Goal: Task Accomplishment & Management: Complete application form

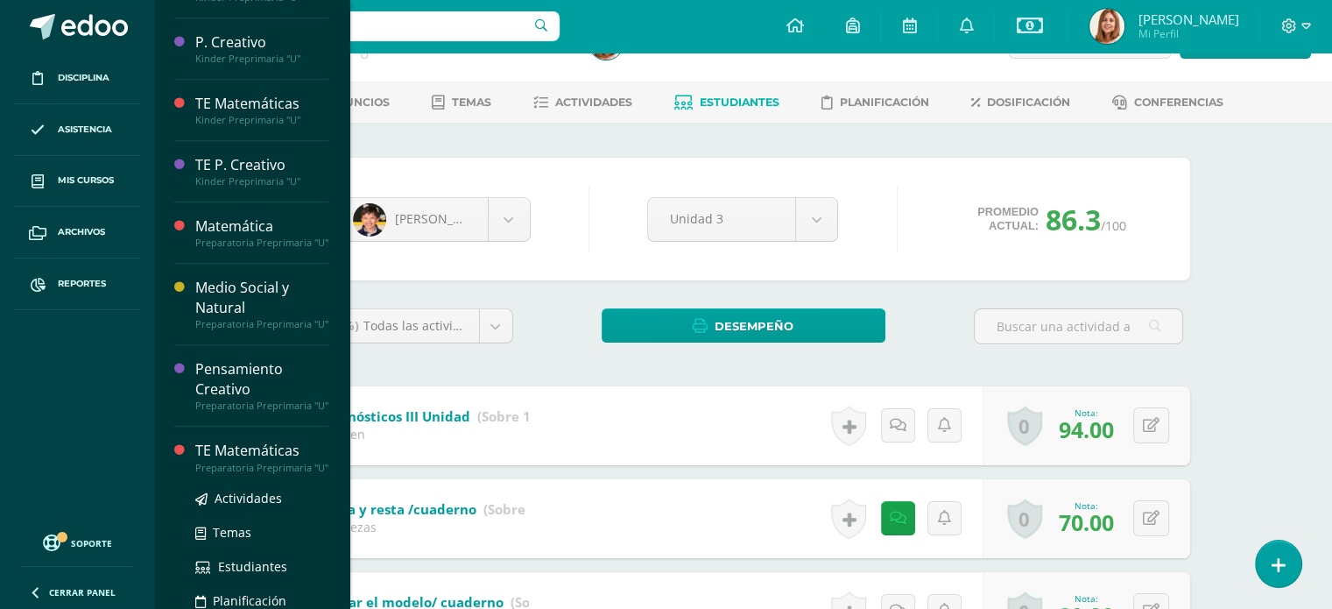
scroll to position [1144, 0]
click at [262, 509] on span "Actividades" at bounding box center [248, 500] width 67 height 17
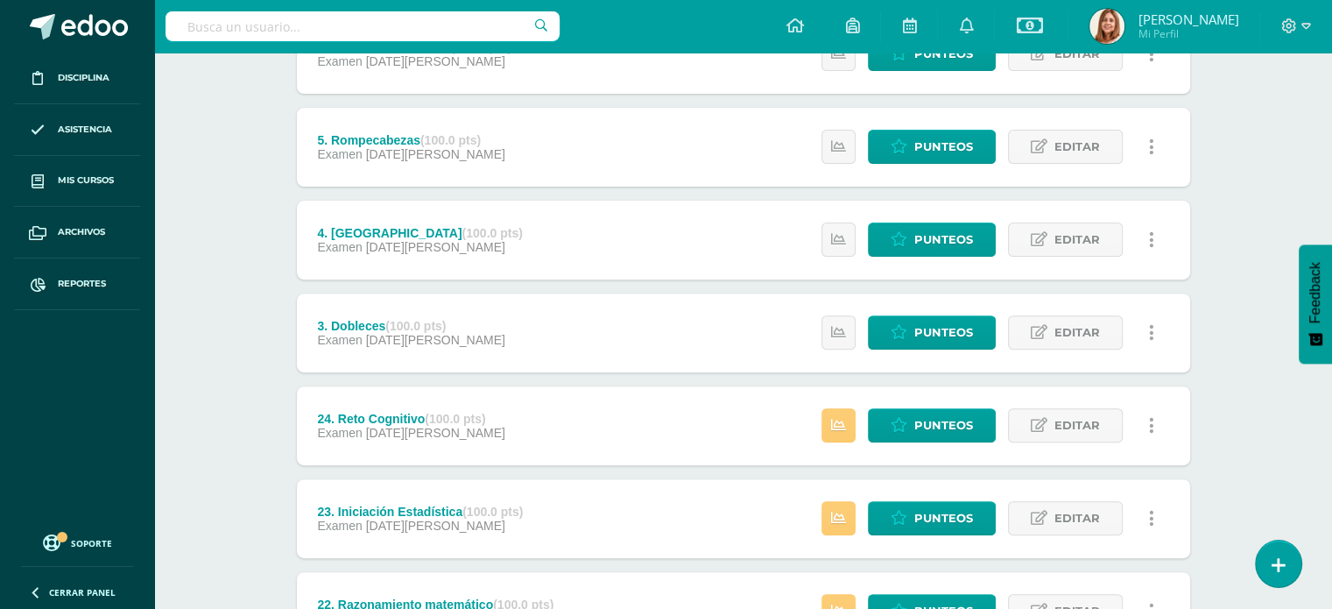
scroll to position [585, 0]
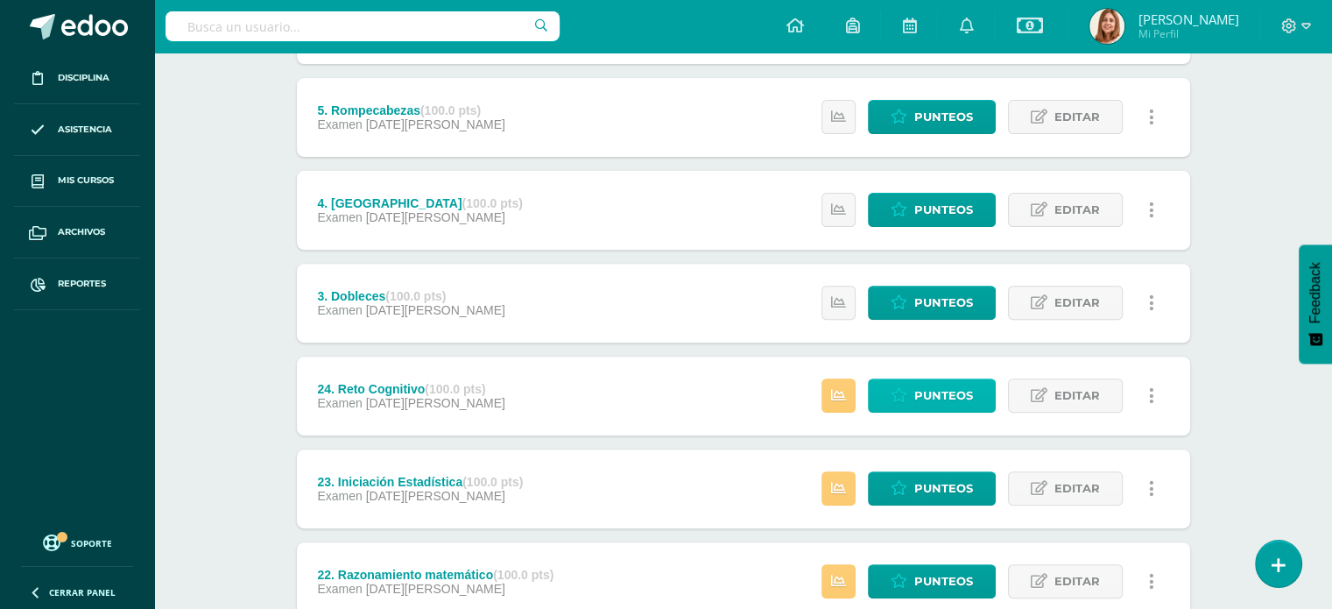
click at [963, 395] on span "Punteos" at bounding box center [943, 395] width 59 height 32
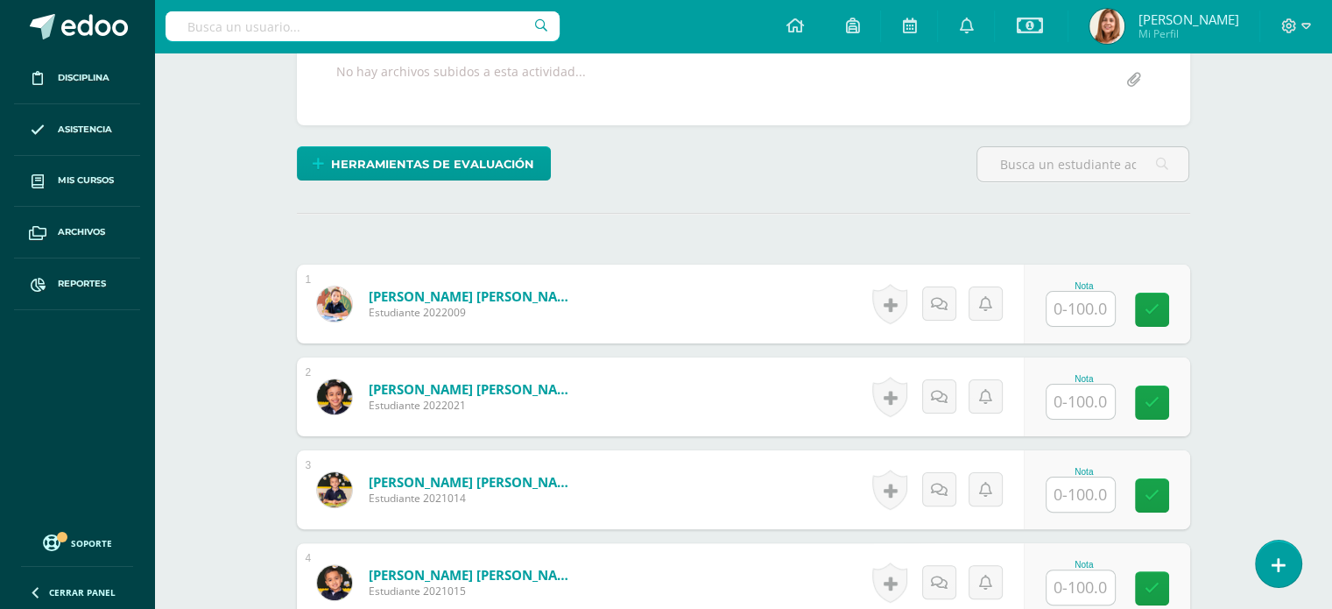
scroll to position [346, 0]
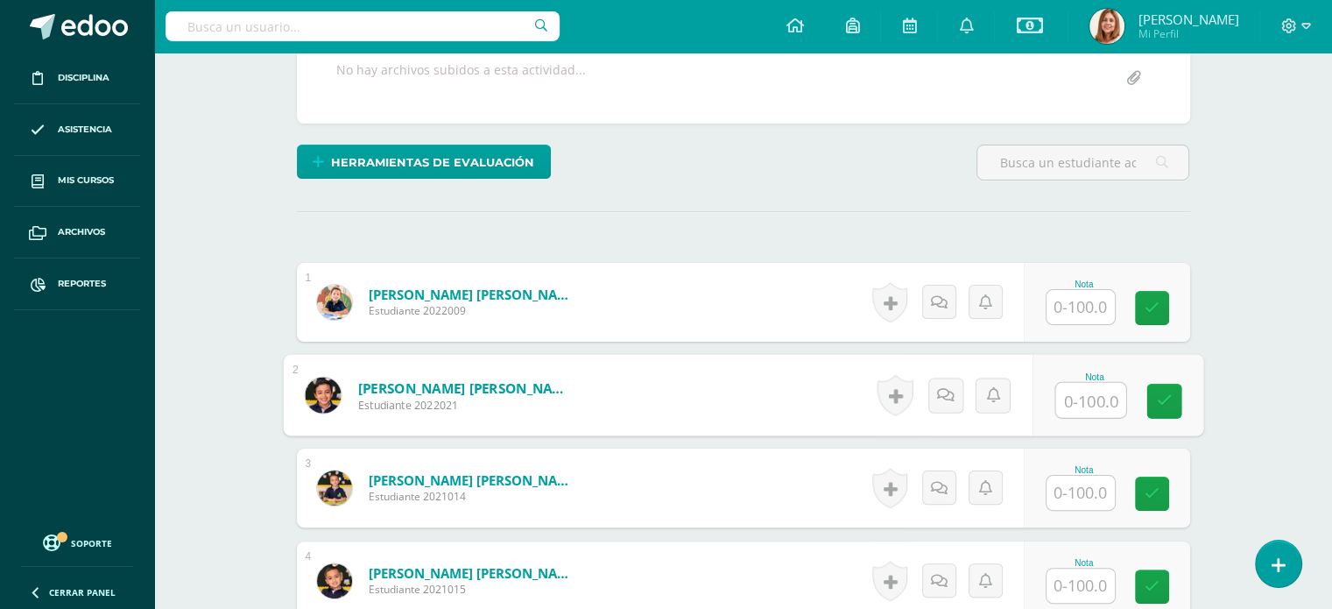
click at [1065, 402] on input "text" at bounding box center [1090, 400] width 70 height 35
type input "100"
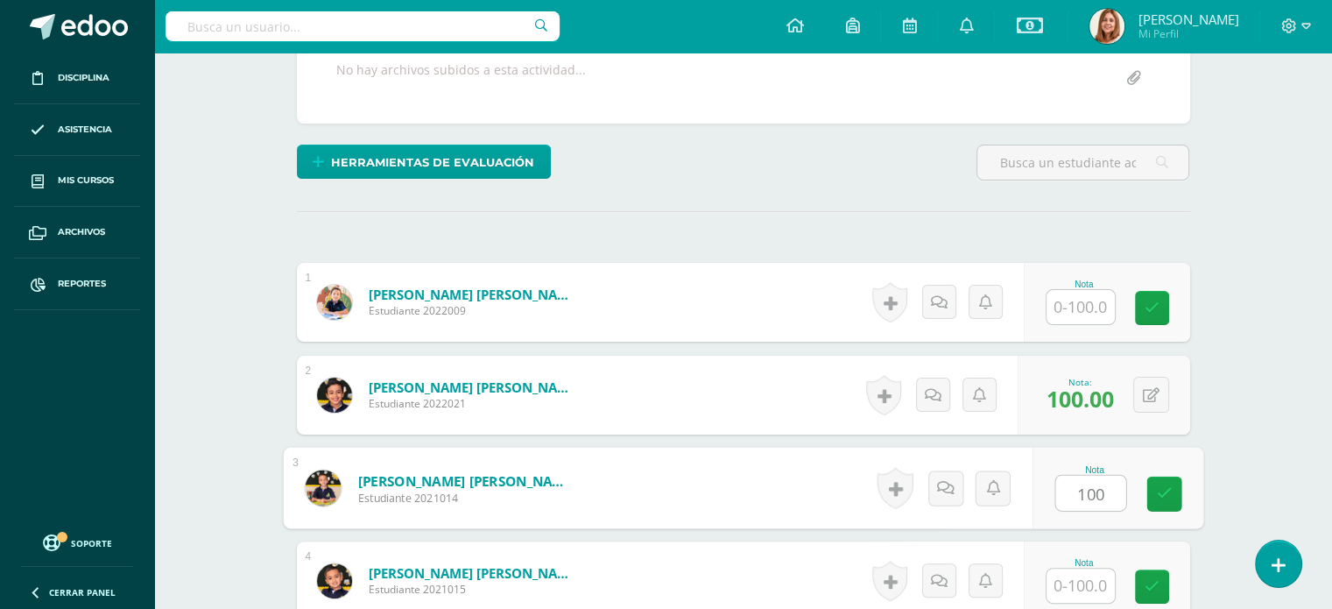
type input "100"
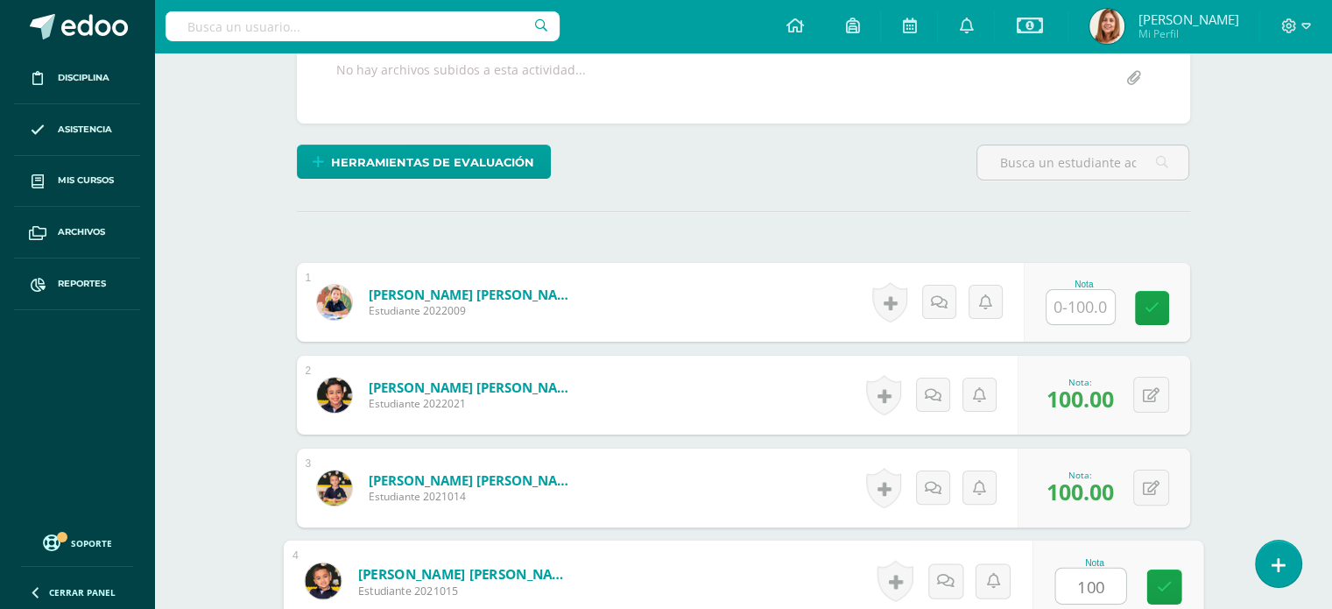
type input "100"
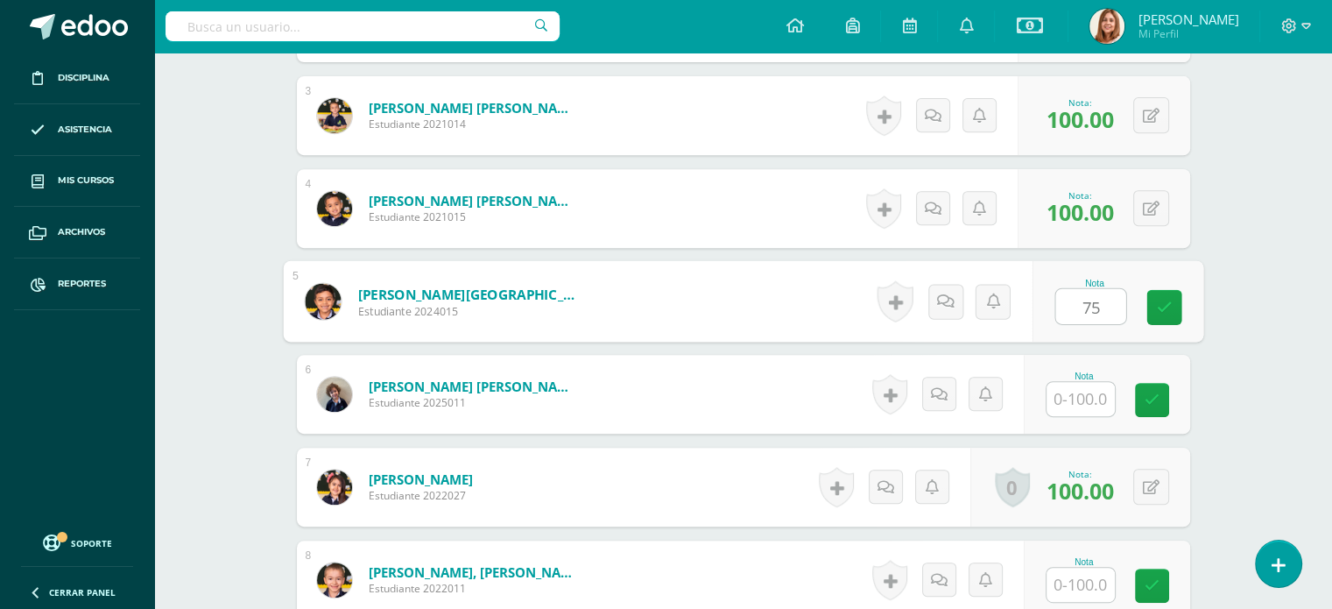
type input "75"
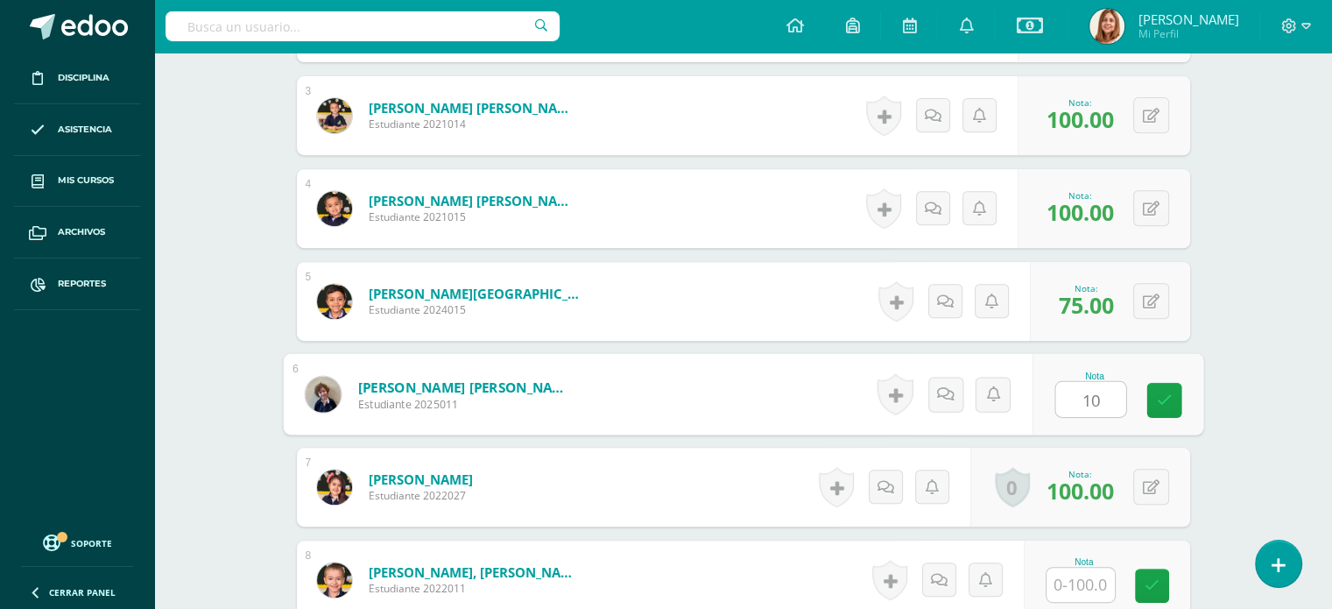
type input "100"
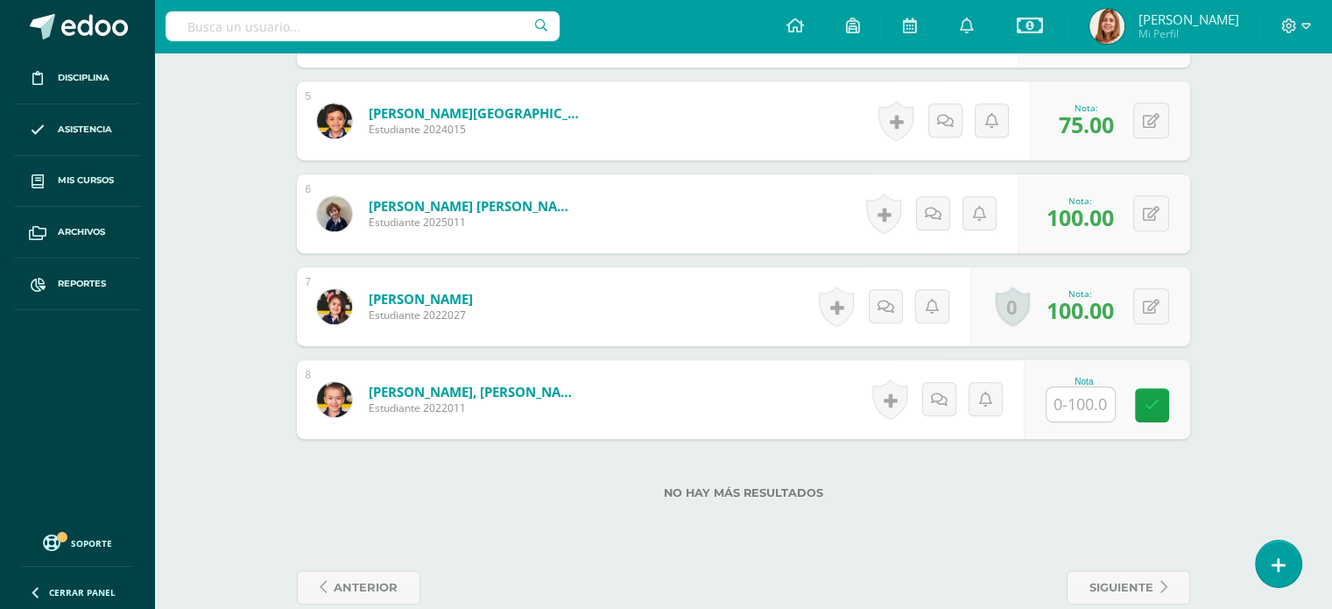
scroll to position [928, 0]
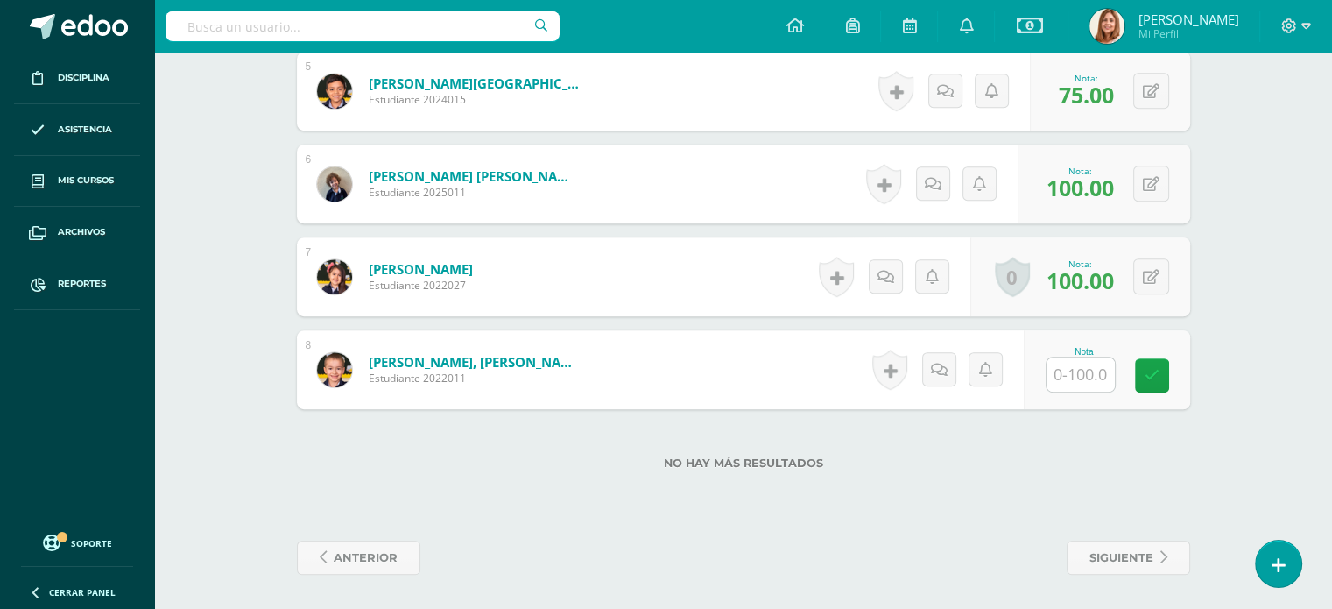
click at [1089, 359] on input "text" at bounding box center [1080, 374] width 68 height 34
type input "100"
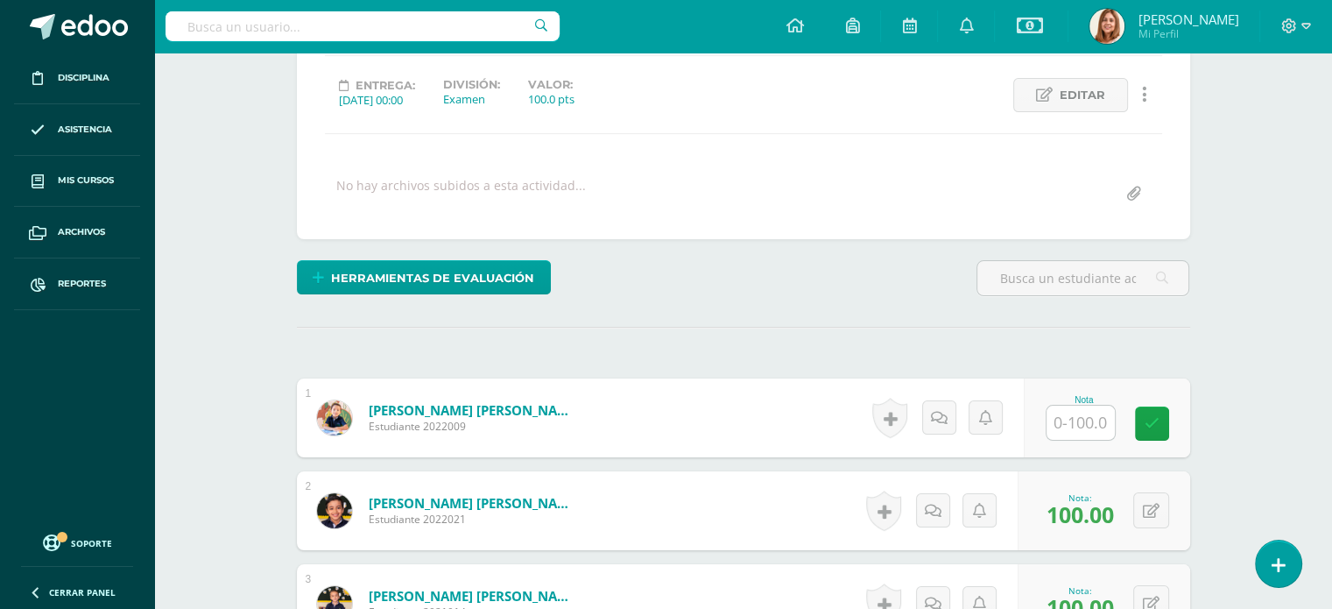
scroll to position [223, 0]
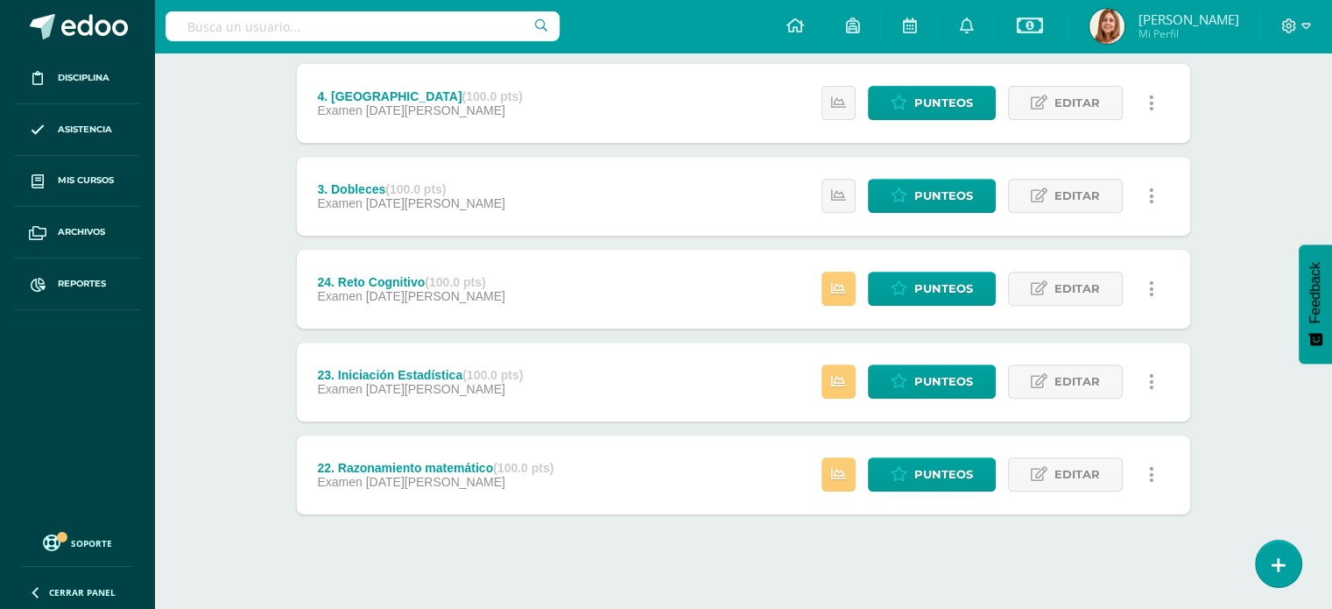
scroll to position [708, 0]
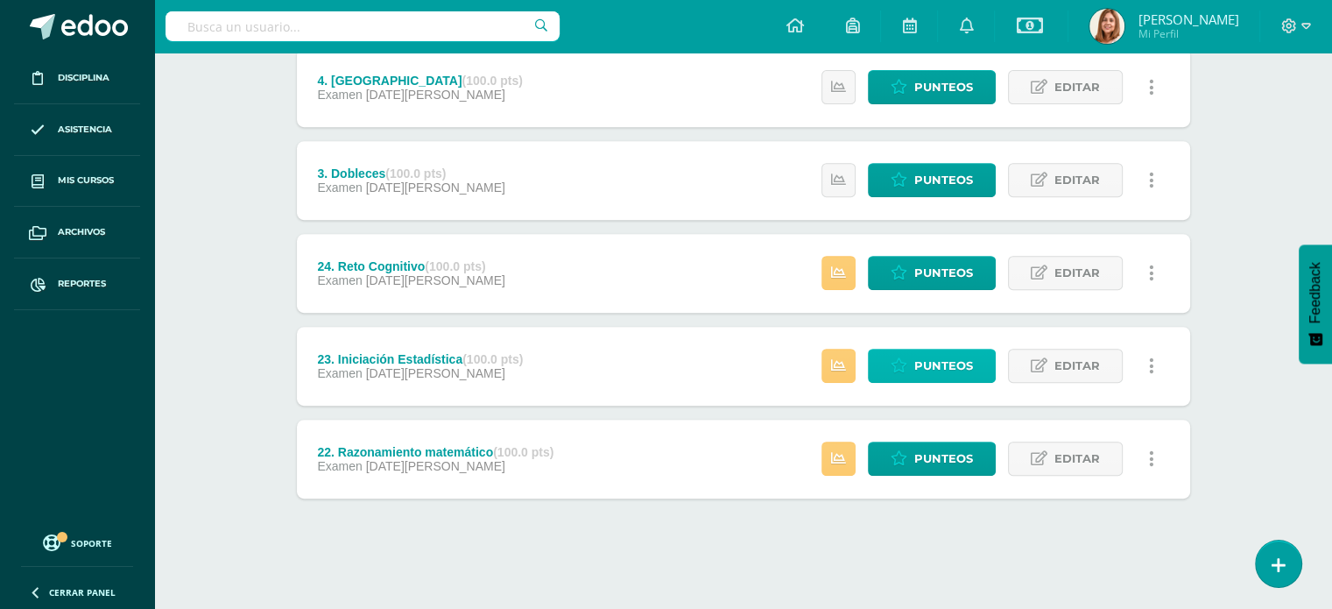
click at [923, 360] on span "Punteos" at bounding box center [943, 365] width 59 height 32
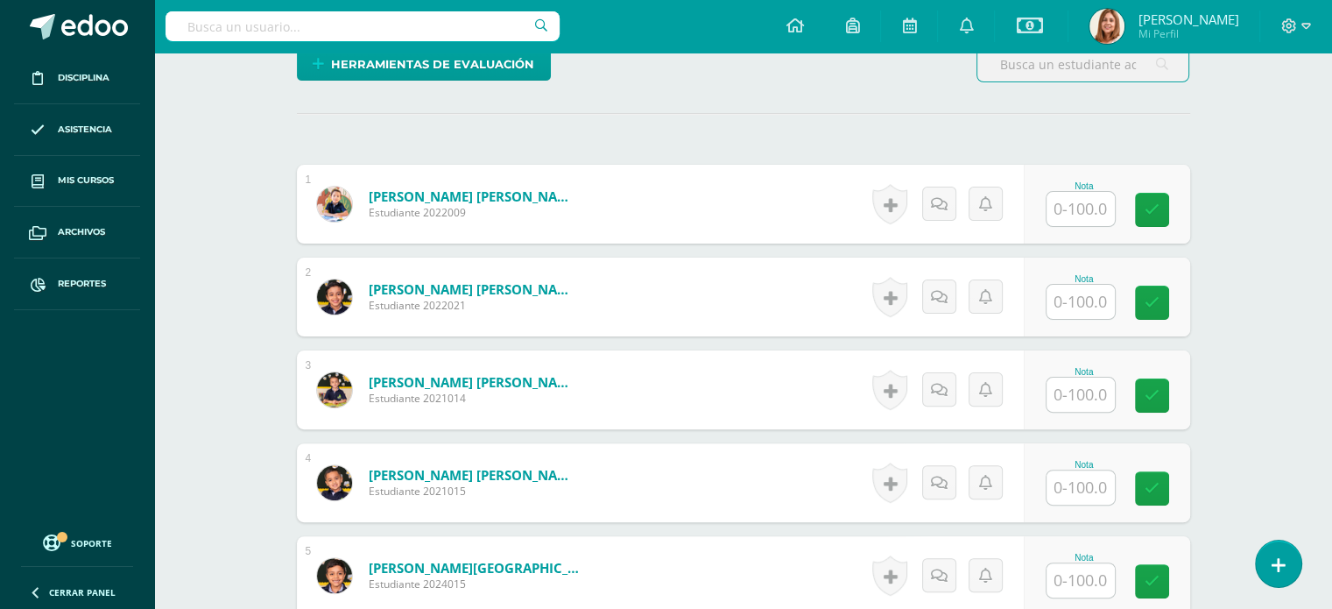
scroll to position [445, 0]
click at [1084, 296] on input "text" at bounding box center [1080, 301] width 68 height 34
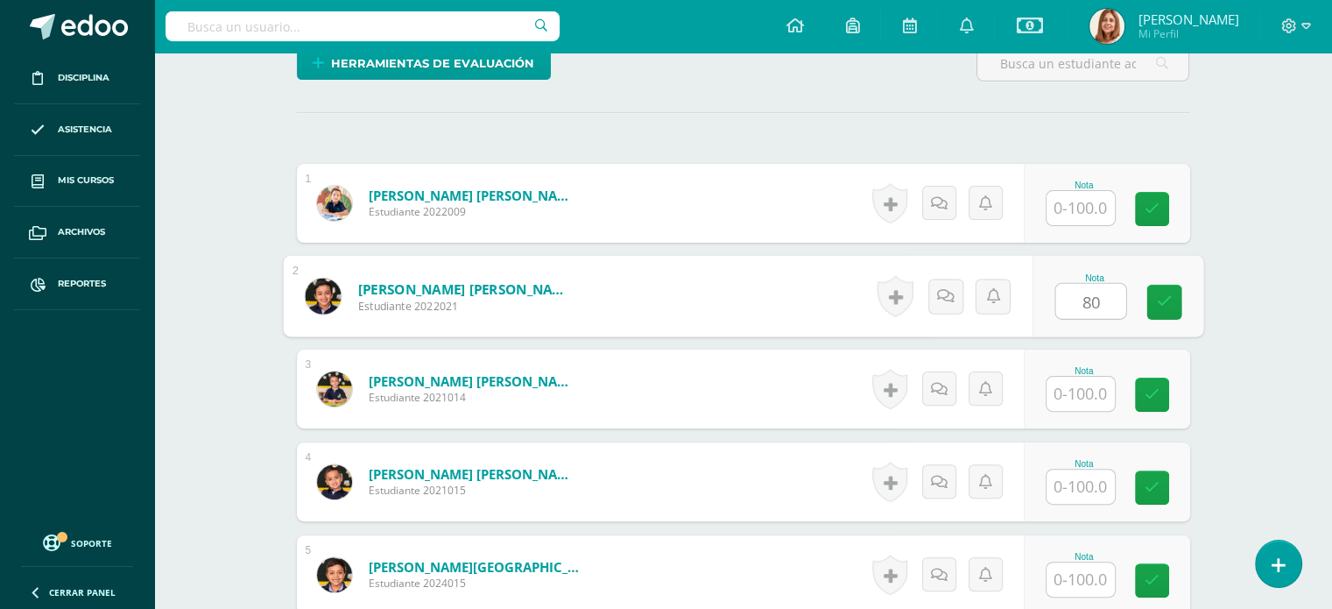
type input "80"
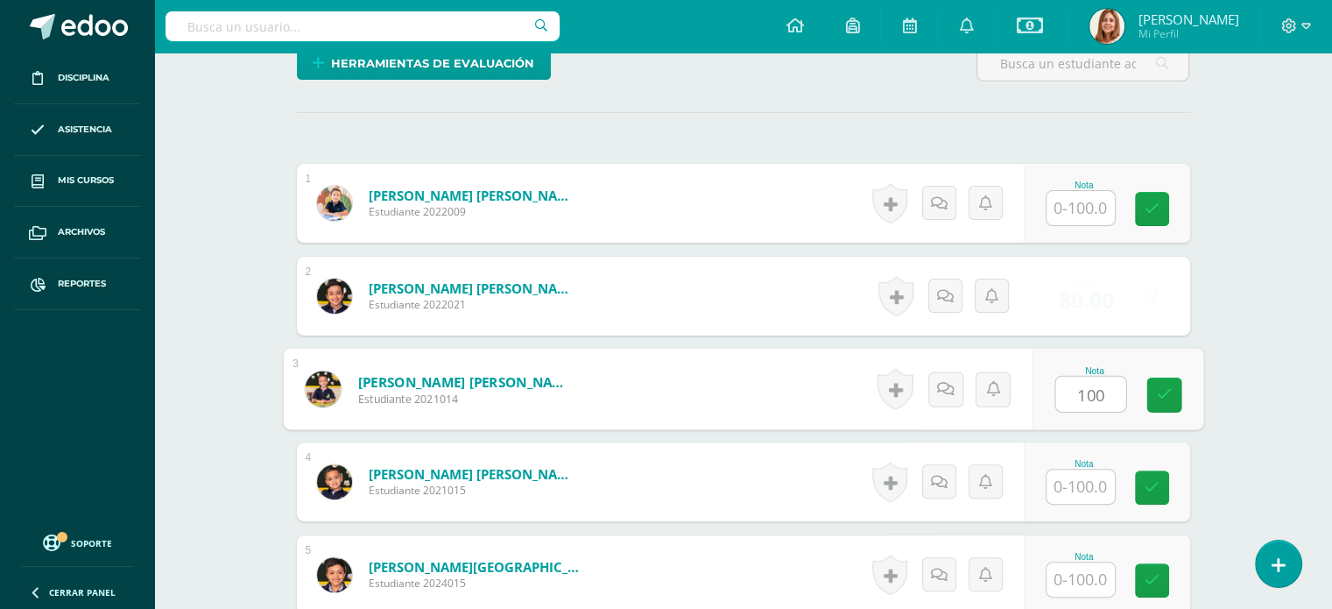
type input "100"
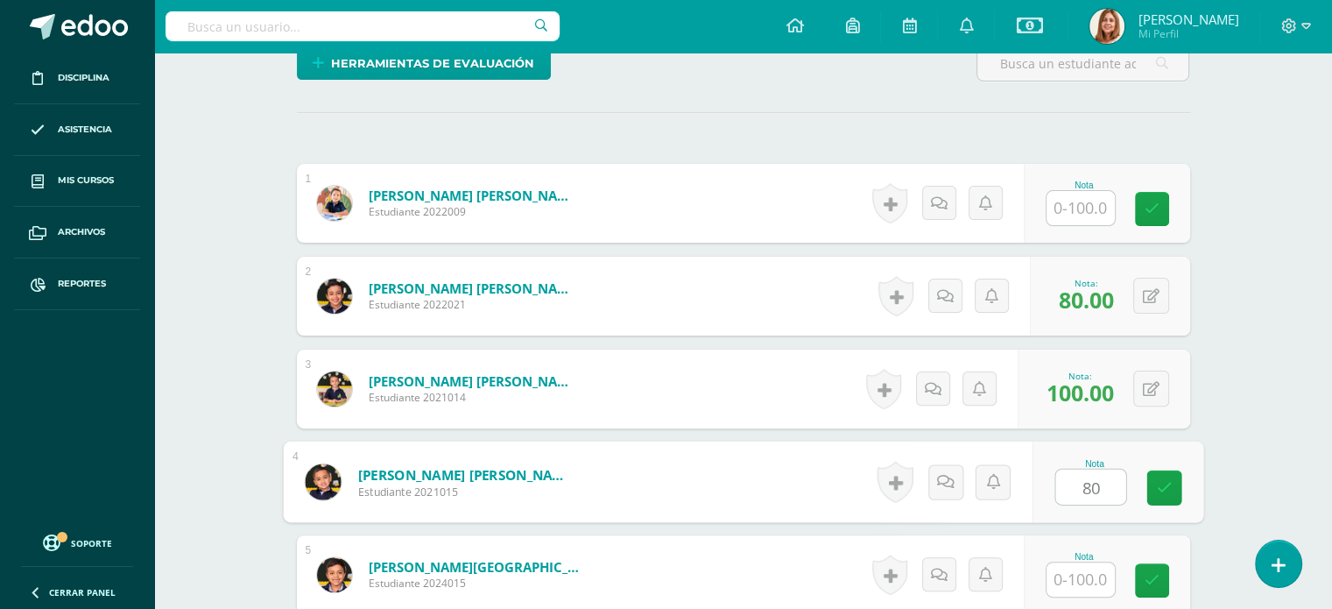
type input "80"
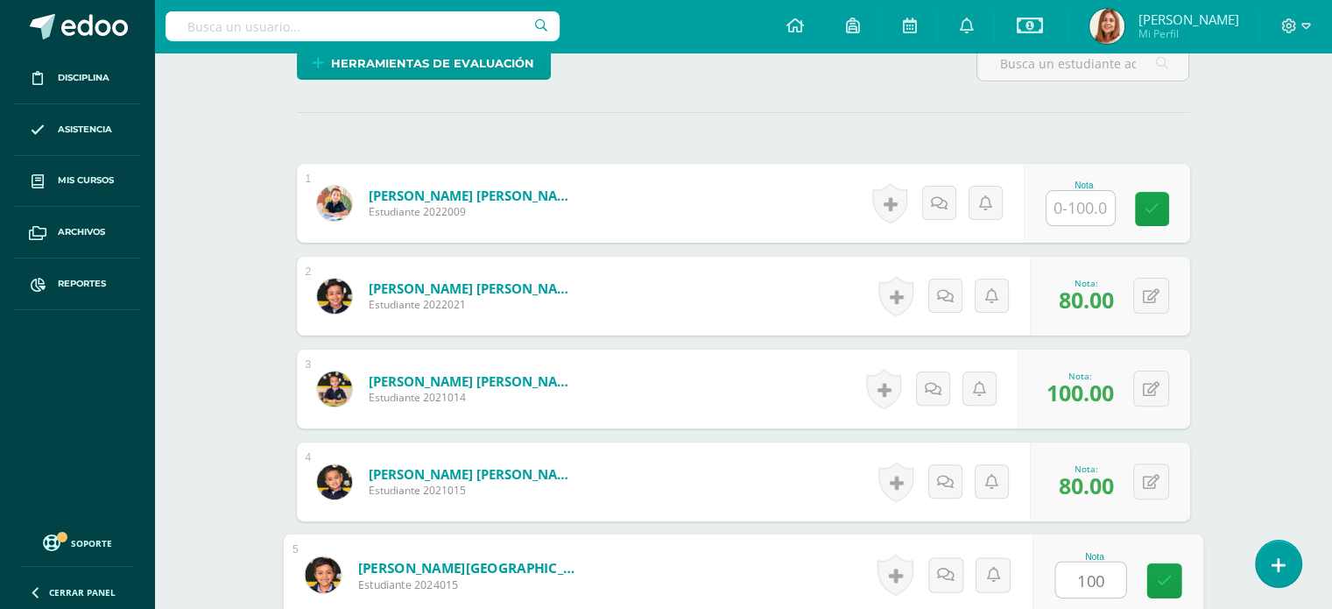
type input "100"
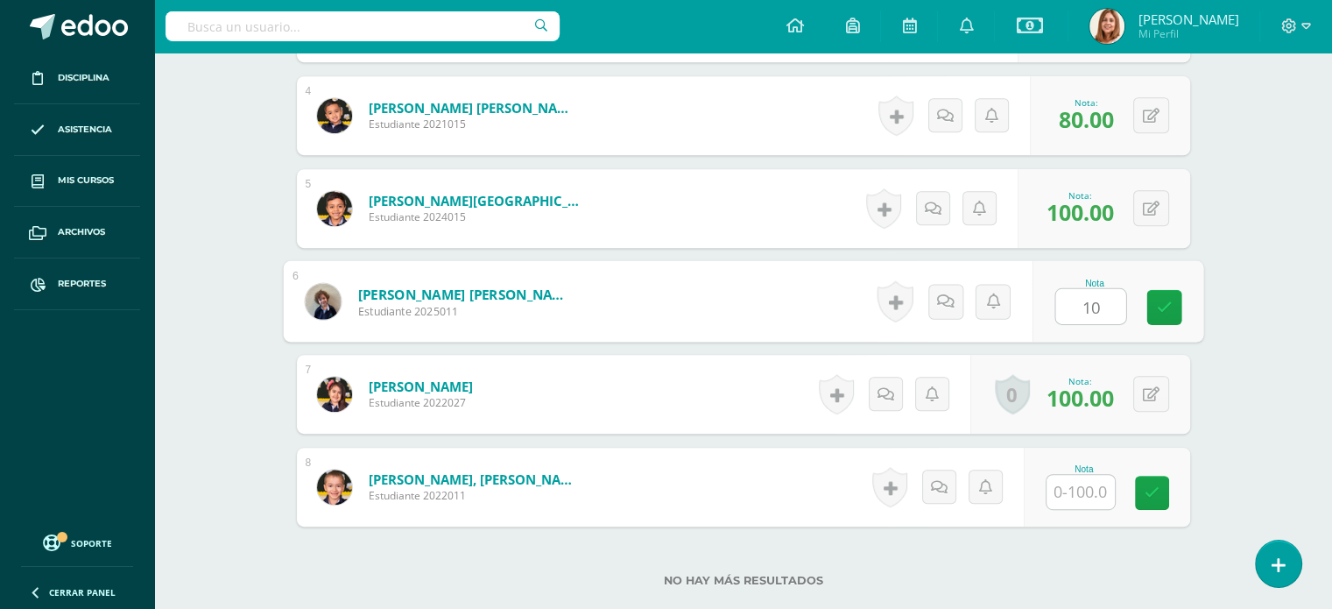
type input "100"
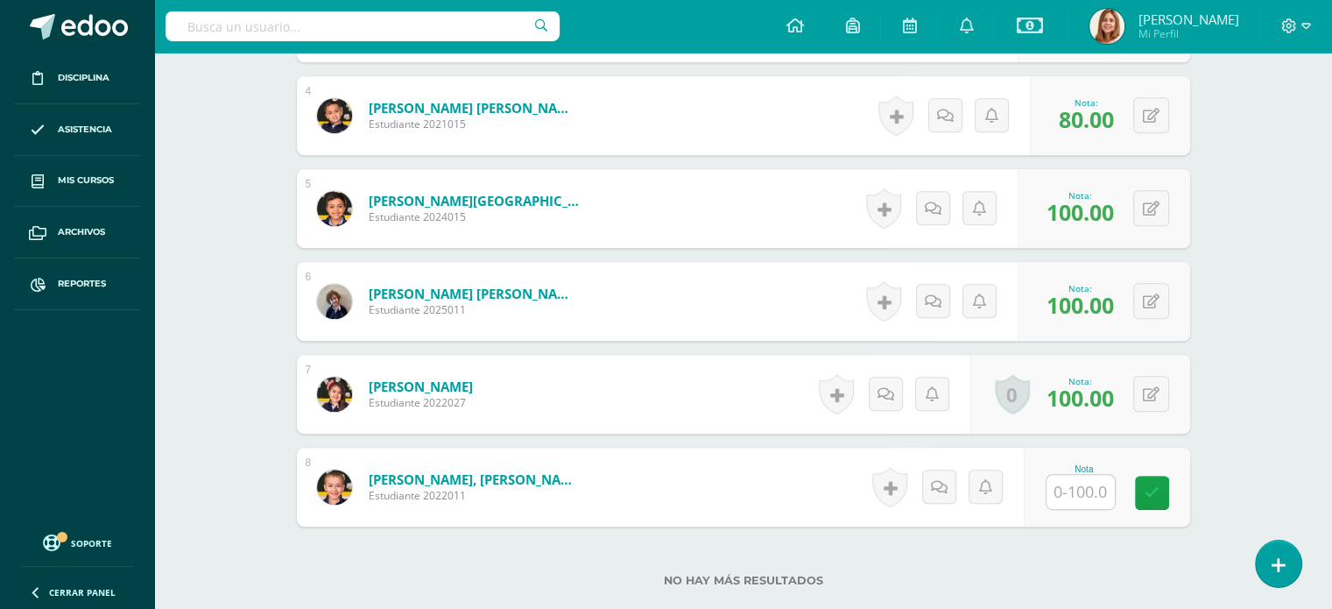
click at [1077, 498] on input "text" at bounding box center [1080, 492] width 68 height 34
type input "100"
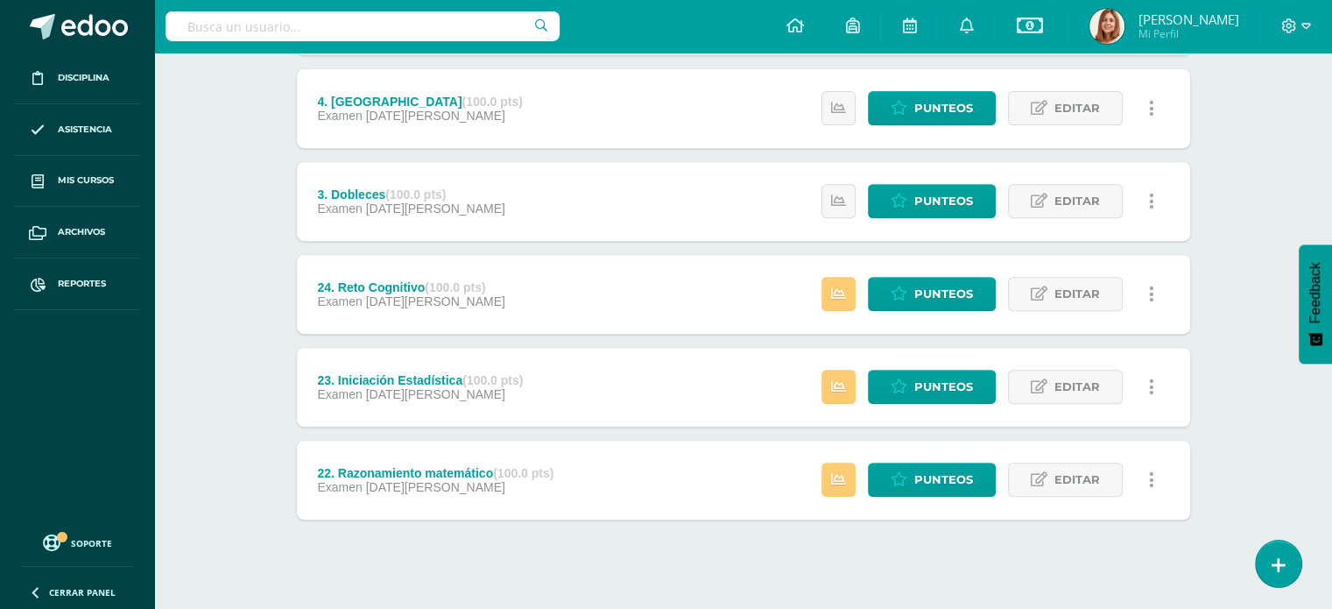
scroll to position [708, 0]
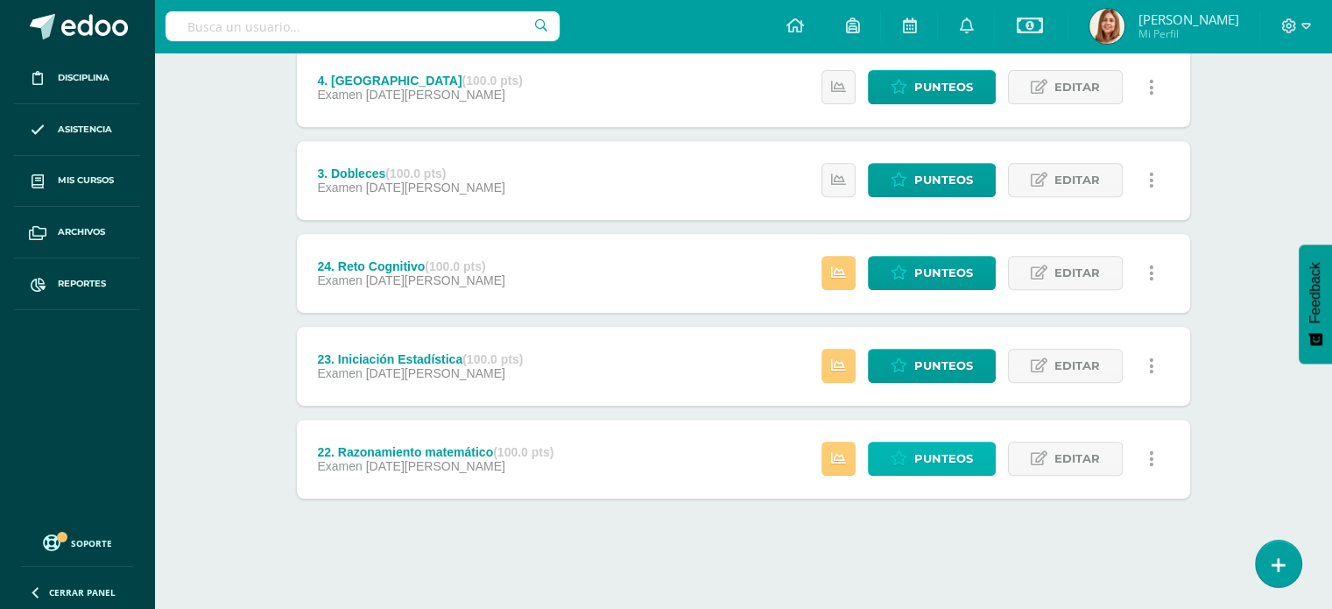
click at [922, 447] on span "Punteos" at bounding box center [943, 458] width 59 height 32
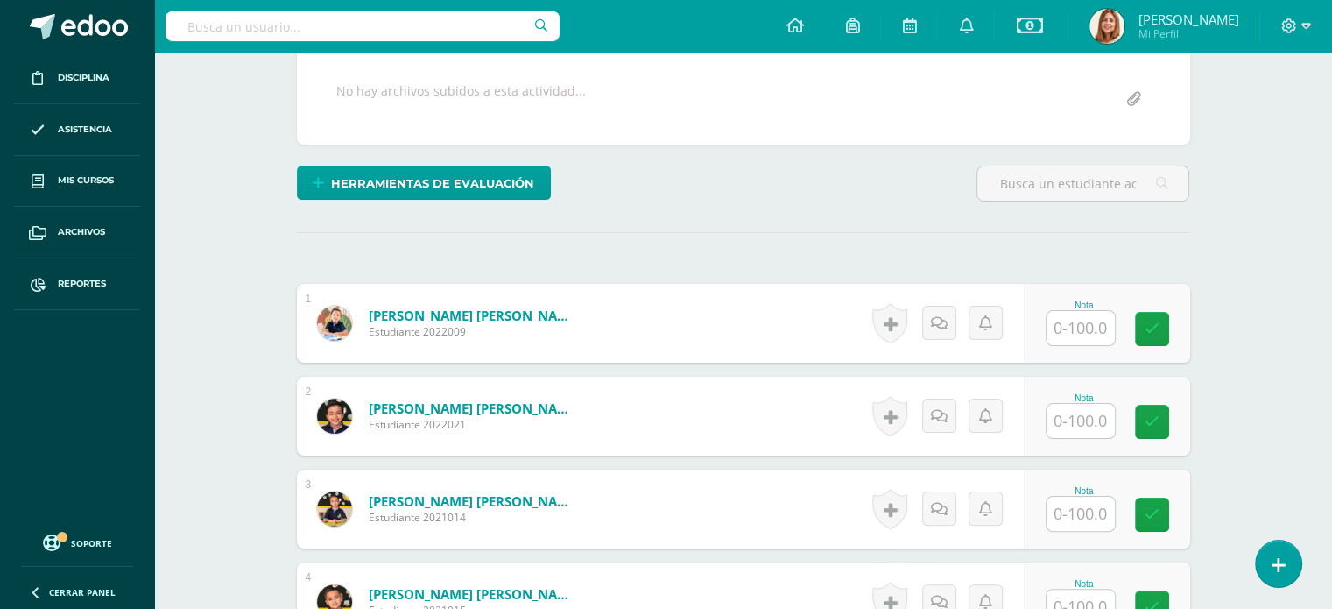
scroll to position [326, 0]
click at [1072, 416] on input "text" at bounding box center [1080, 420] width 68 height 34
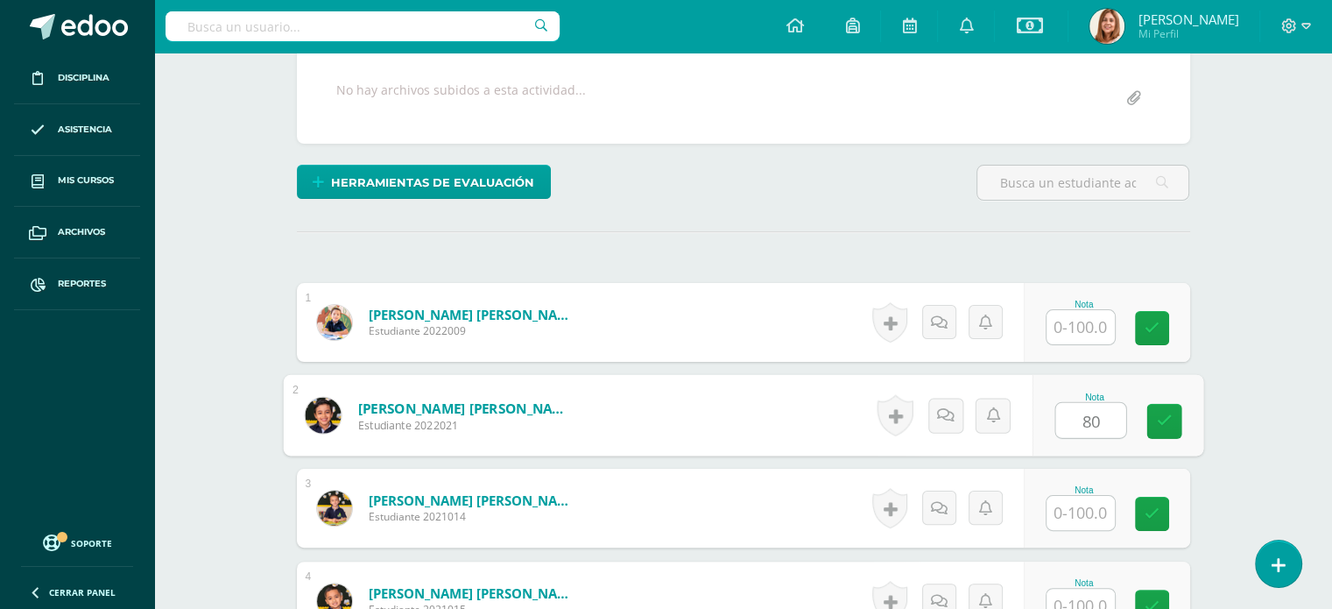
type input "80"
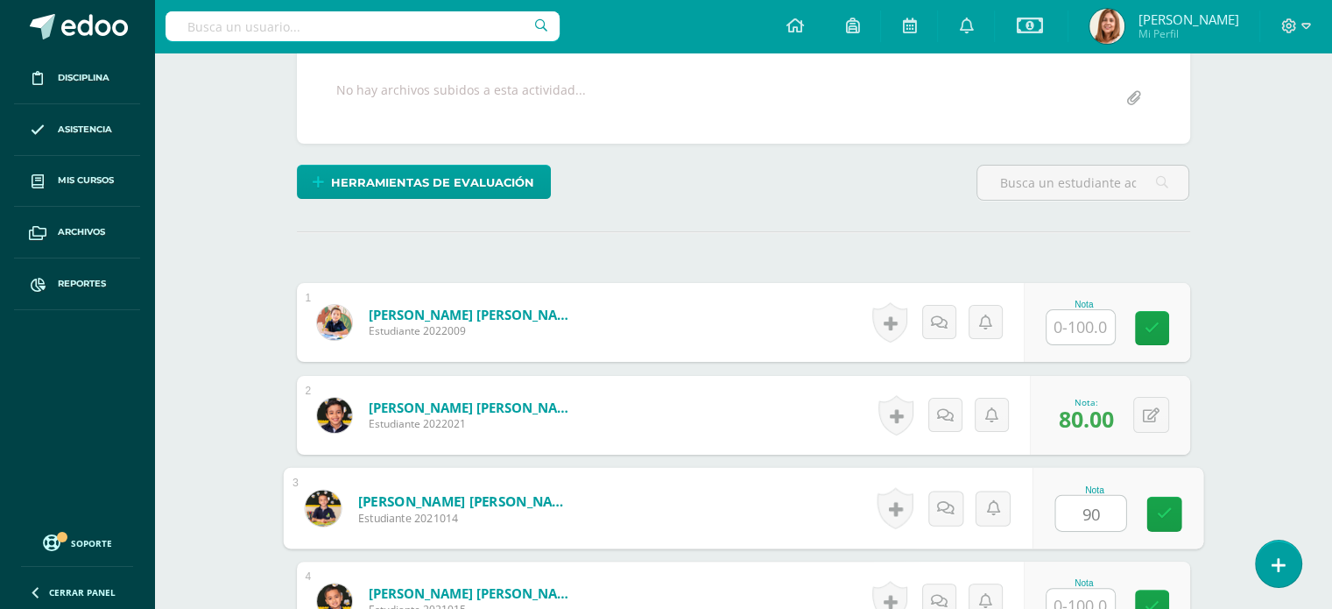
type input "90"
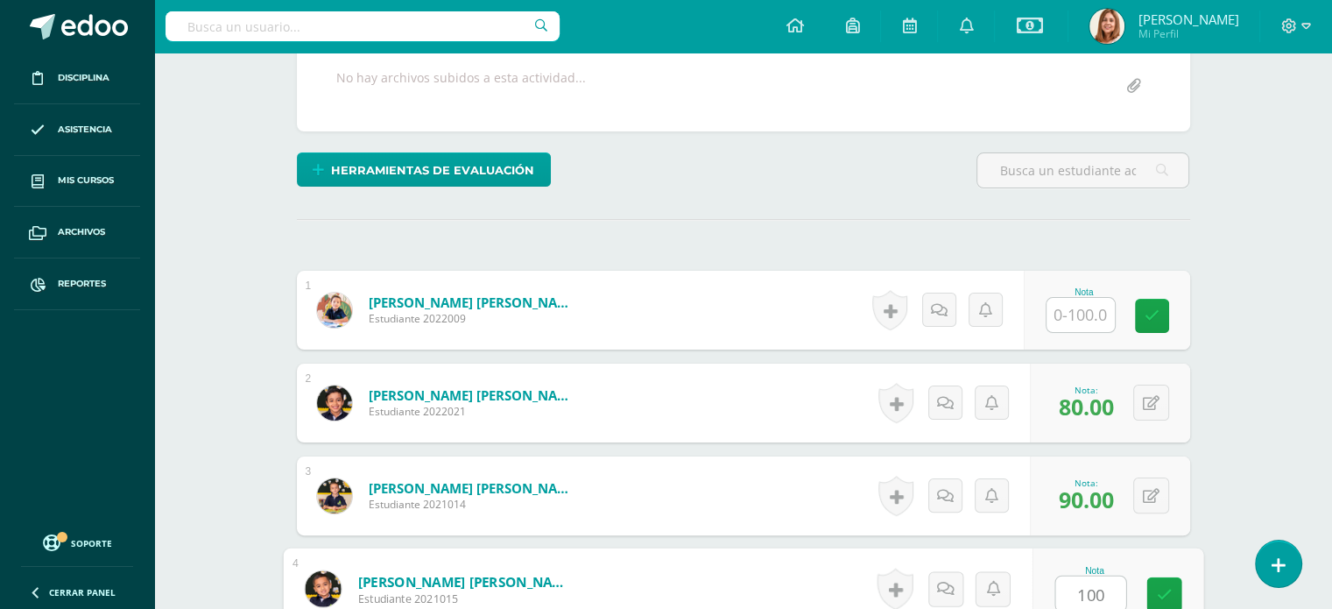
type input "100"
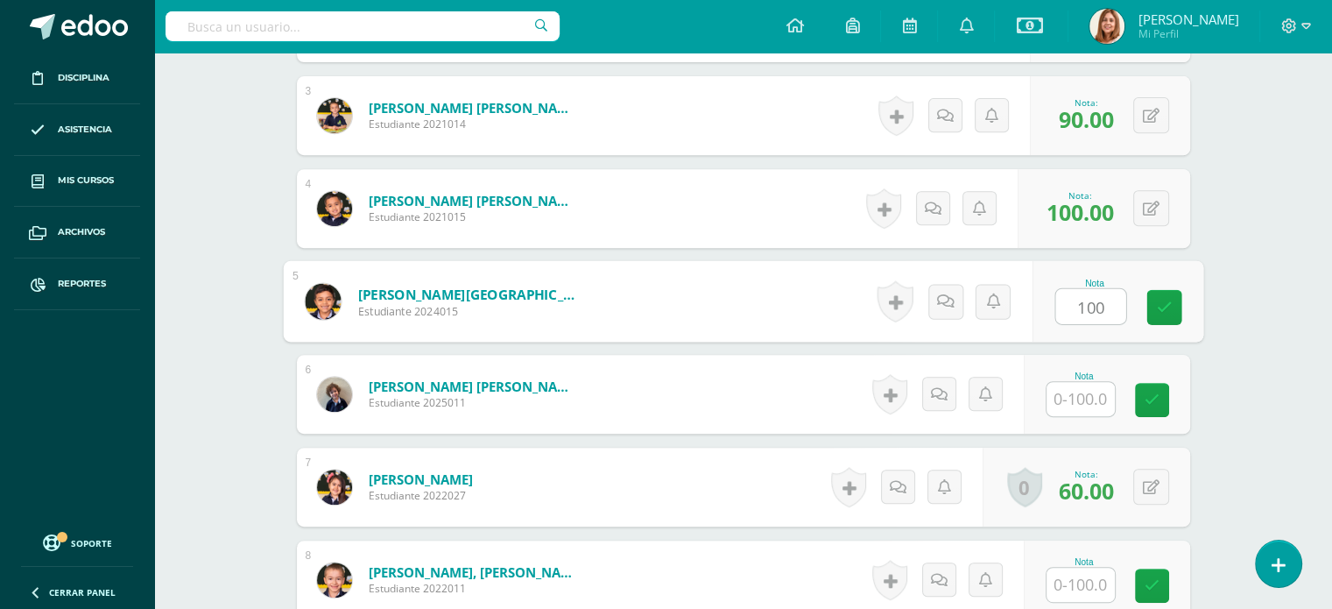
type input "100"
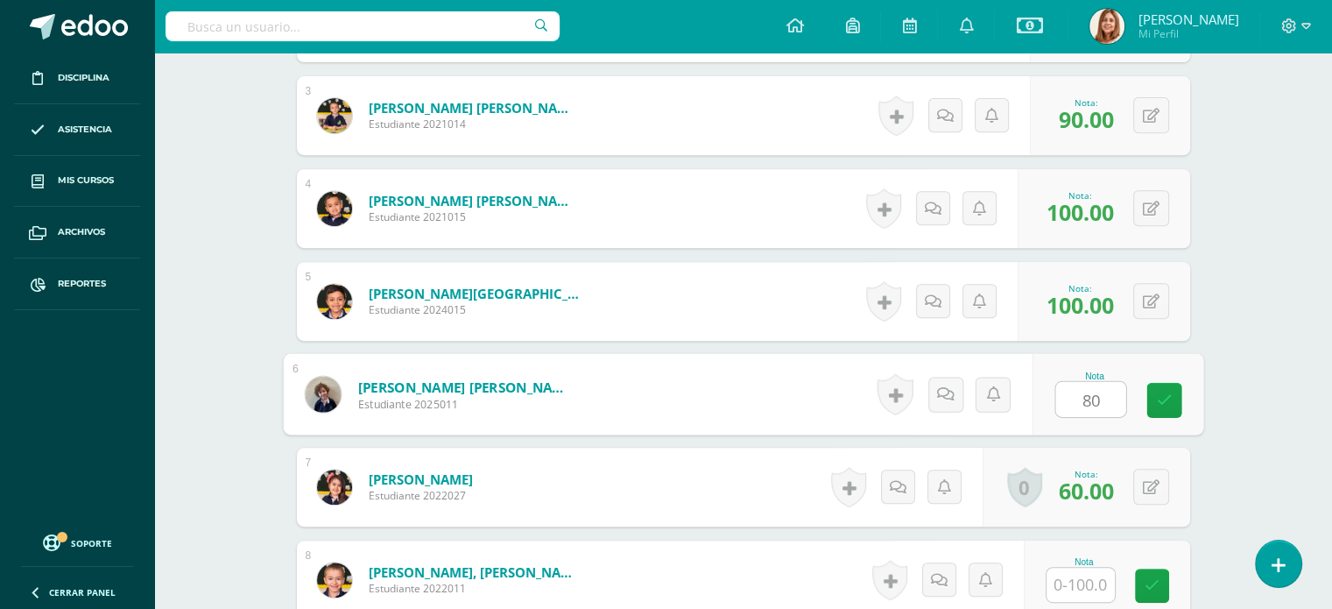
type input "806"
click at [1080, 580] on input "text" at bounding box center [1080, 584] width 68 height 34
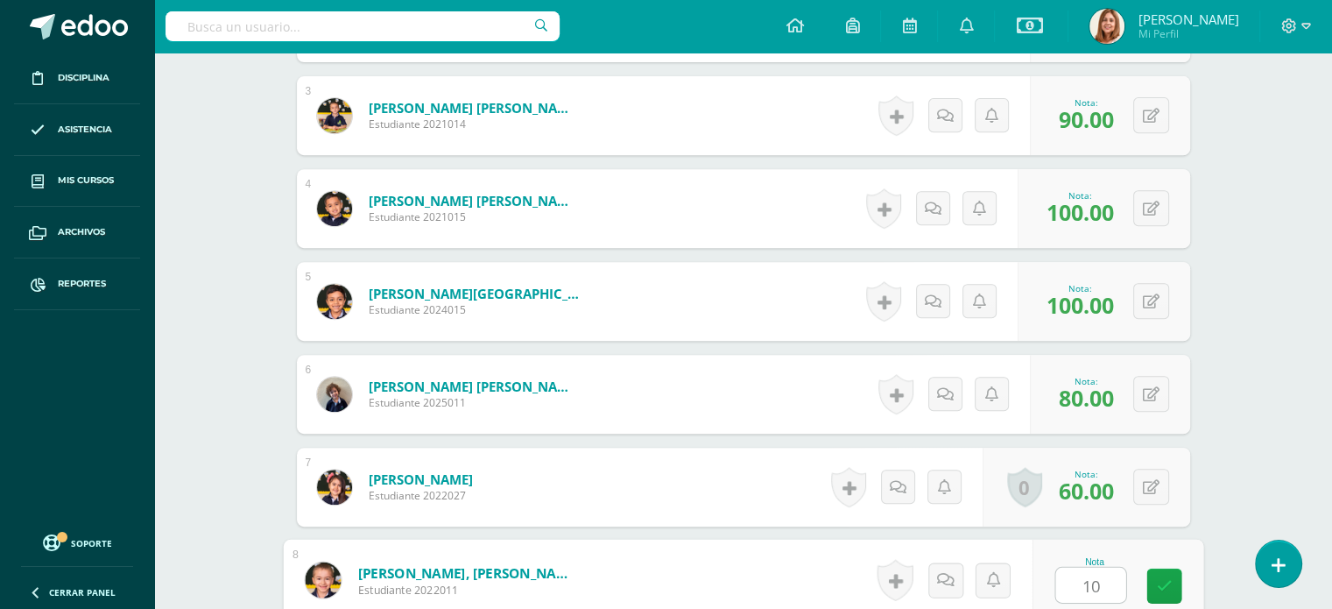
type input "100"
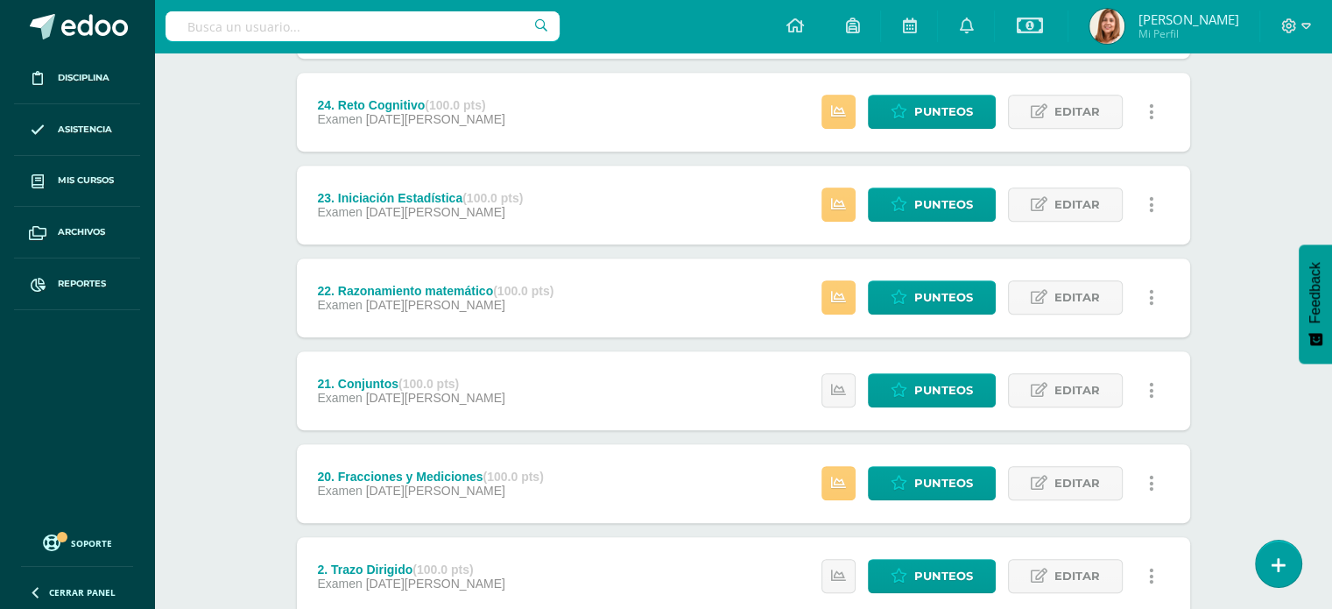
scroll to position [963, 0]
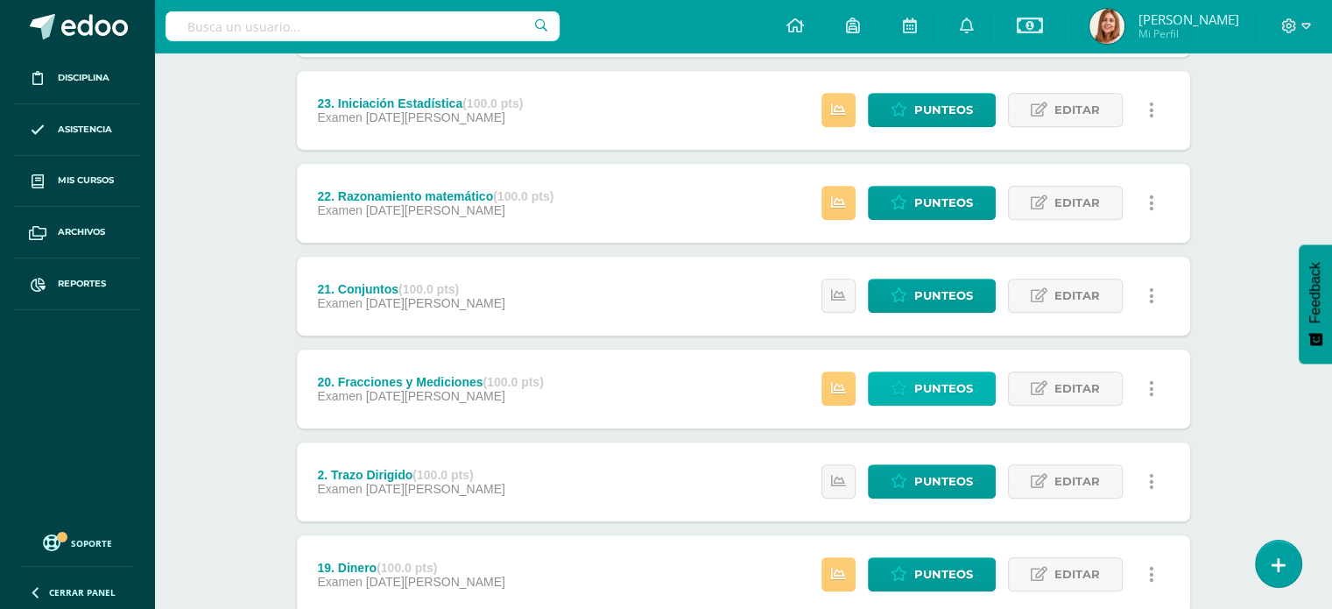
click at [941, 395] on span "Punteos" at bounding box center [943, 388] width 59 height 32
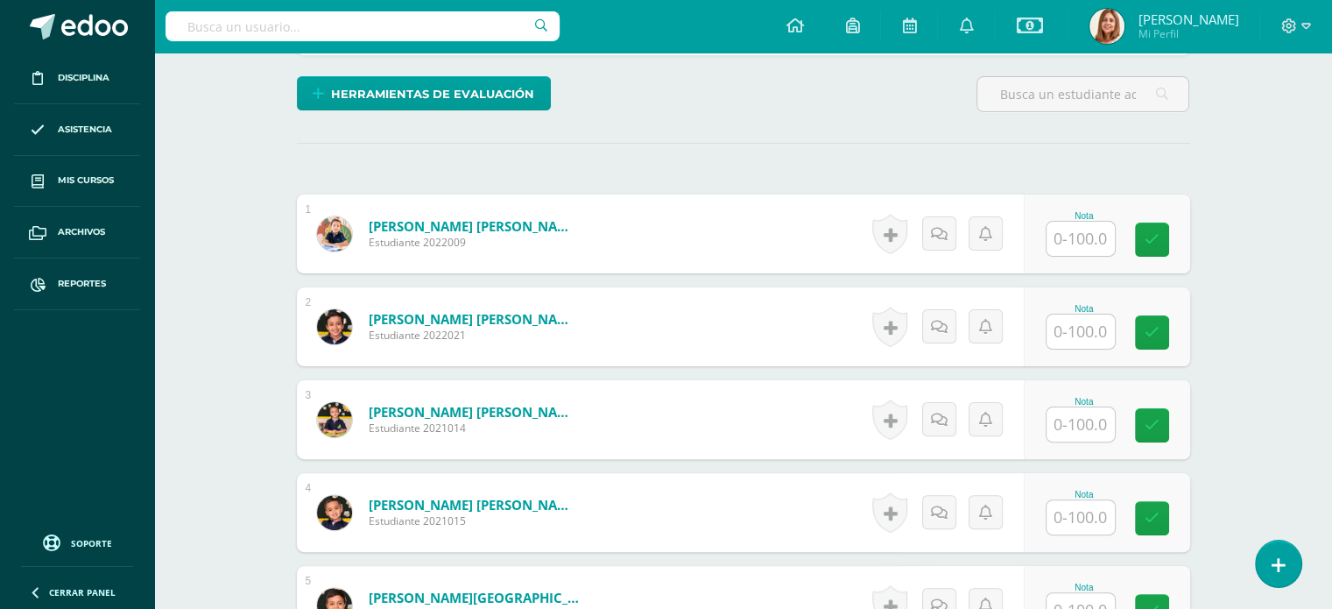
scroll to position [416, 0]
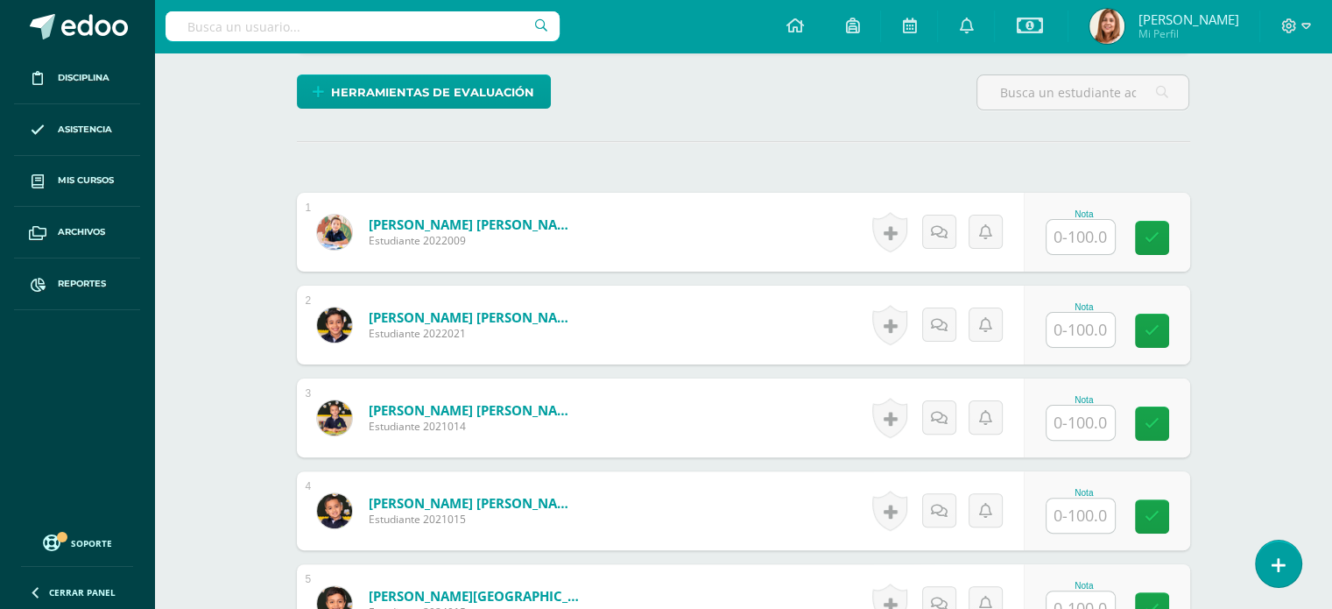
click at [1067, 327] on input "text" at bounding box center [1080, 330] width 68 height 34
type input "100"
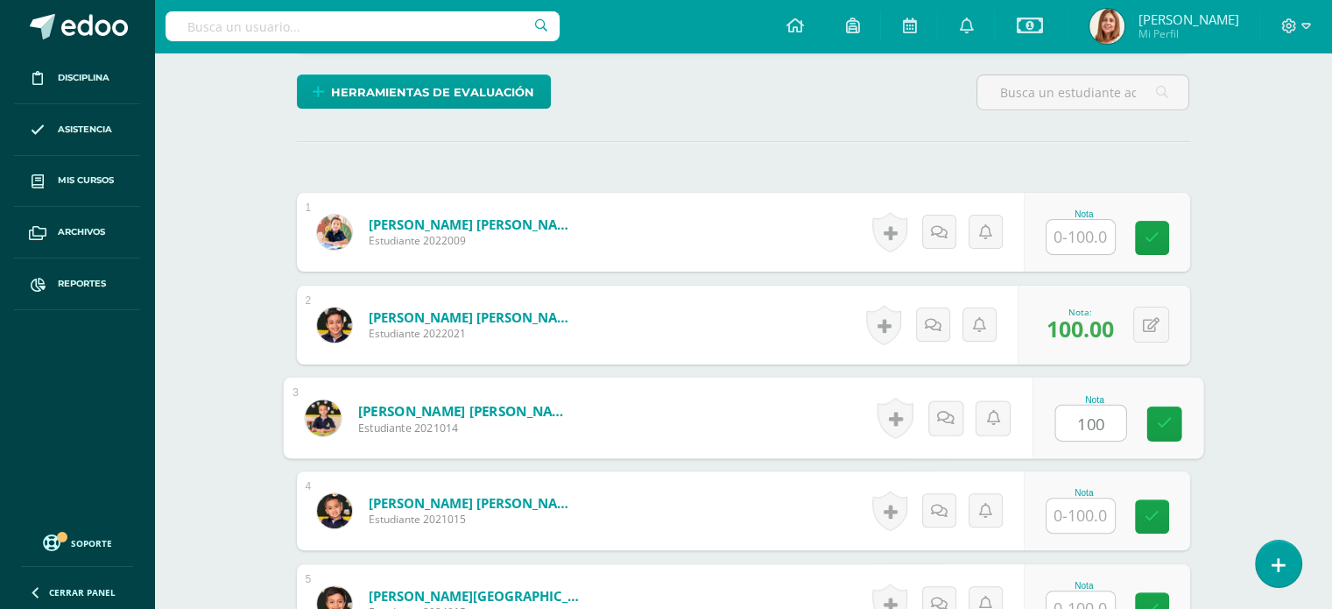
type input "100"
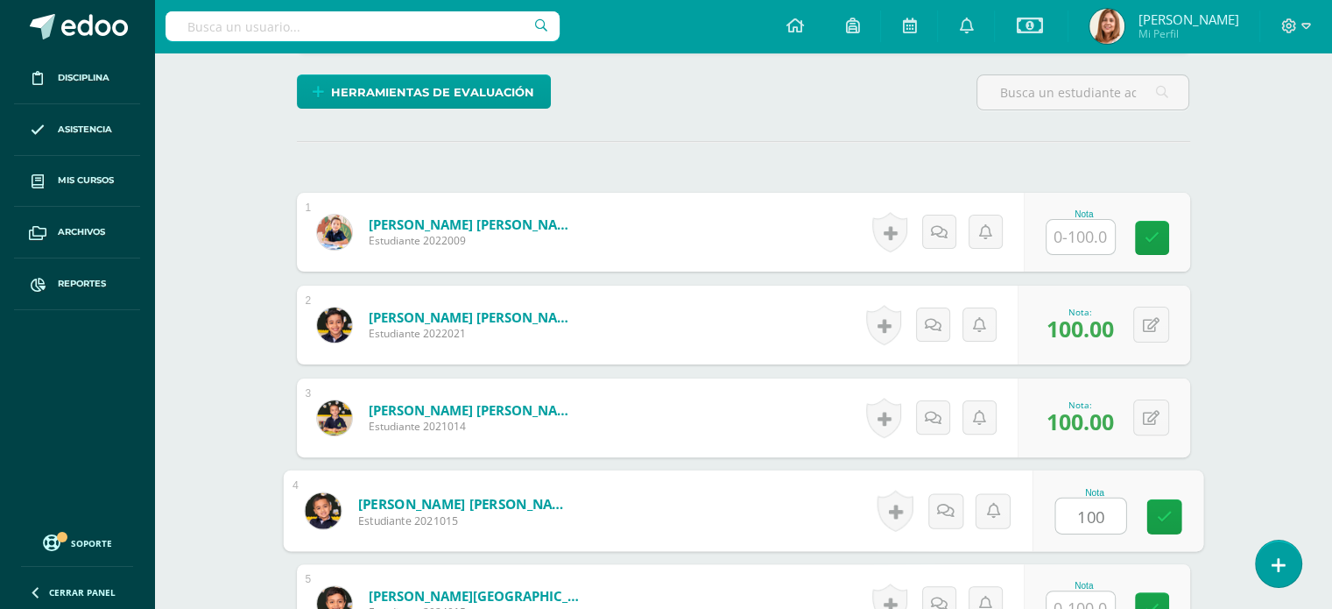
type input "100"
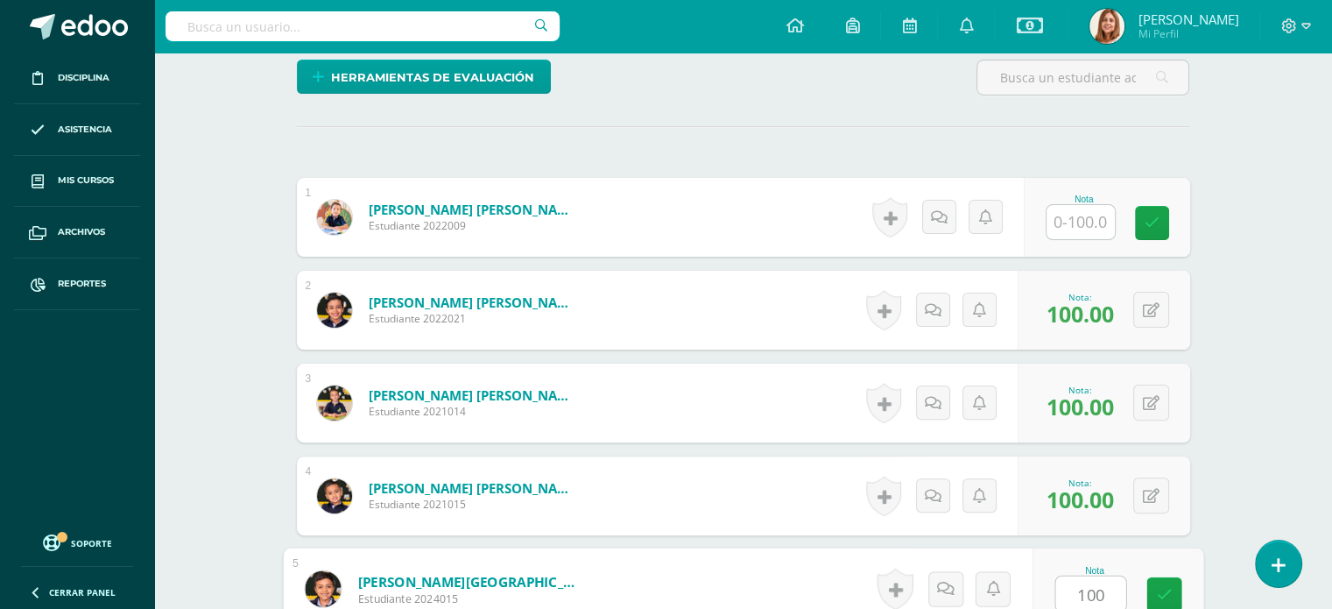
type input "100"
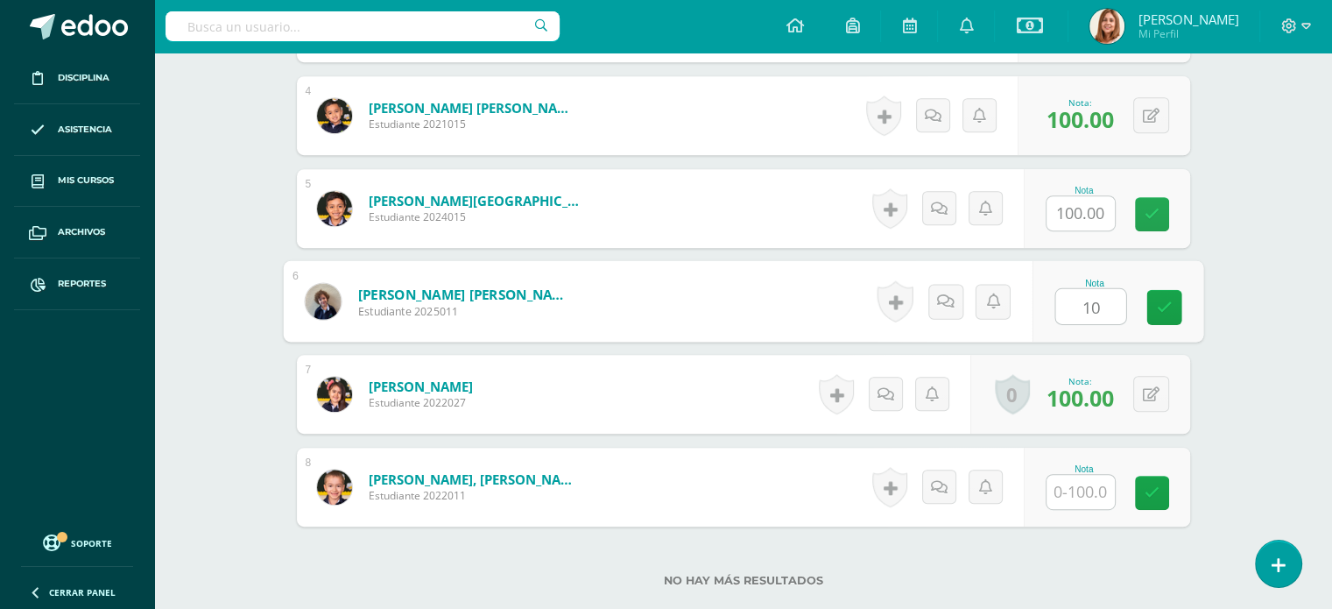
type input "100"
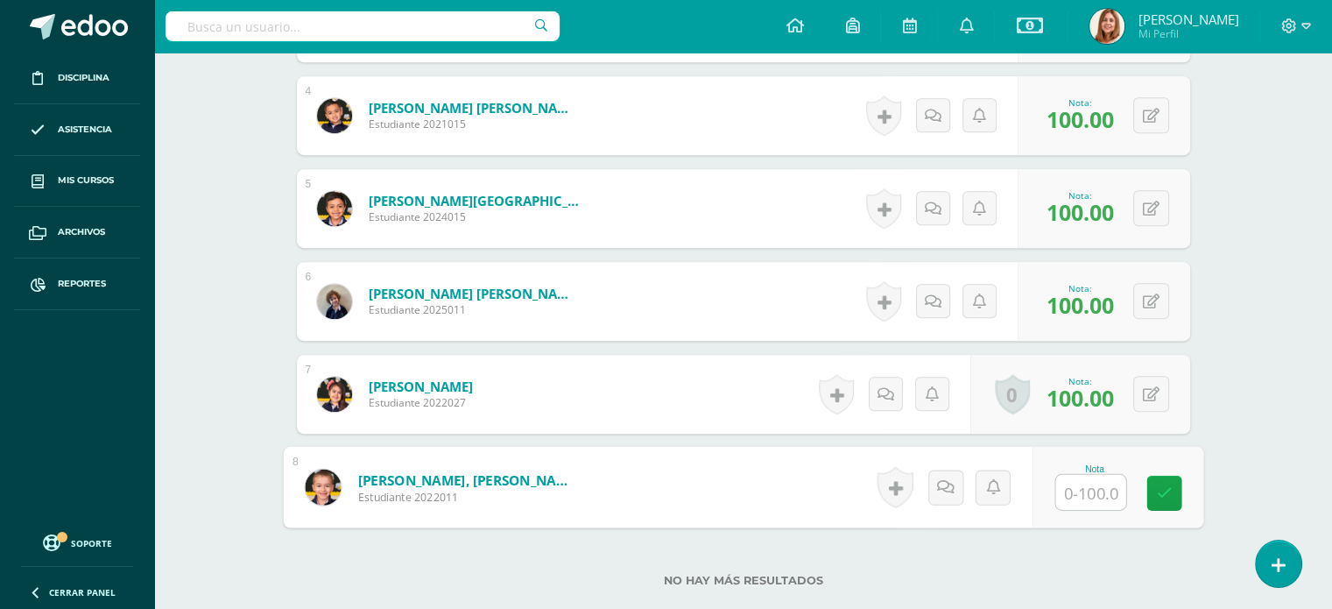
click at [1106, 489] on input "text" at bounding box center [1090, 492] width 70 height 35
type input "100"
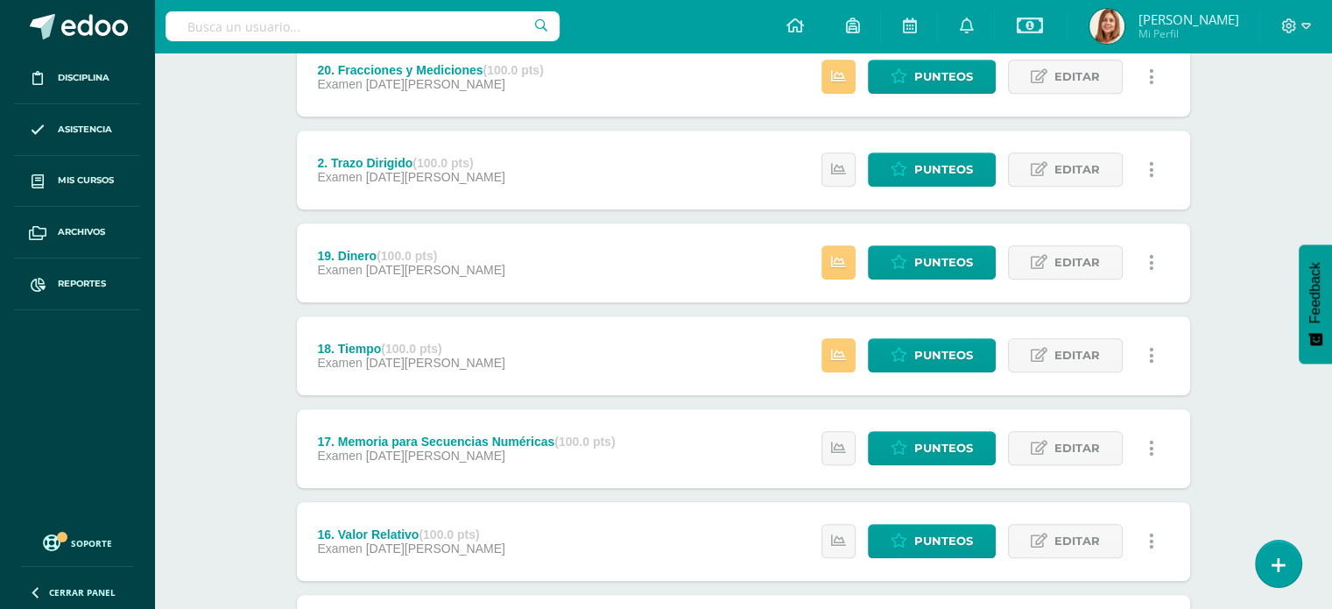
scroll to position [1275, 0]
click at [912, 262] on link "Punteos" at bounding box center [932, 262] width 128 height 34
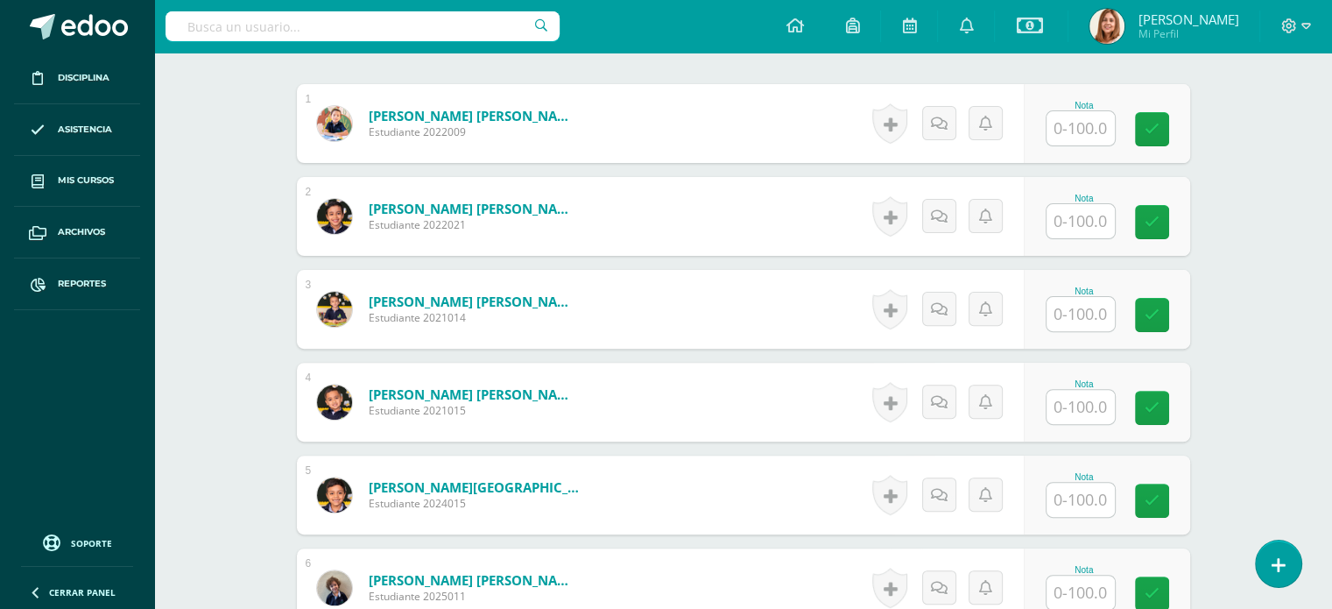
scroll to position [533, 0]
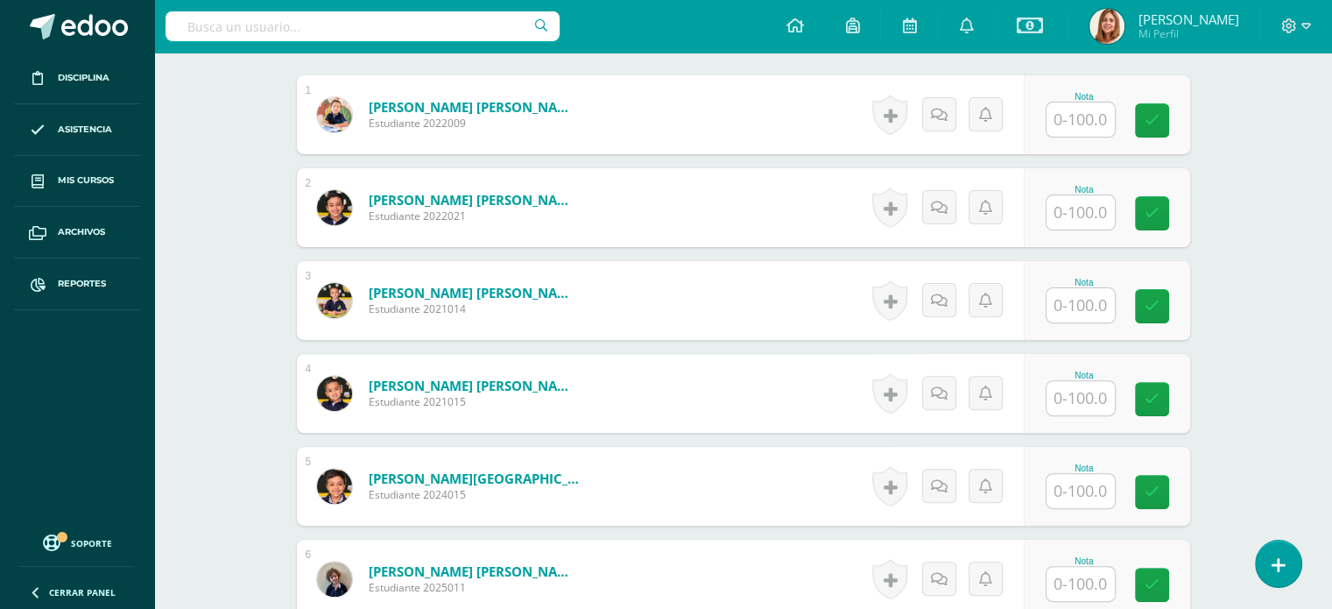
click at [1058, 208] on input "text" at bounding box center [1080, 212] width 68 height 34
type input "100"
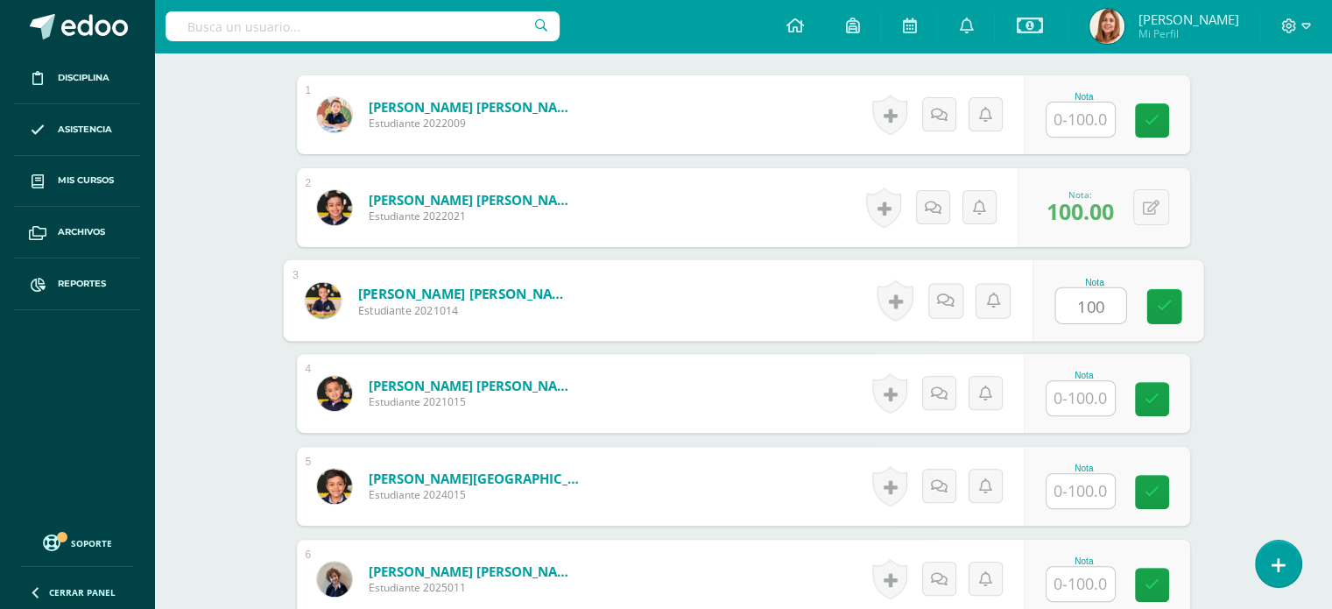
type input "100"
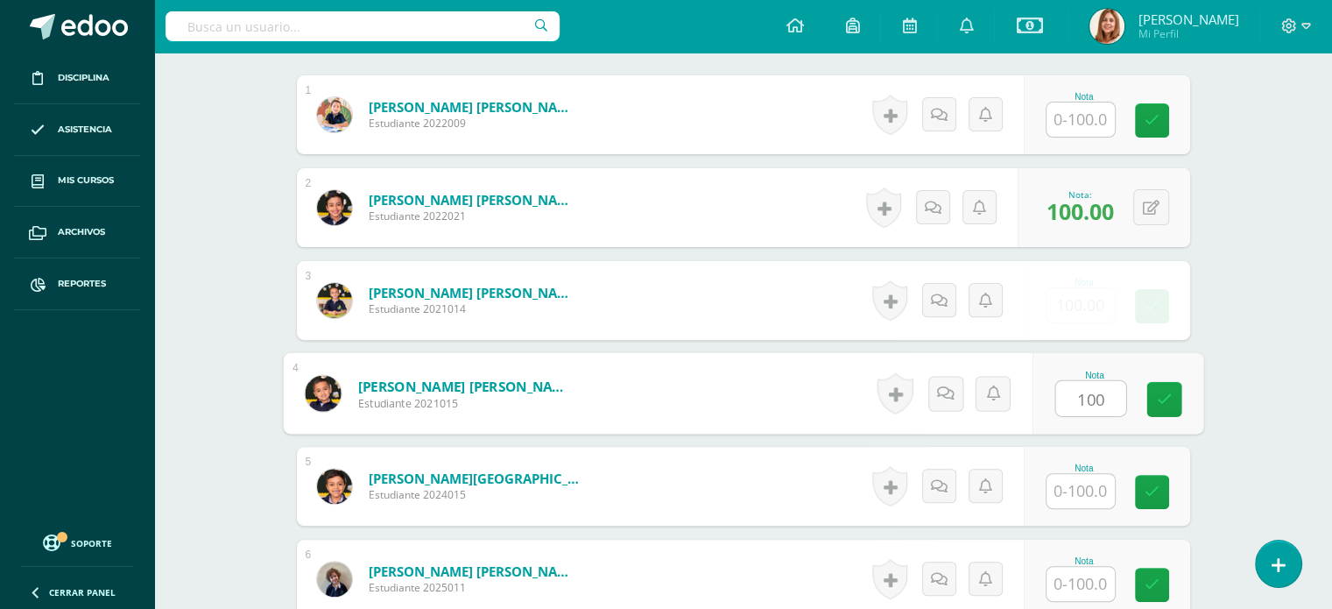
type input "100"
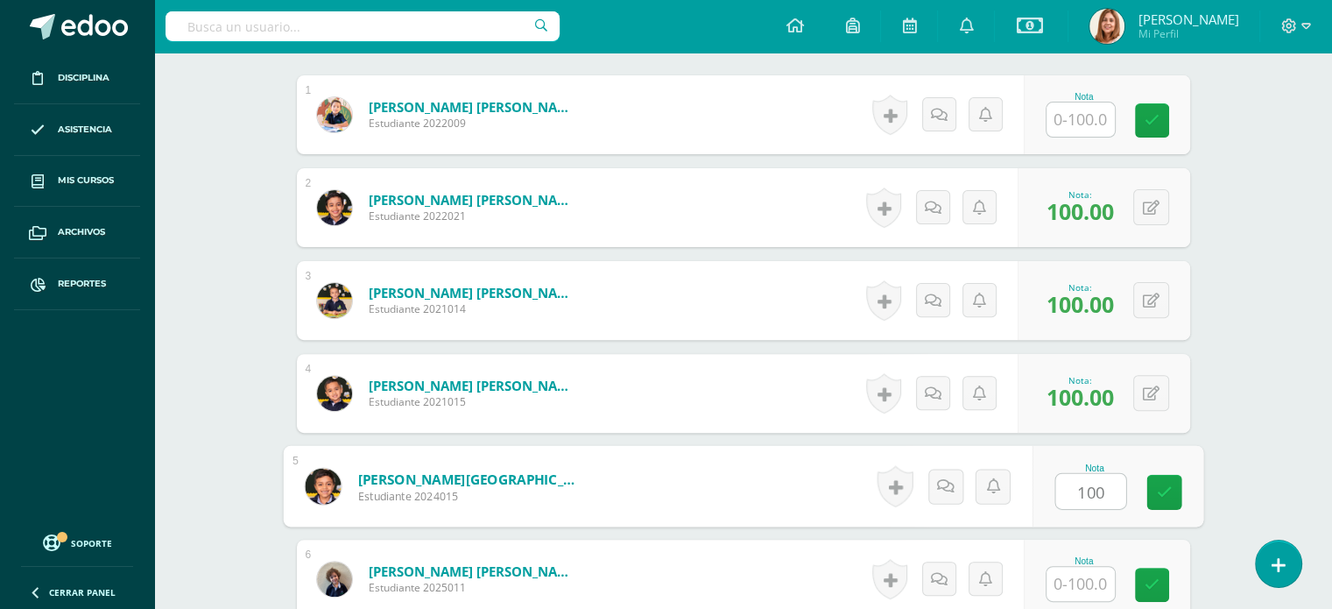
type input "100"
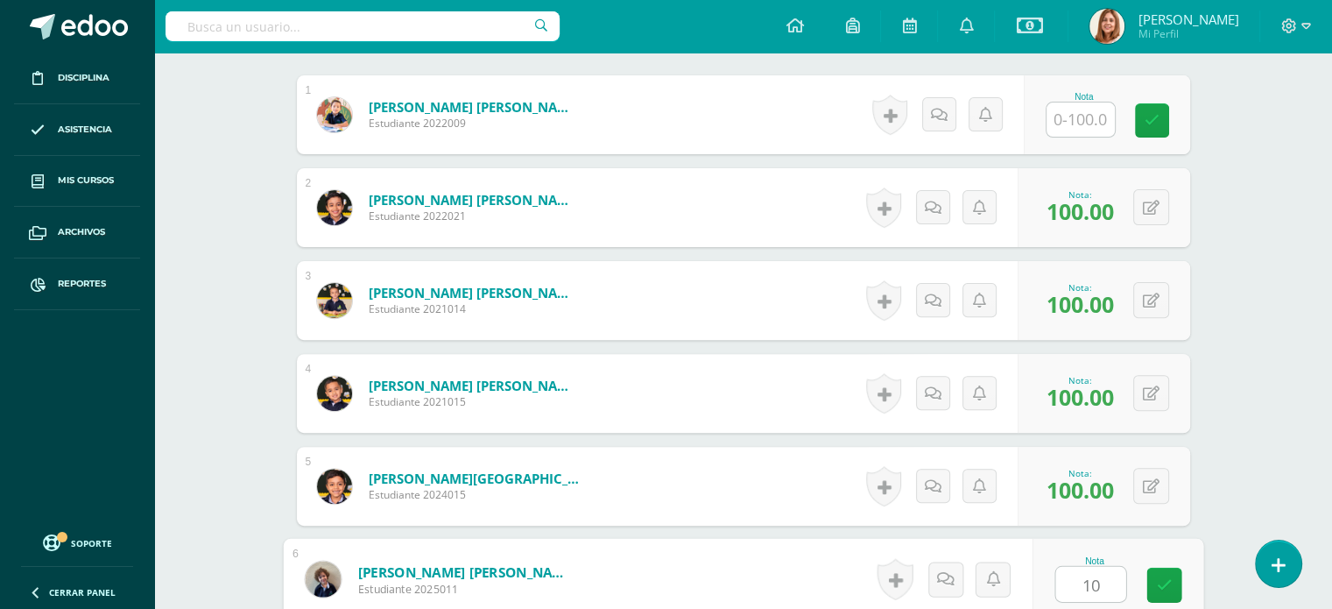
type input "100"
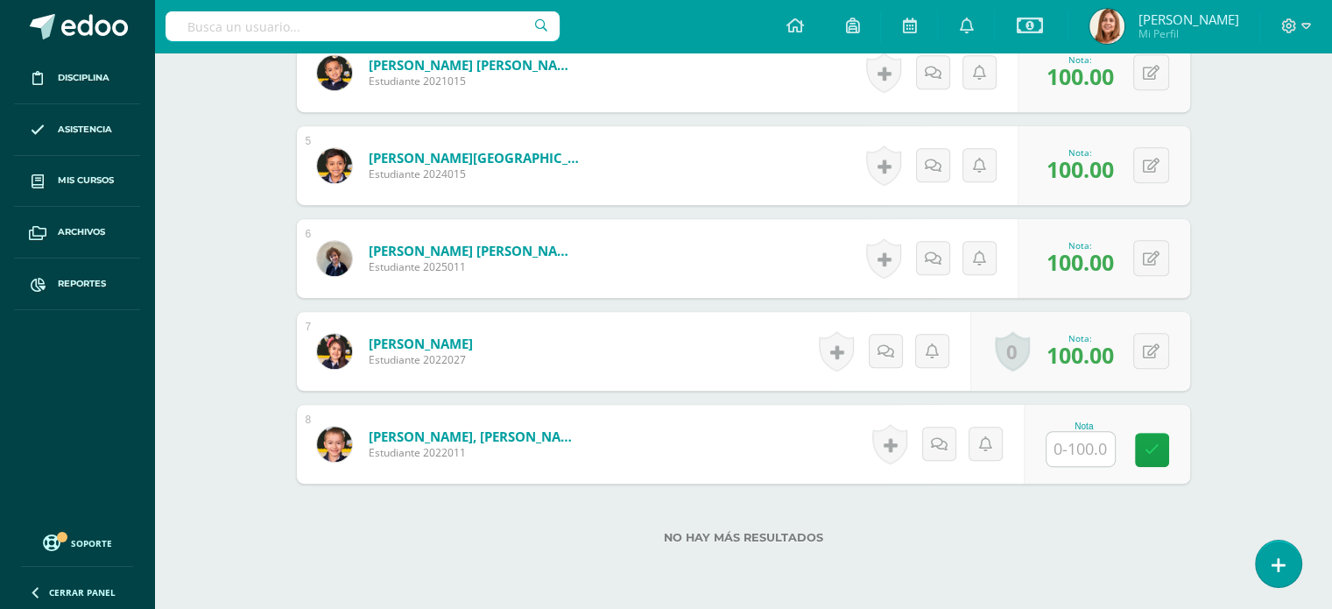
scroll to position [895, 0]
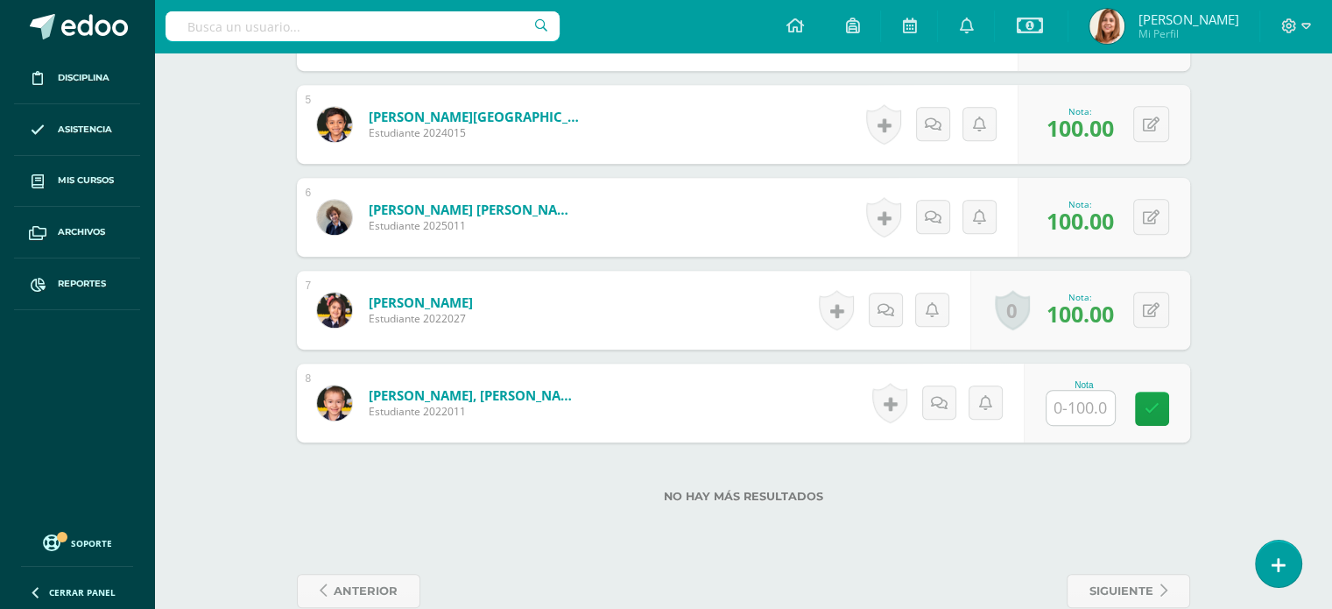
click at [1096, 417] on input "text" at bounding box center [1080, 408] width 68 height 34
type input "100"
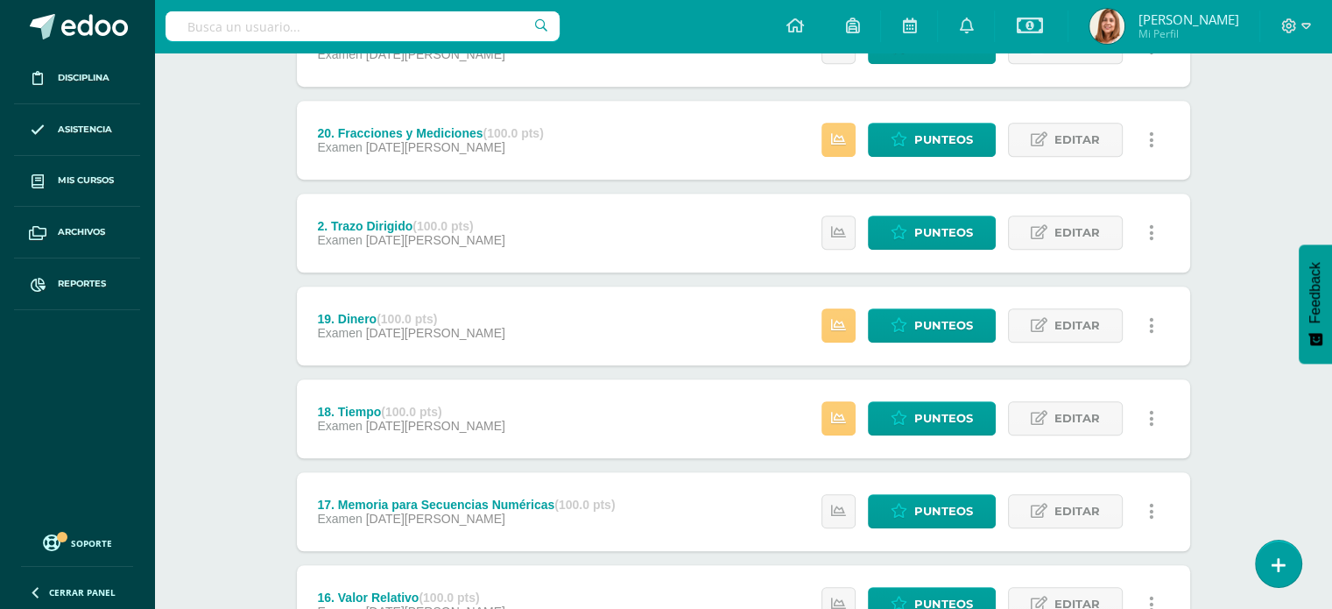
scroll to position [1207, 0]
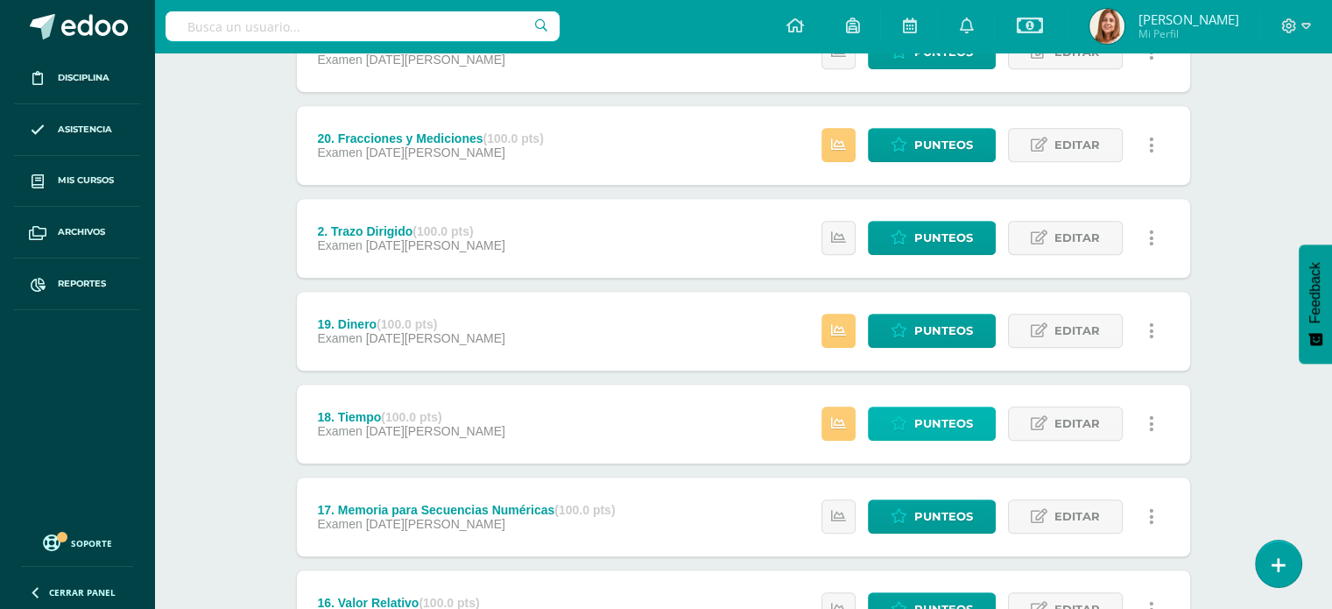
click at [937, 416] on span "Punteos" at bounding box center [943, 423] width 59 height 32
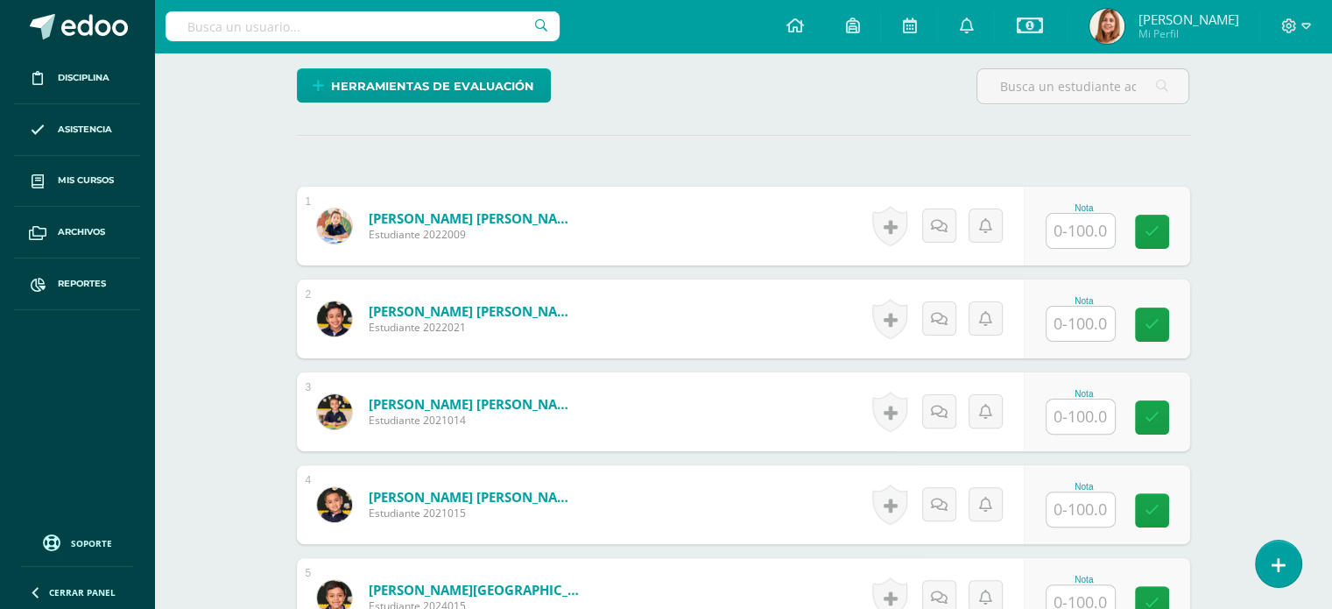
scroll to position [426, 0]
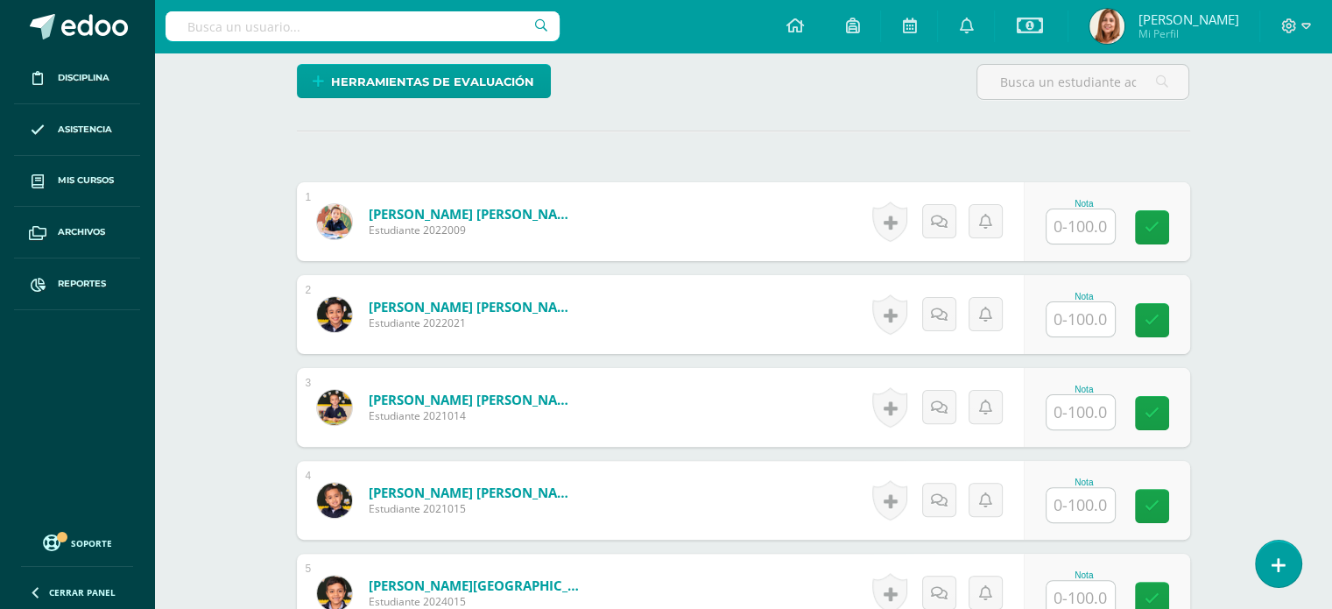
click at [1103, 307] on input "text" at bounding box center [1080, 319] width 68 height 34
type input "90"
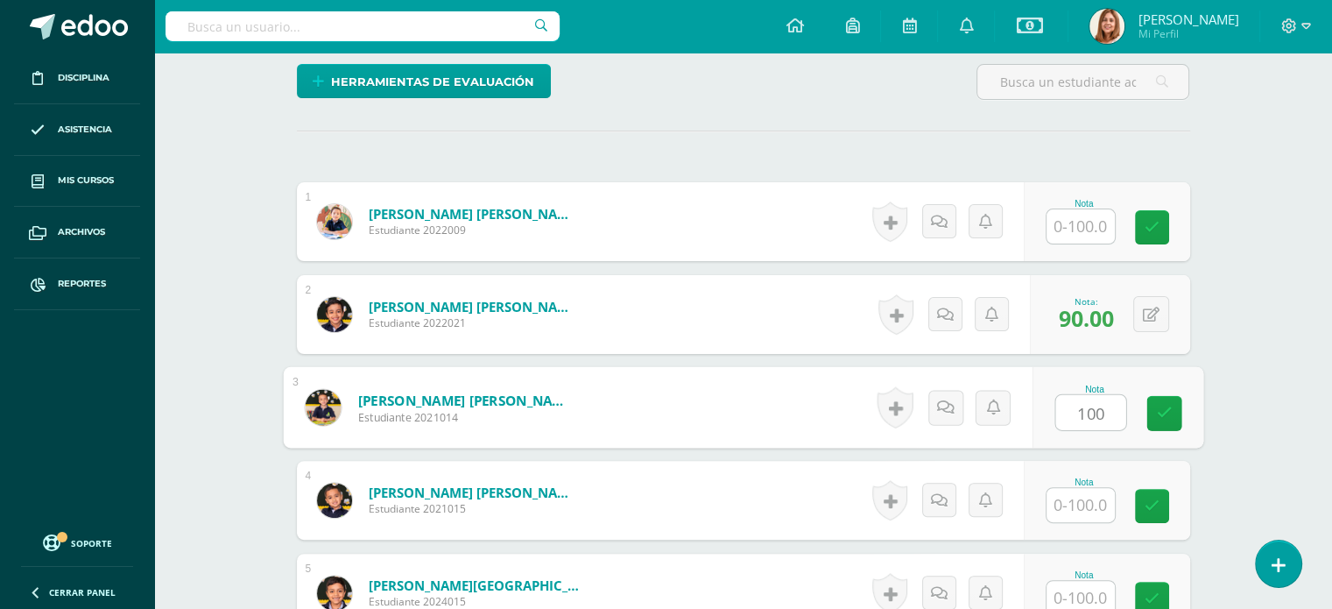
type input "100"
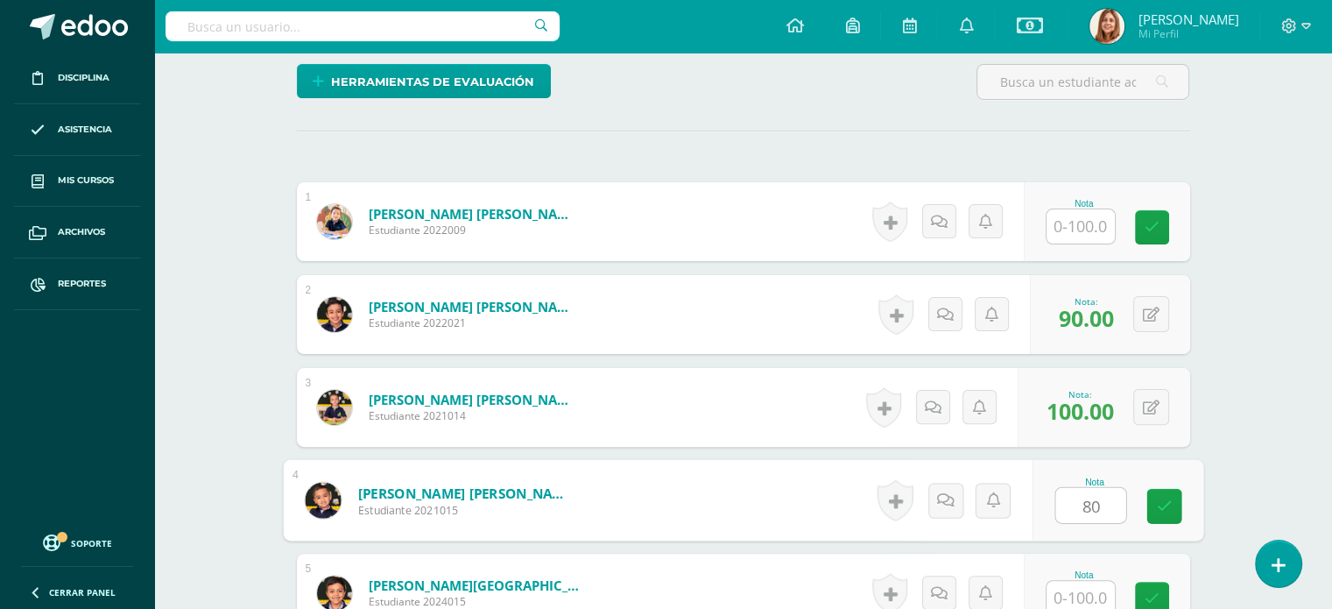
type input "80"
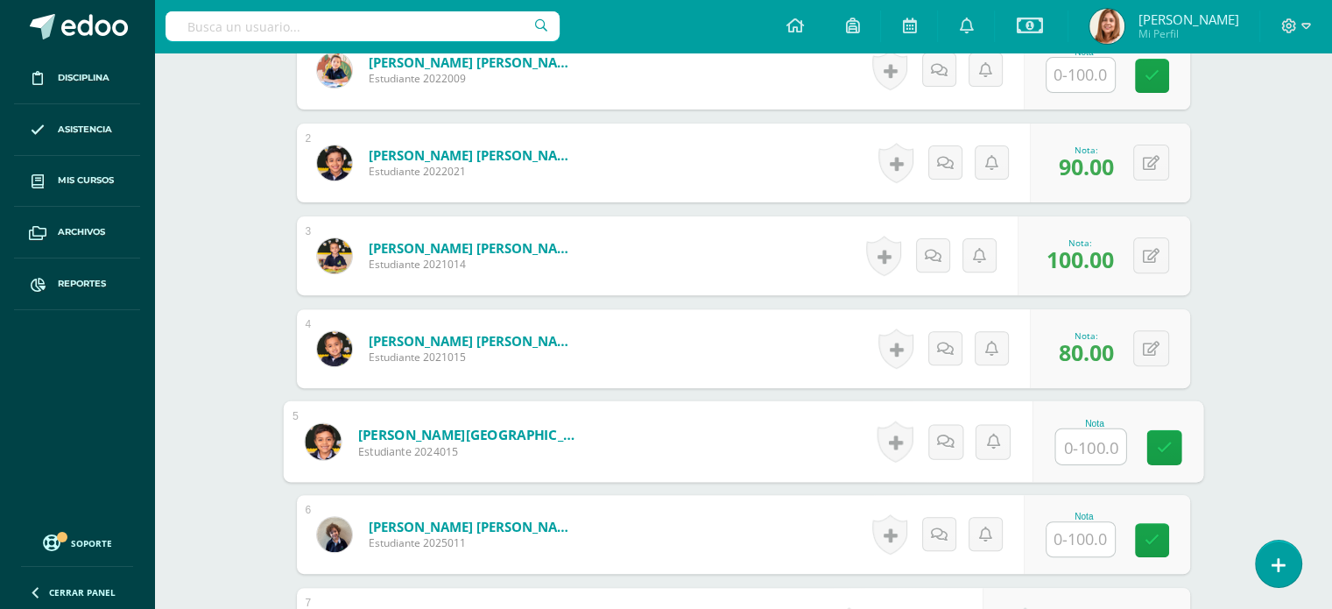
scroll to position [658, 0]
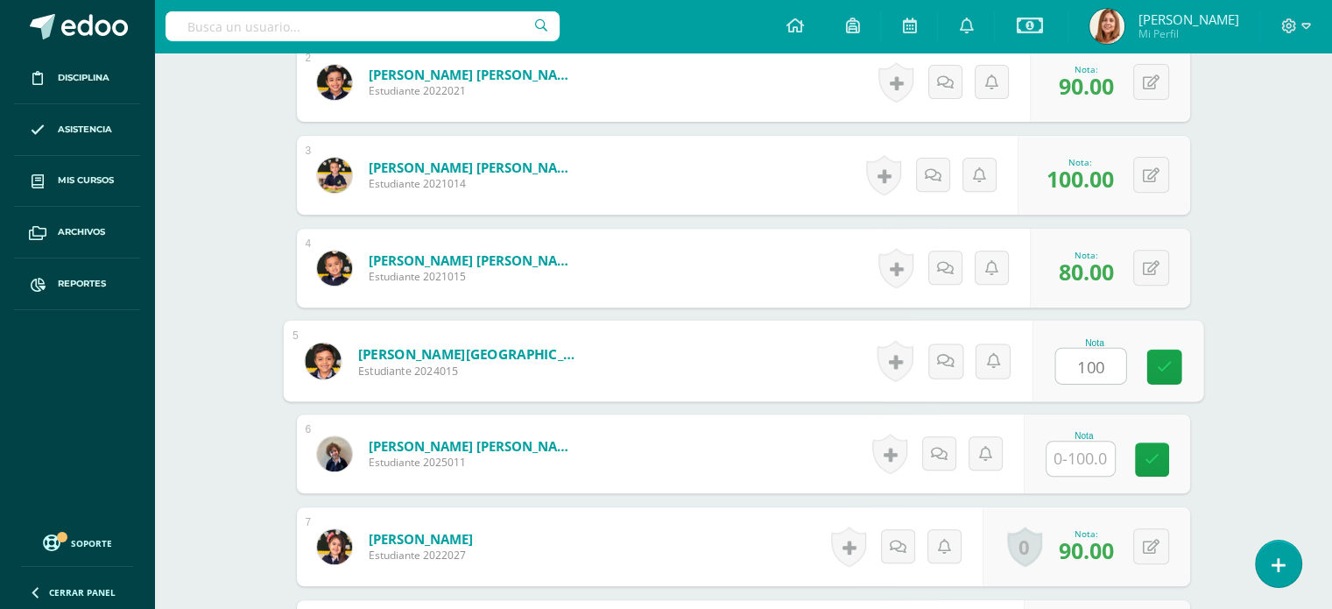
type input "100"
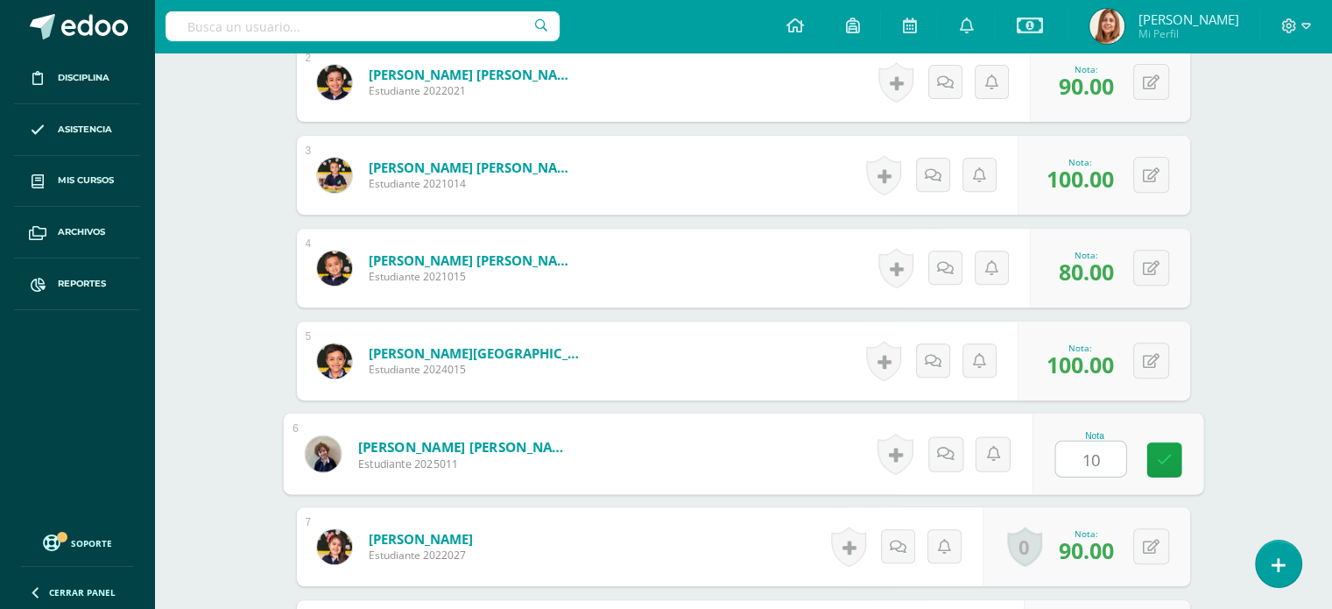
type input "100"
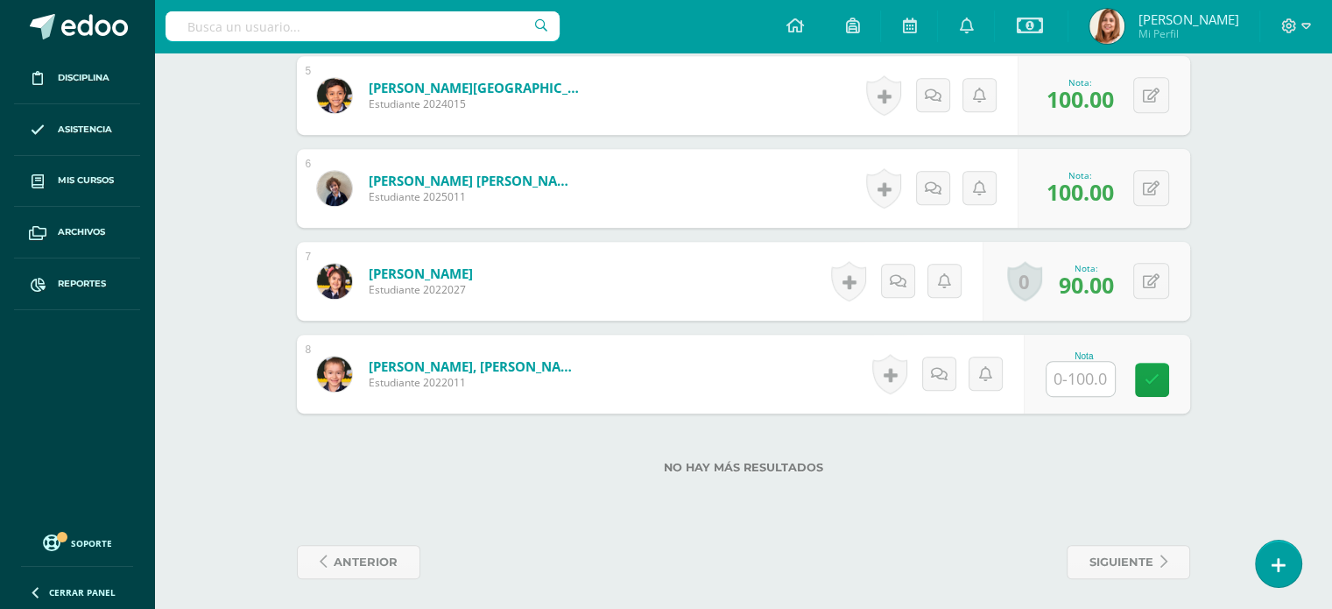
scroll to position [928, 0]
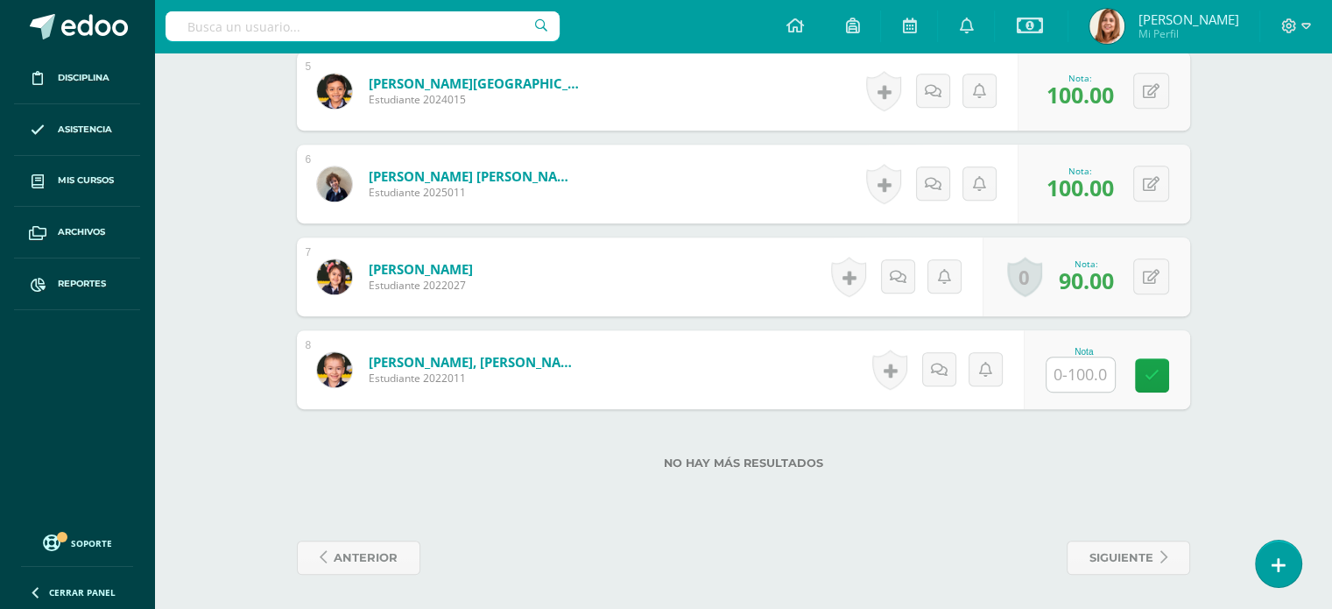
click at [1076, 380] on input "text" at bounding box center [1080, 374] width 68 height 34
type input "80"
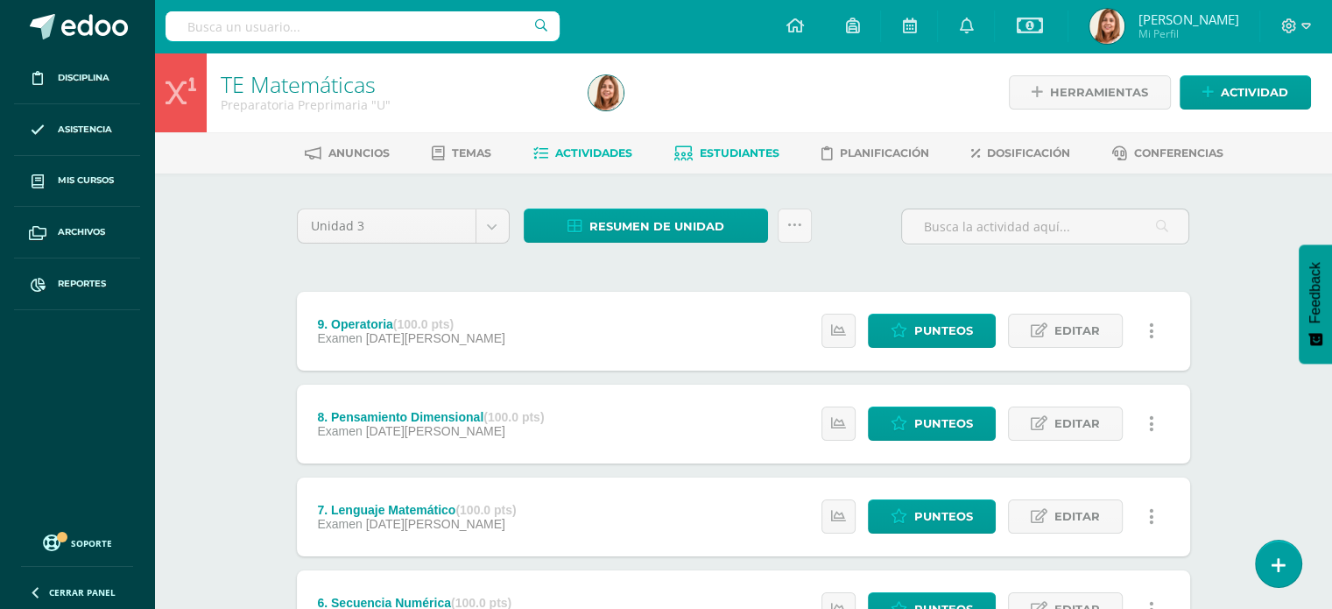
click at [735, 146] on span "Estudiantes" at bounding box center [740, 152] width 80 height 13
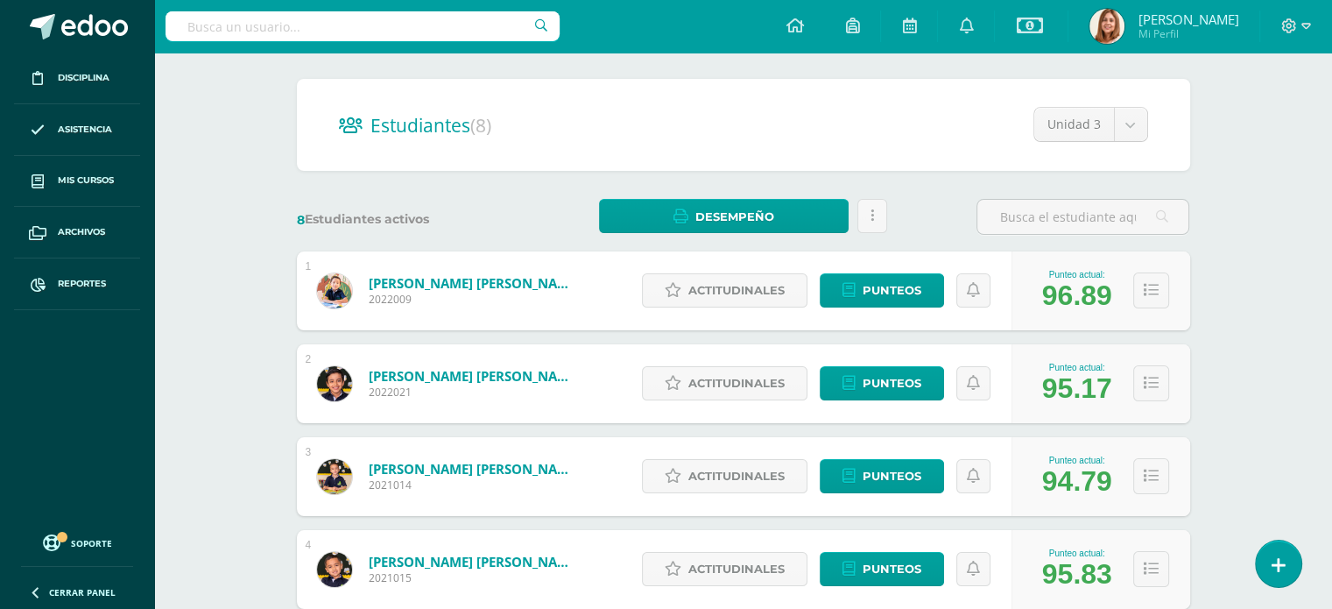
scroll to position [143, 0]
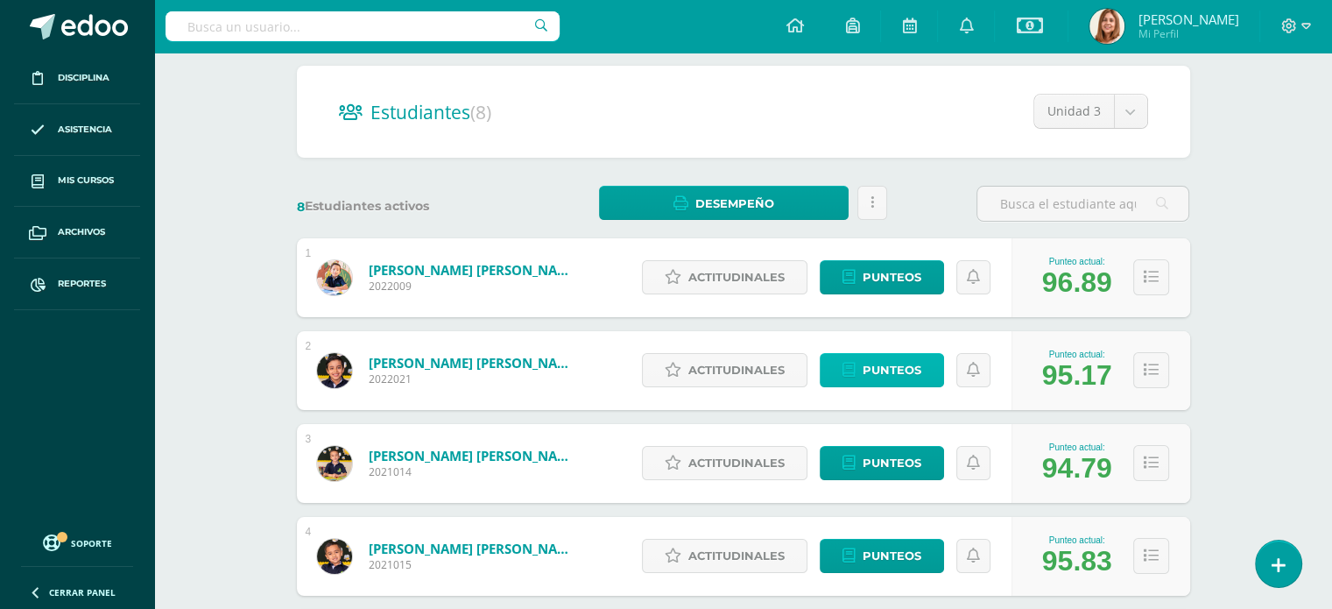
click at [884, 364] on span "Punteos" at bounding box center [892, 370] width 59 height 32
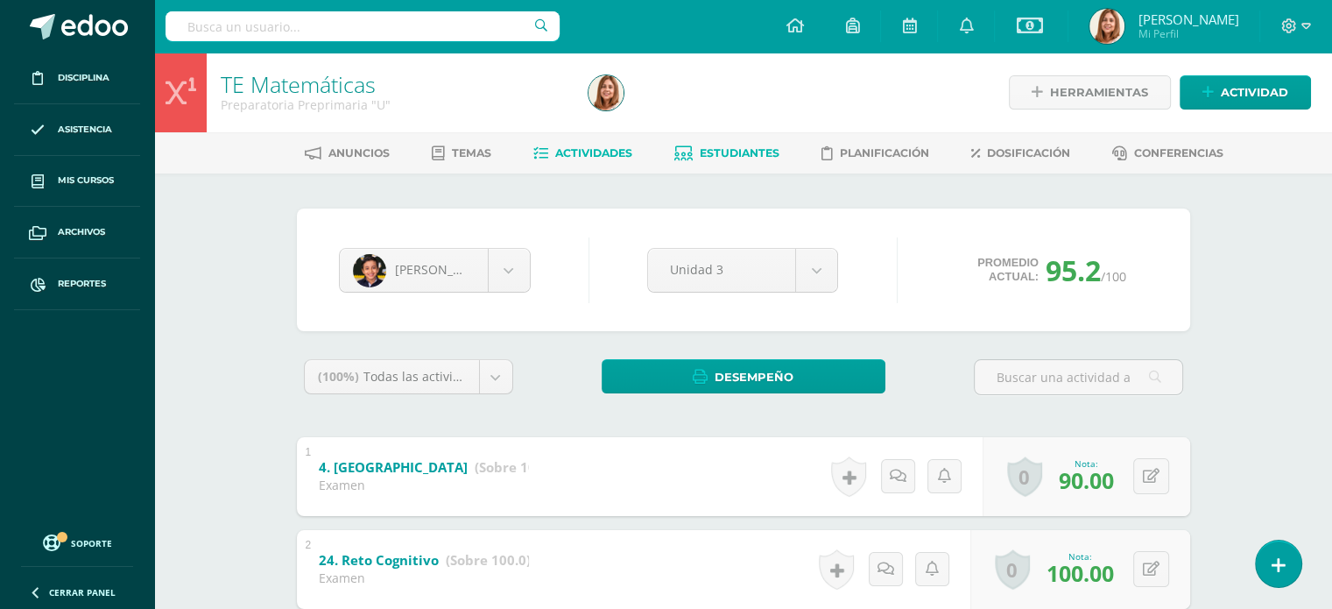
click at [599, 151] on span "Actividades" at bounding box center [593, 152] width 77 height 13
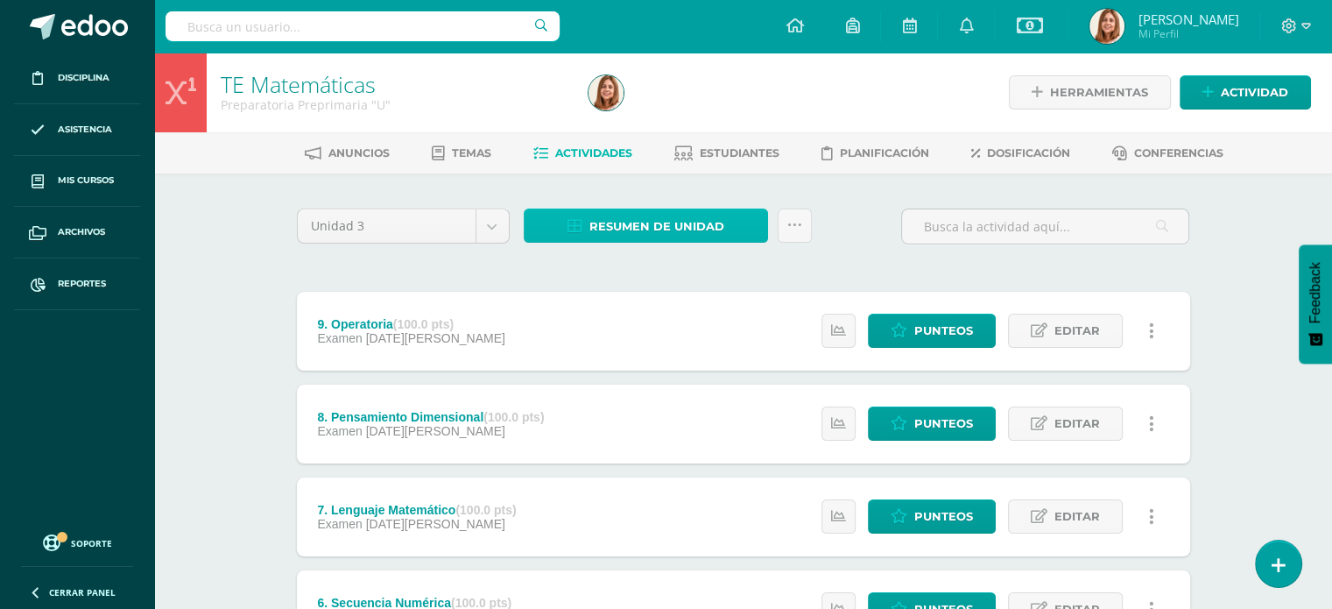
click at [736, 220] on link "Resumen de unidad" at bounding box center [646, 225] width 244 height 34
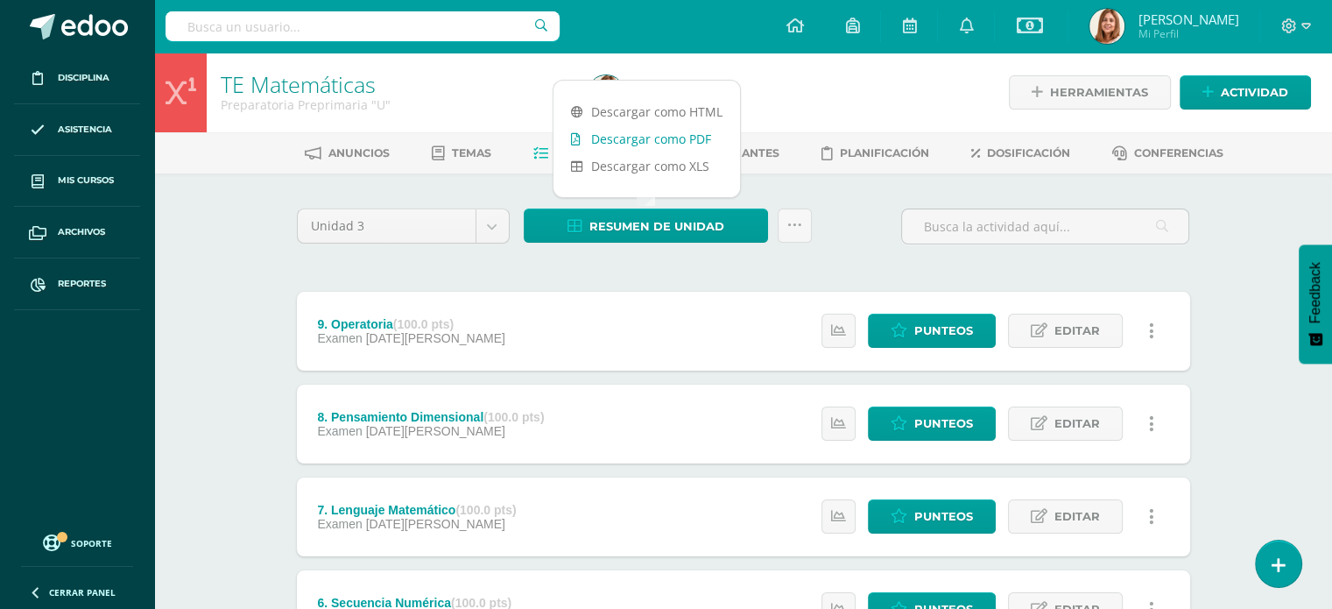
click at [687, 136] on link "Descargar como PDF" at bounding box center [646, 138] width 187 height 27
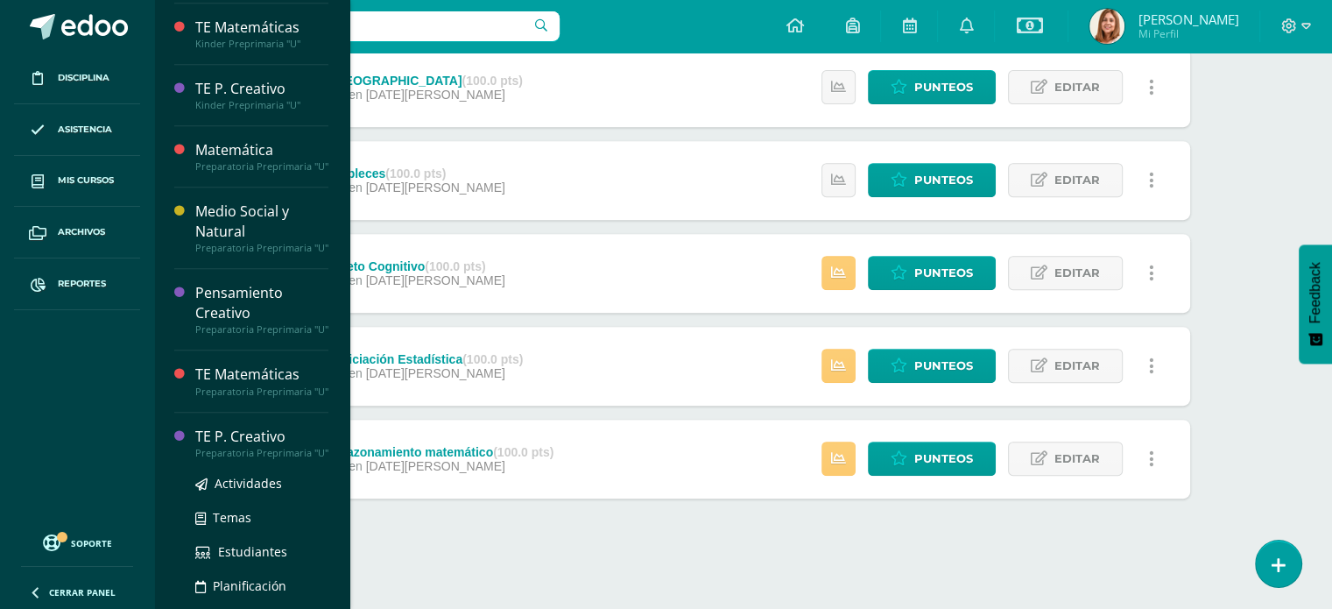
scroll to position [1320, 0]
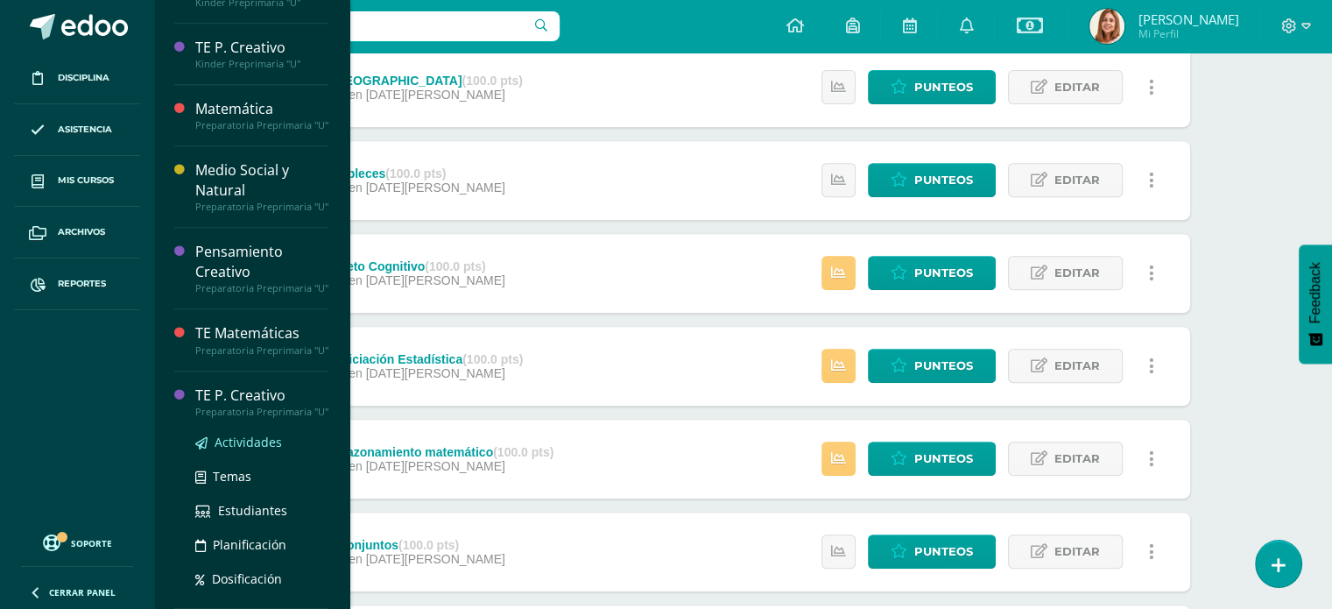
click at [248, 437] on span "Actividades" at bounding box center [248, 441] width 67 height 17
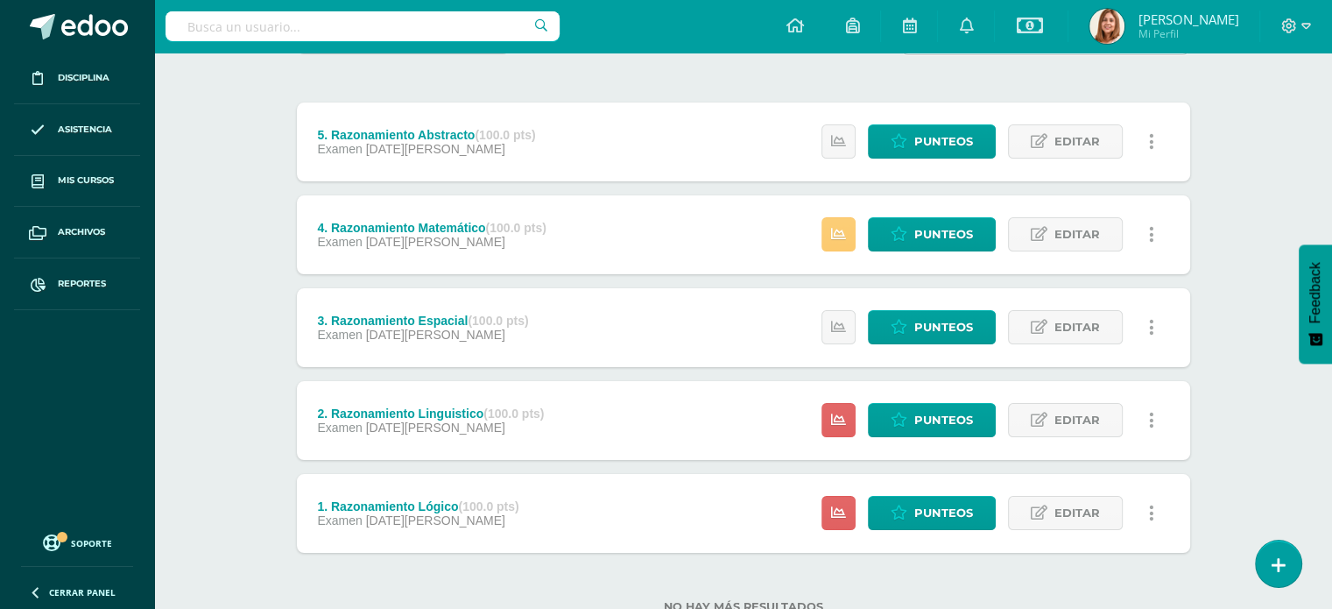
scroll to position [193, 0]
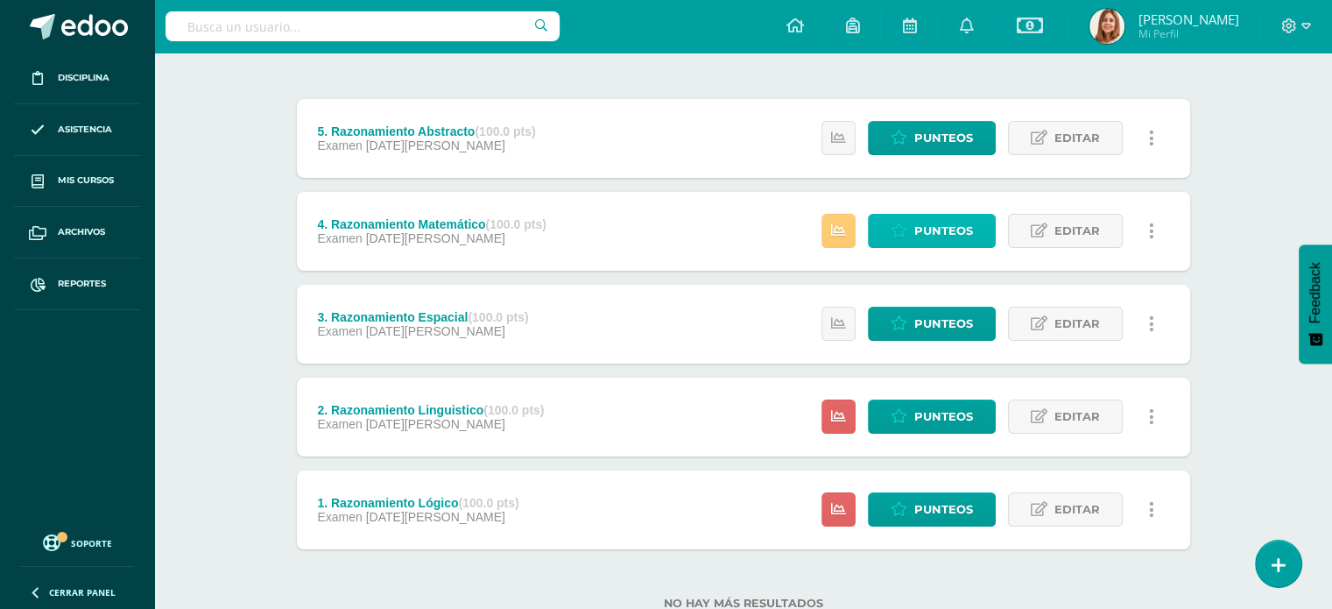
click at [934, 228] on span "Punteos" at bounding box center [943, 231] width 59 height 32
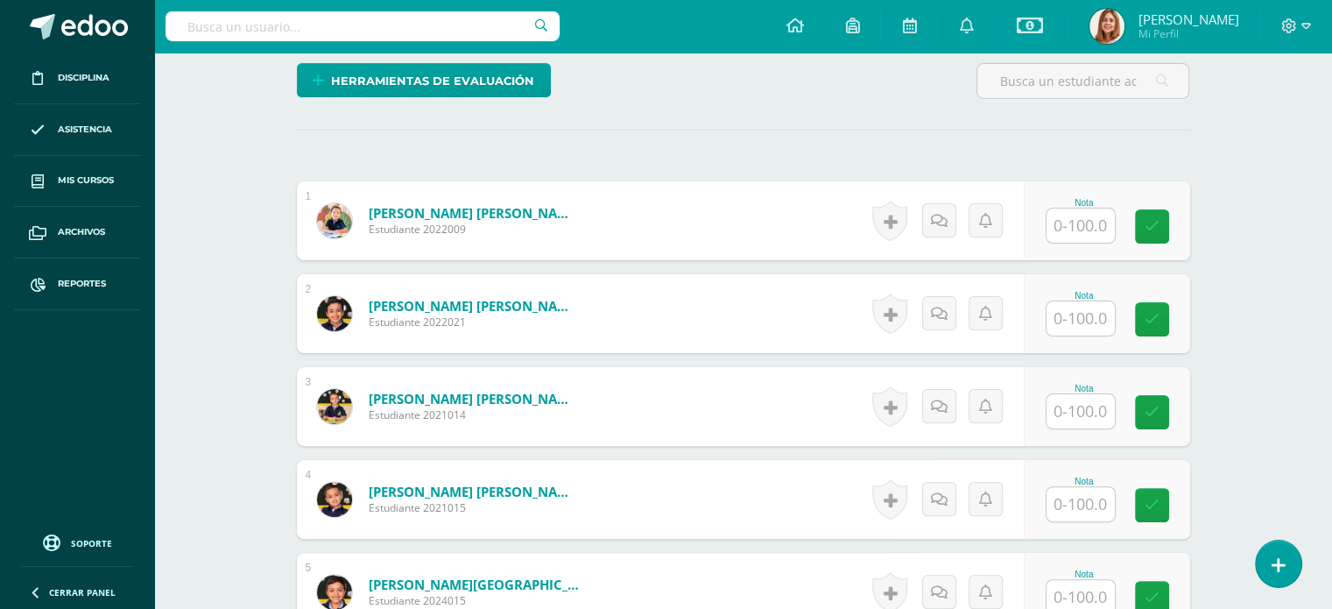
scroll to position [433, 0]
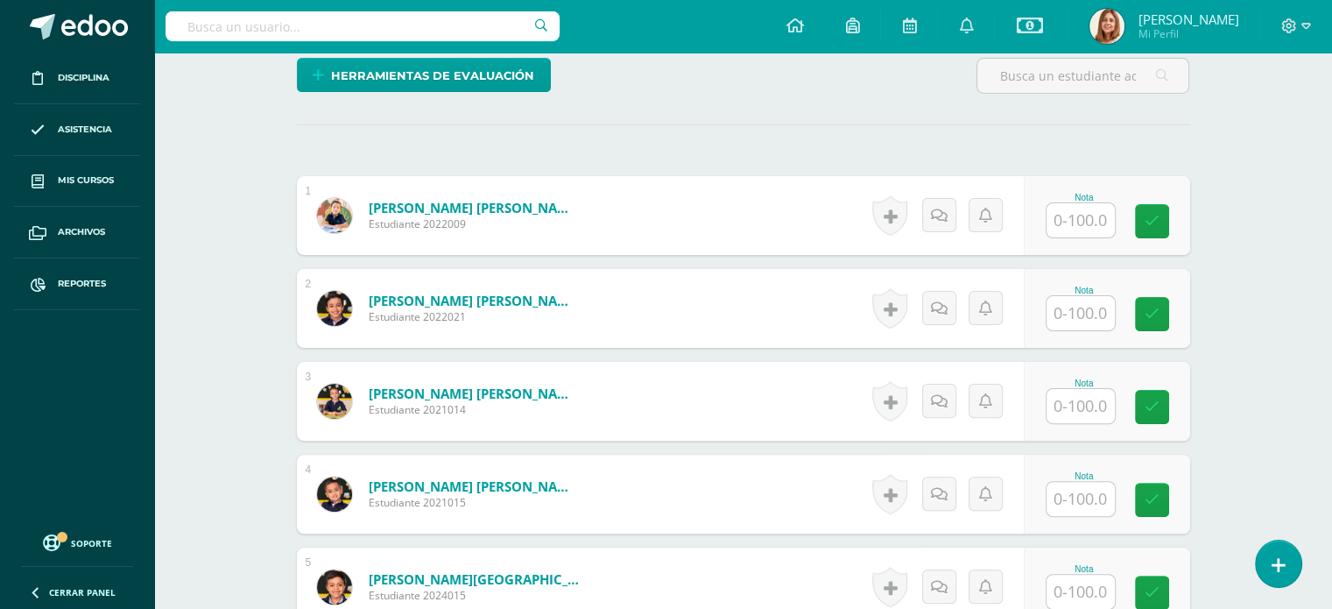
click at [1103, 321] on input "text" at bounding box center [1080, 313] width 68 height 34
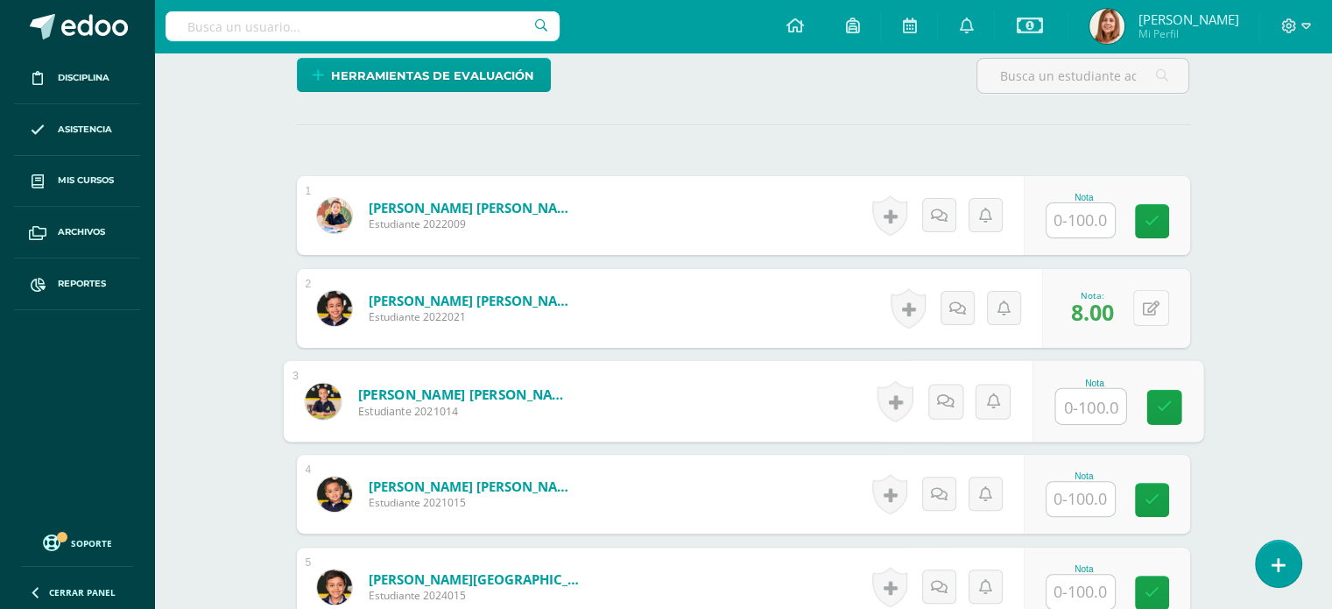
click at [1151, 308] on button at bounding box center [1151, 308] width 36 height 36
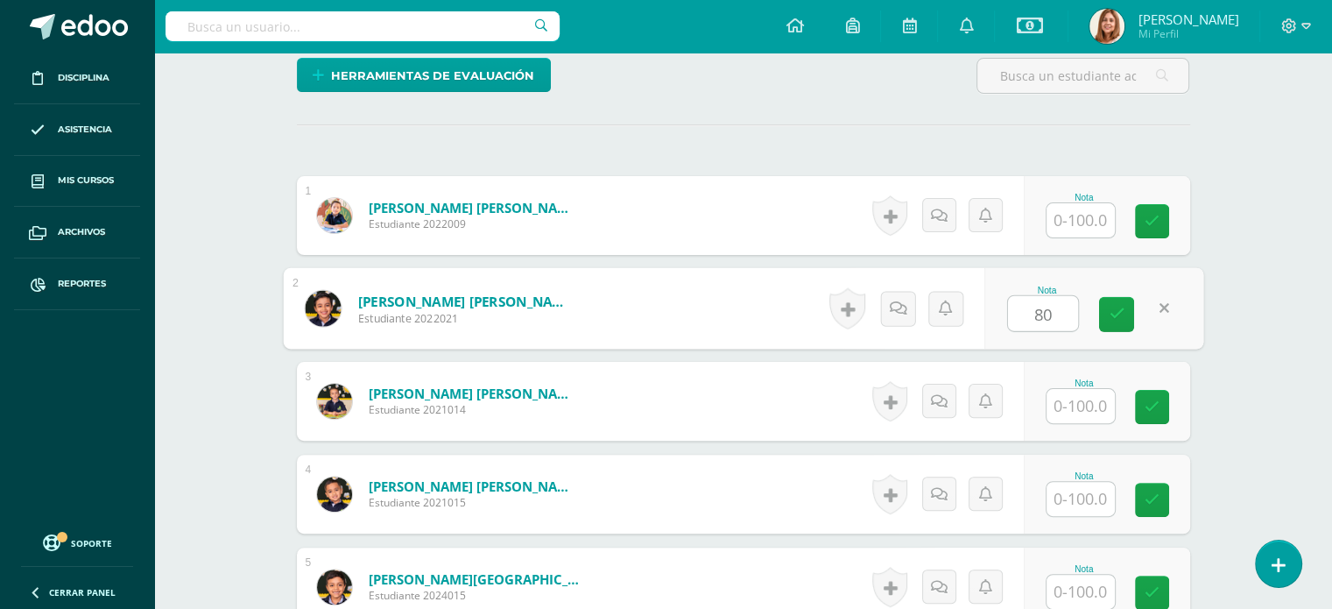
type input "80"
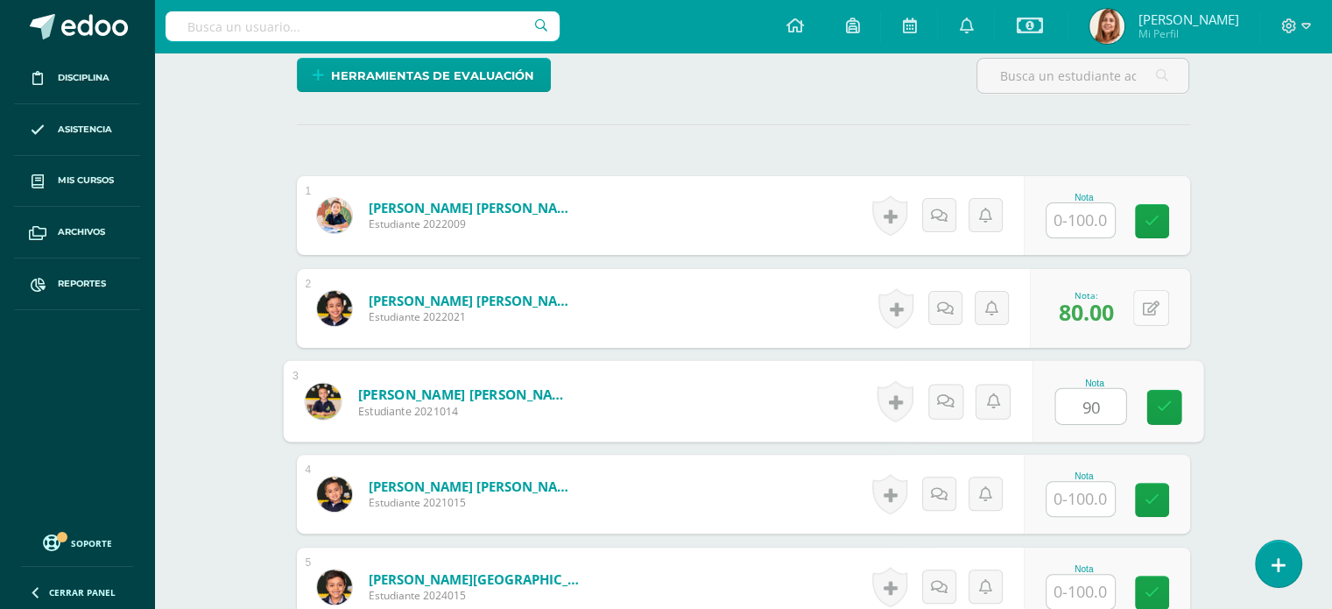
type input "90"
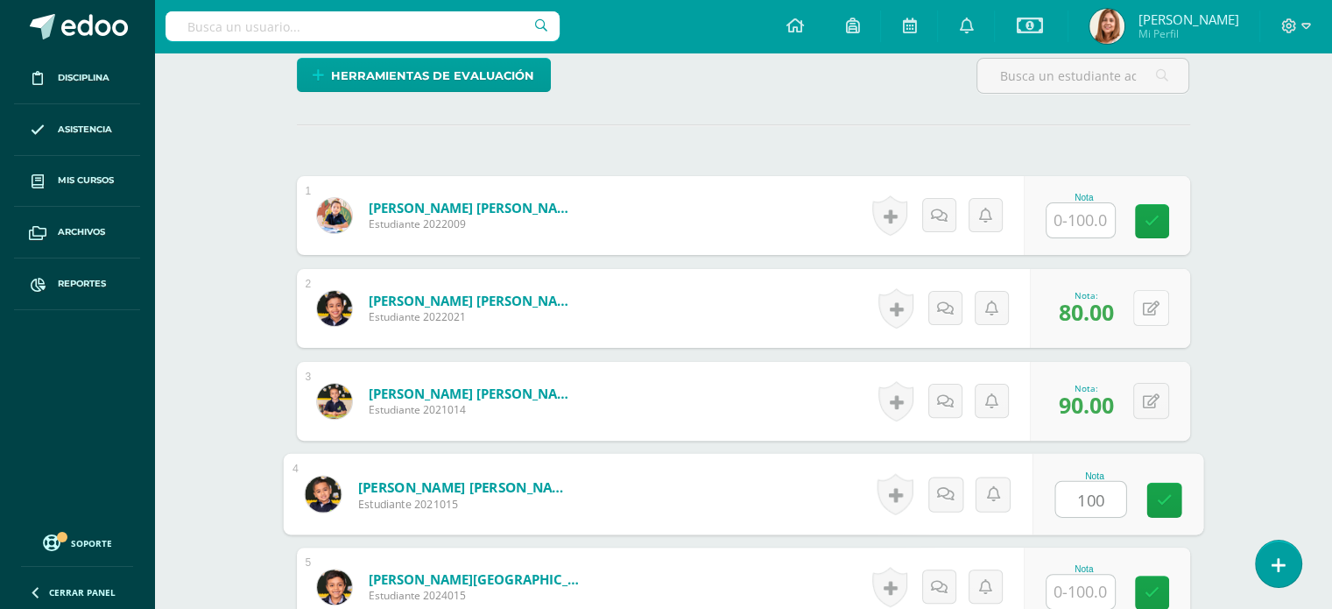
type input "100"
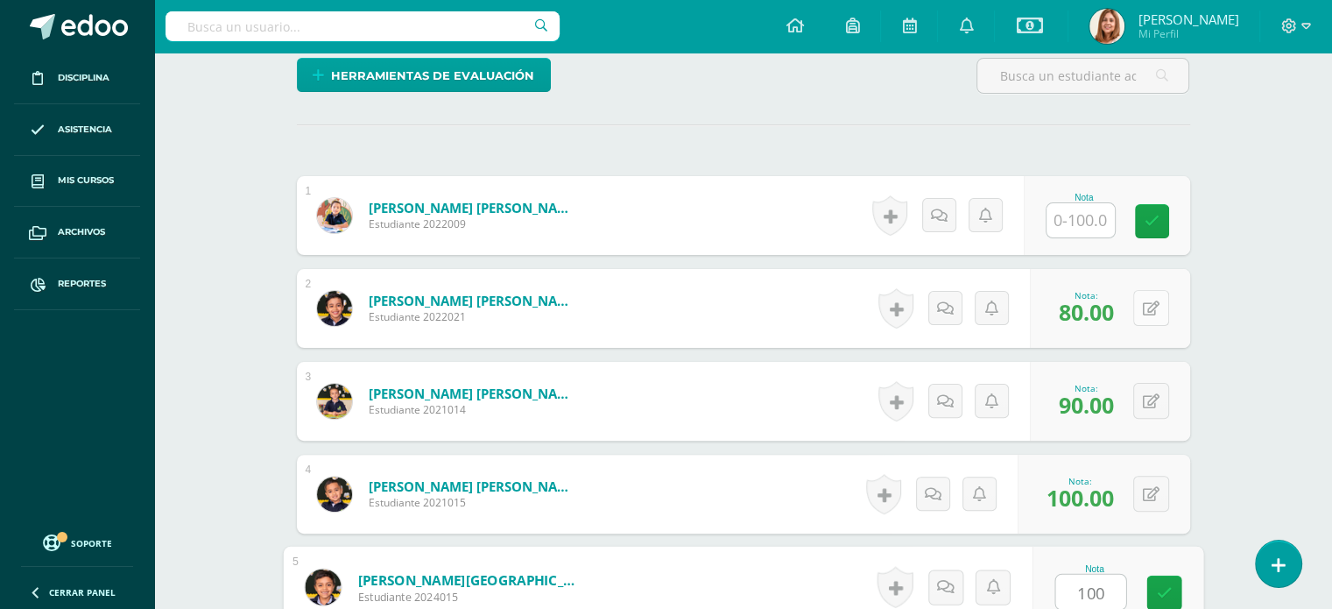
type input "100"
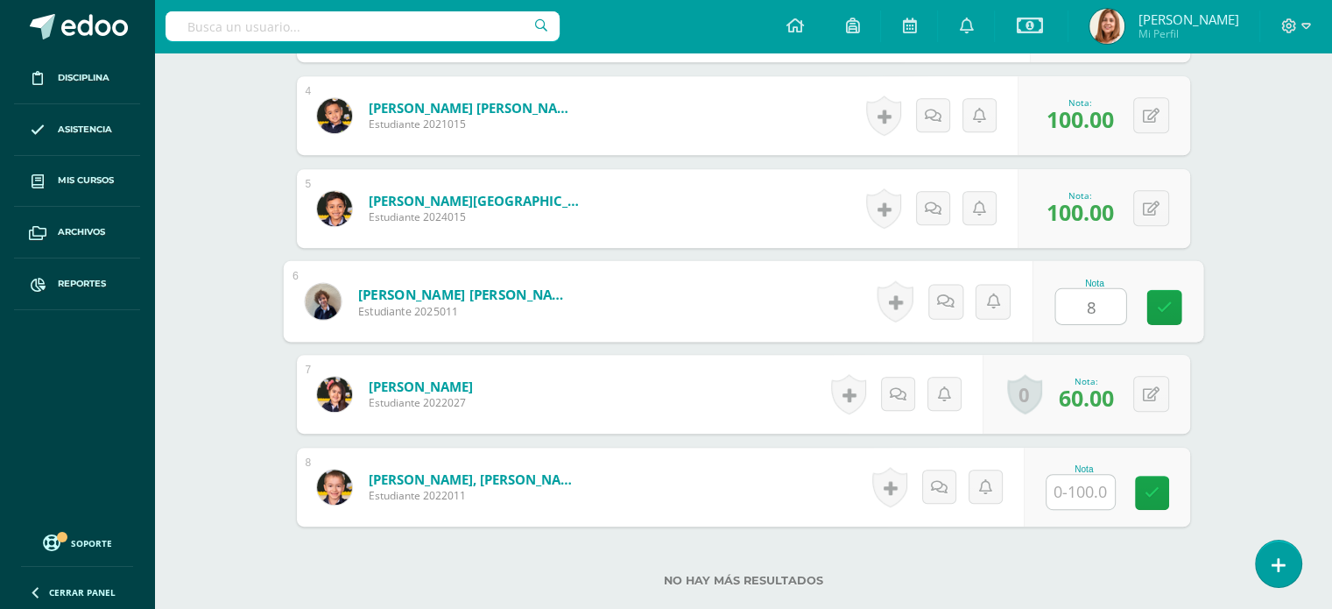
type input "80"
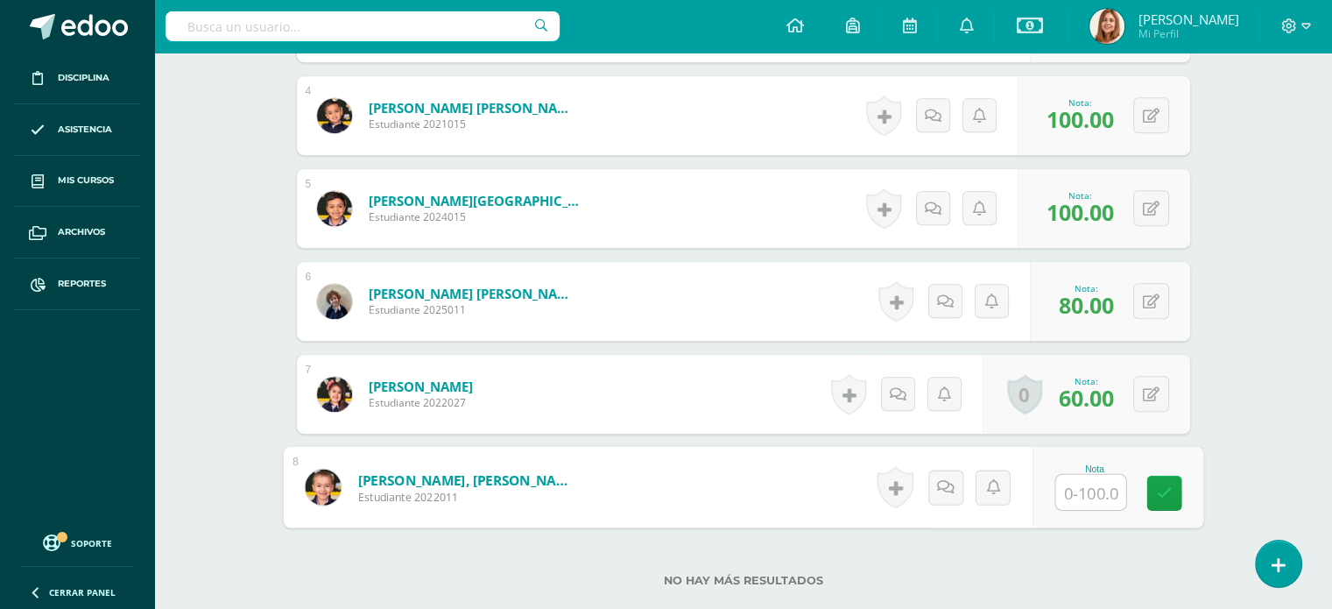
click at [1079, 492] on input "text" at bounding box center [1090, 492] width 70 height 35
type input "100"
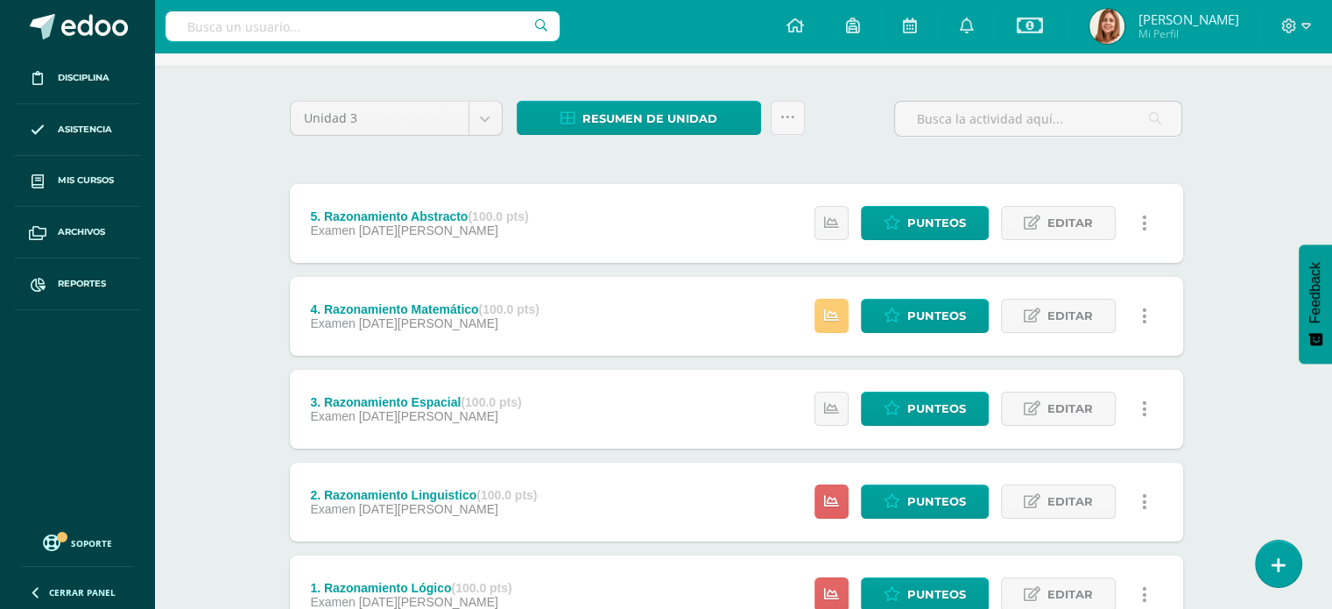
scroll to position [107, 7]
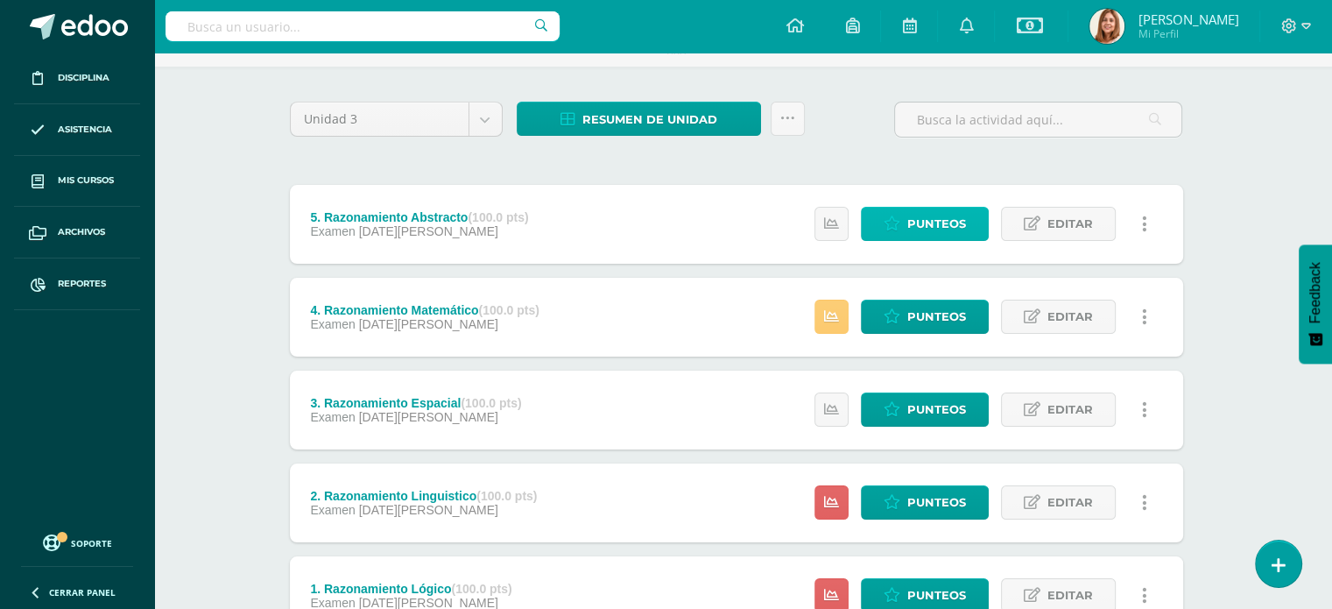
click at [935, 218] on span "Punteos" at bounding box center [936, 224] width 59 height 32
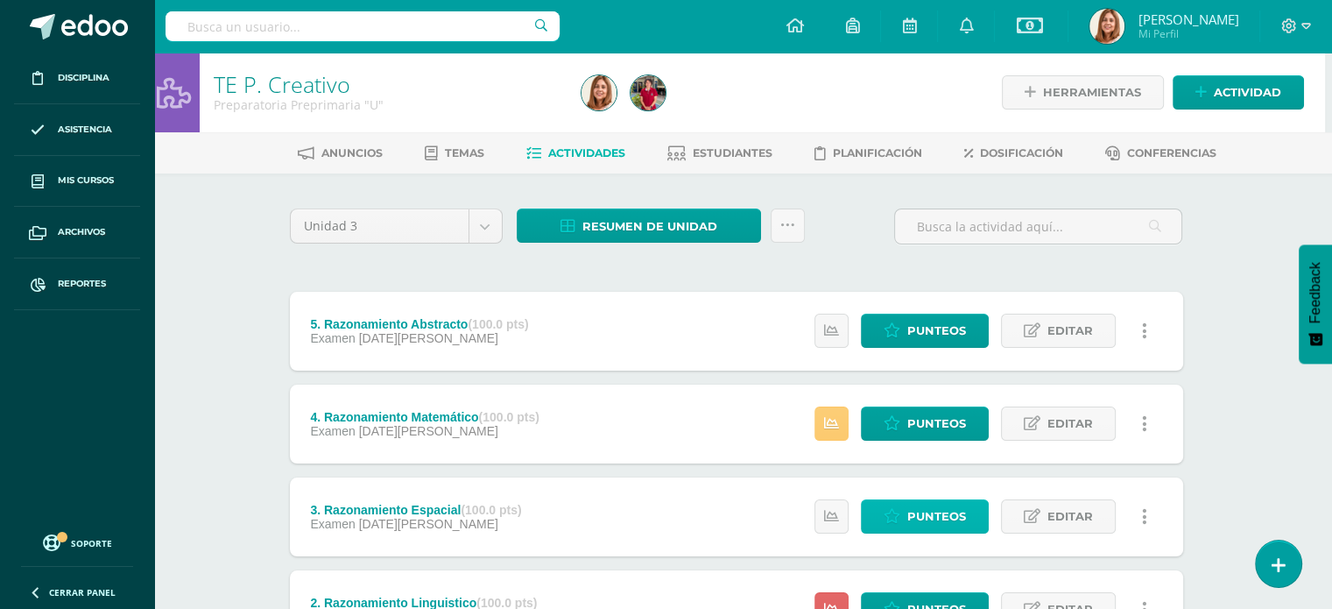
click at [932, 513] on span "Punteos" at bounding box center [936, 516] width 59 height 32
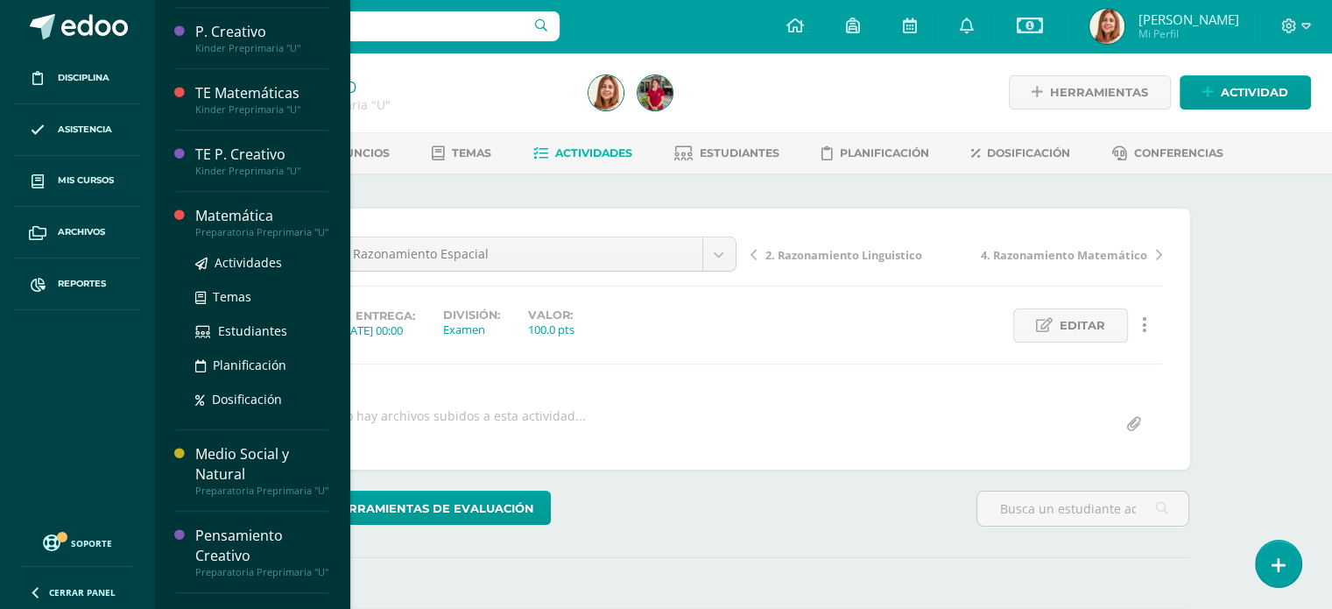
scroll to position [1144, 0]
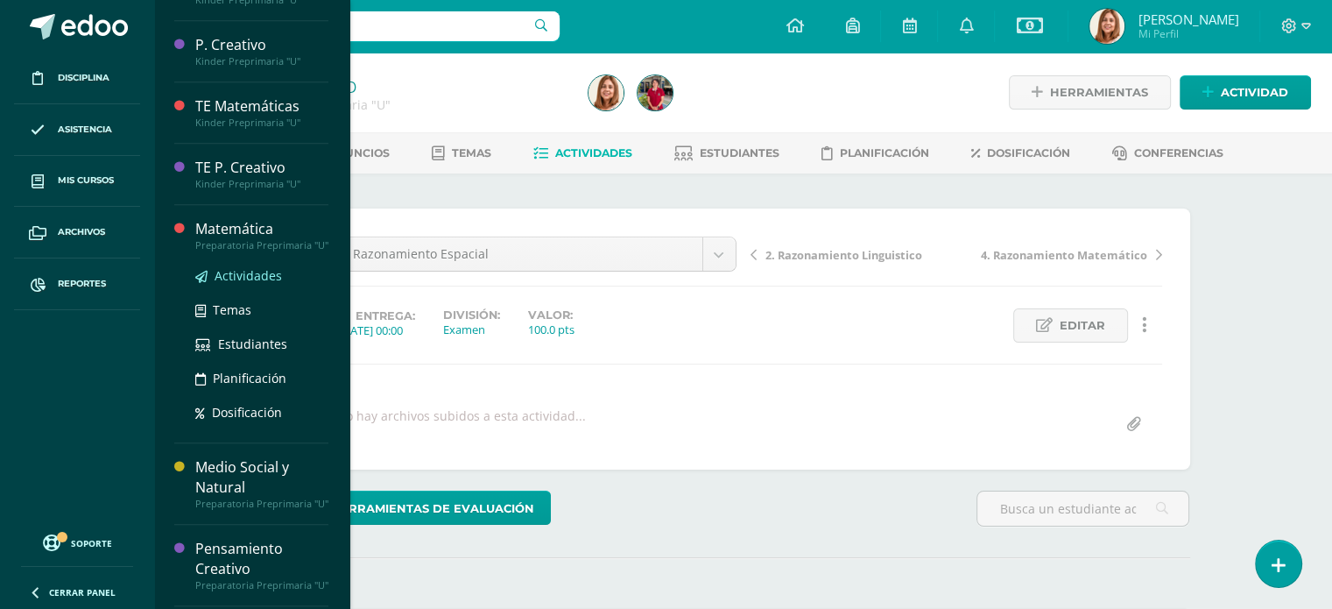
click at [228, 284] on span "Actividades" at bounding box center [248, 275] width 67 height 17
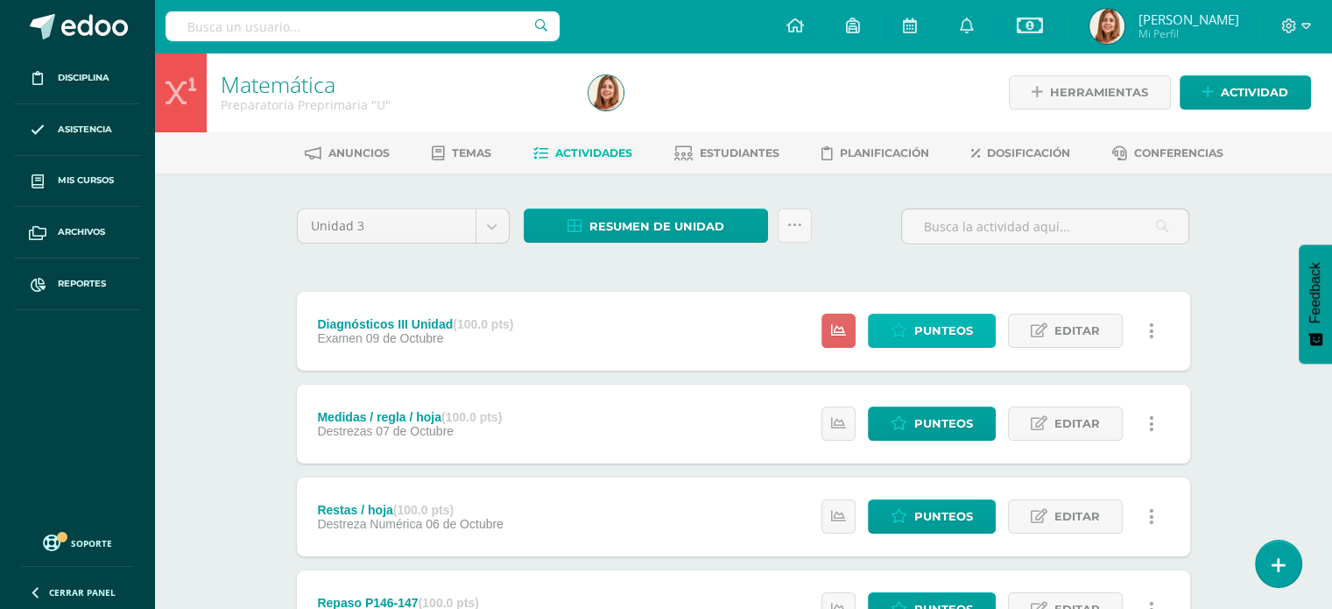
click at [935, 327] on span "Punteos" at bounding box center [943, 330] width 59 height 32
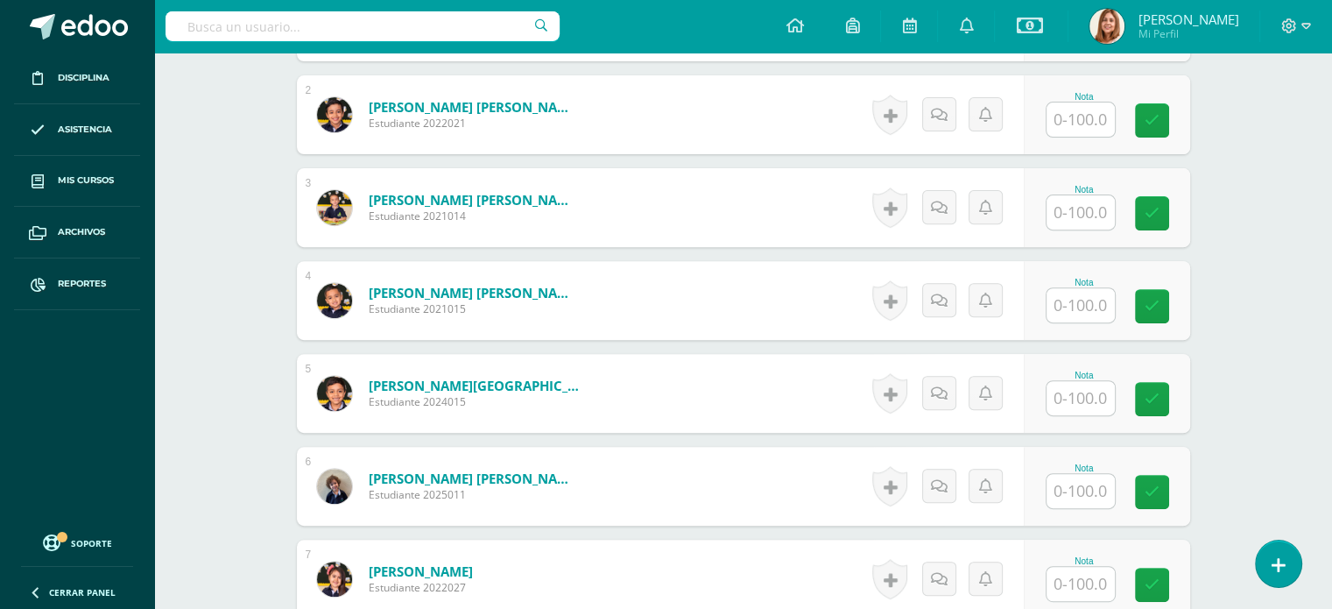
scroll to position [539, 0]
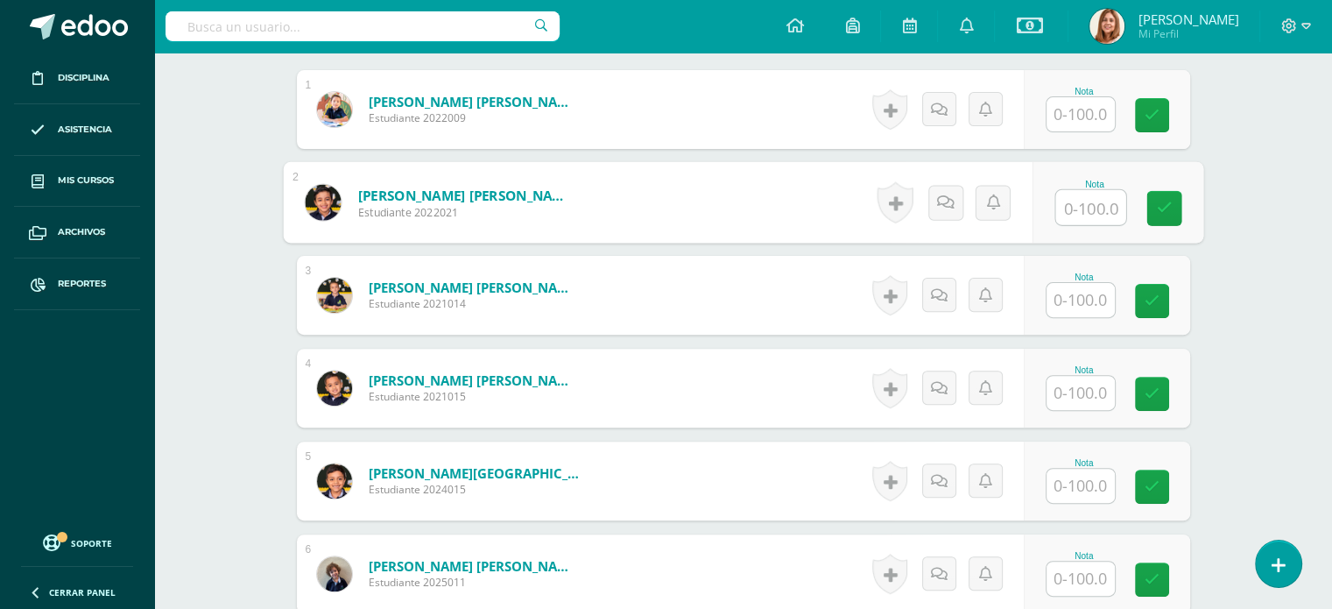
click at [1084, 206] on input "text" at bounding box center [1090, 207] width 70 height 35
type input "95"
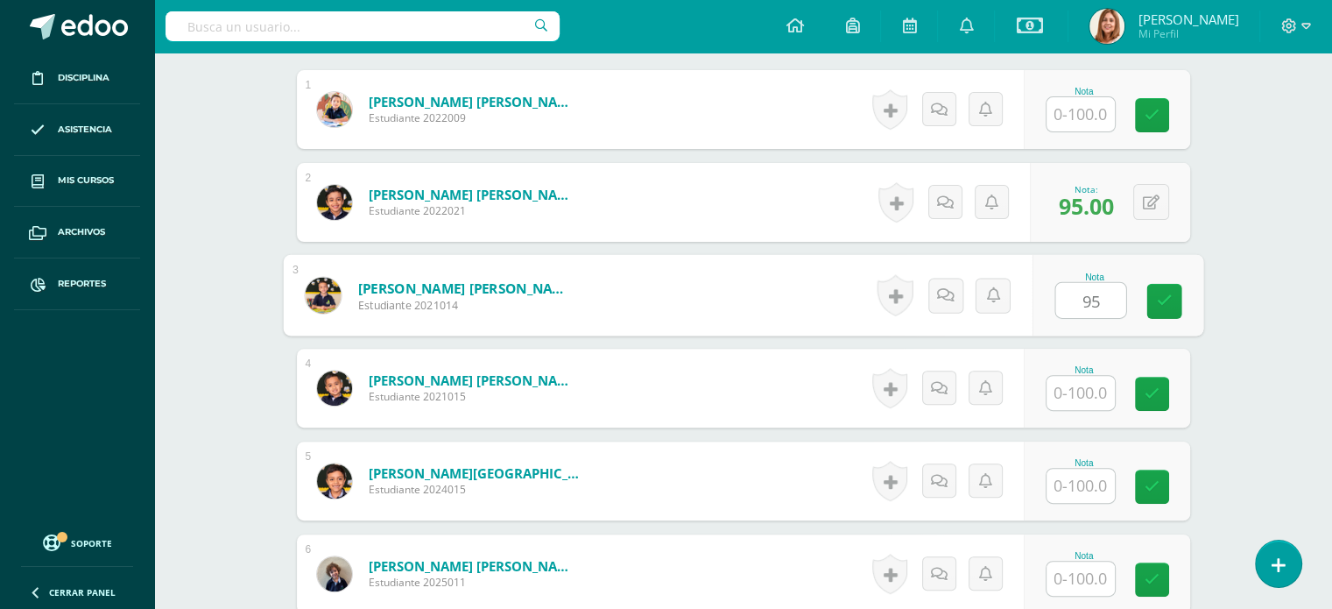
type input "95"
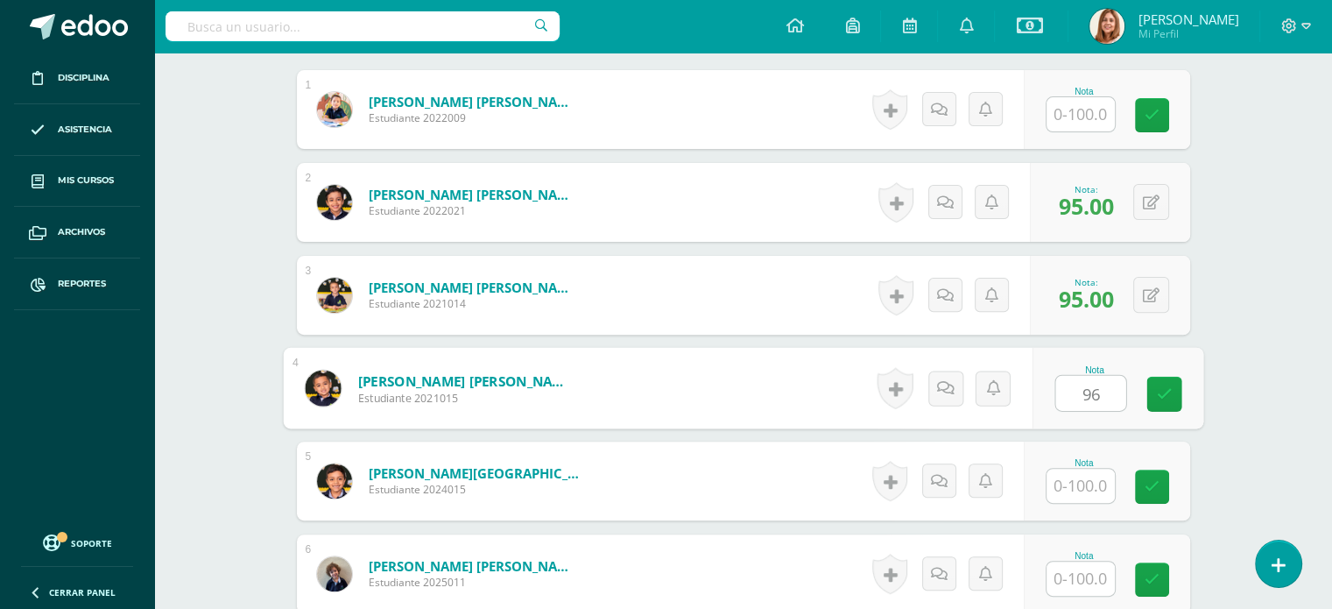
type input "96"
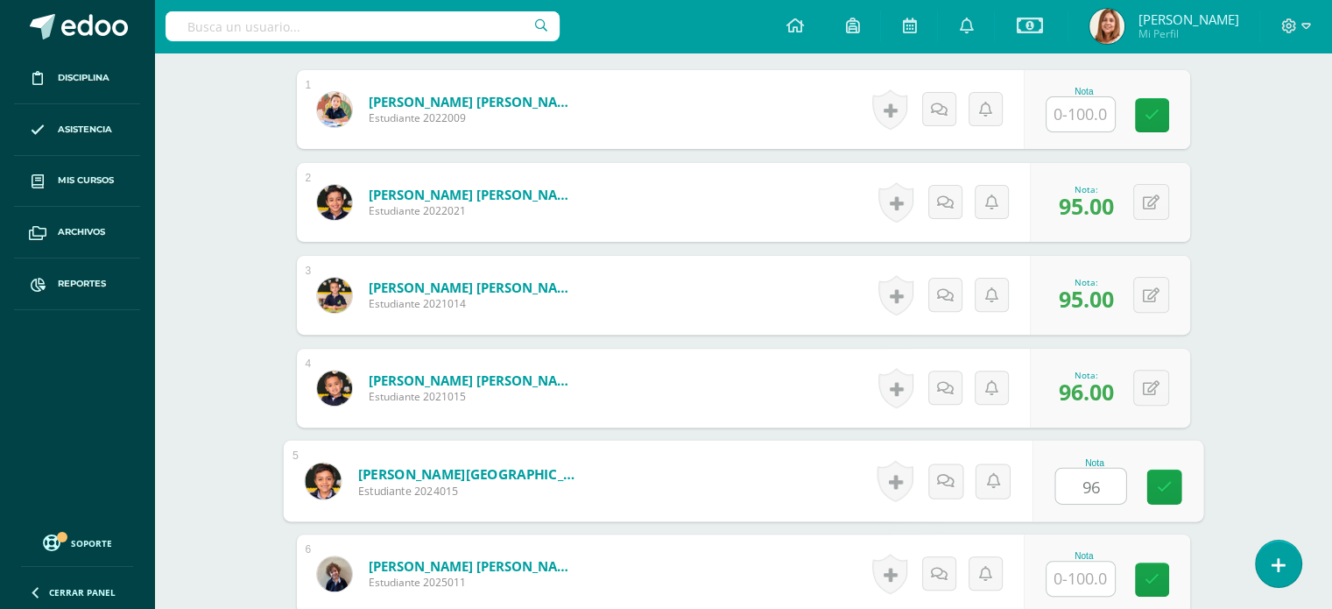
type input "96"
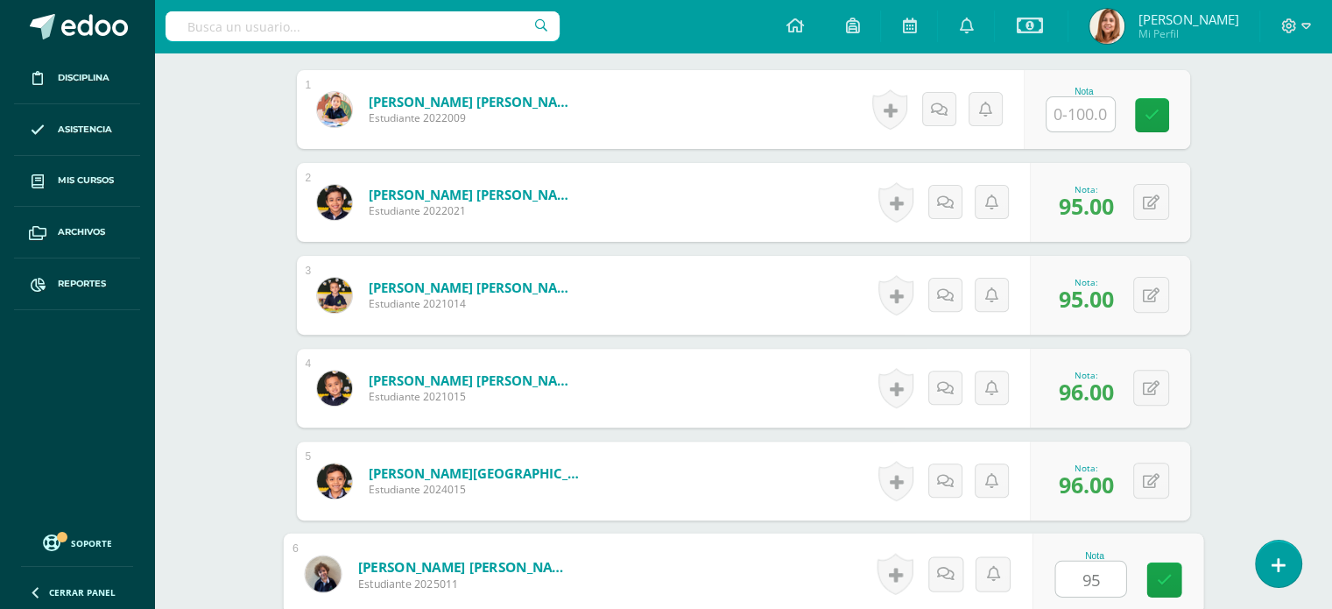
type input "95"
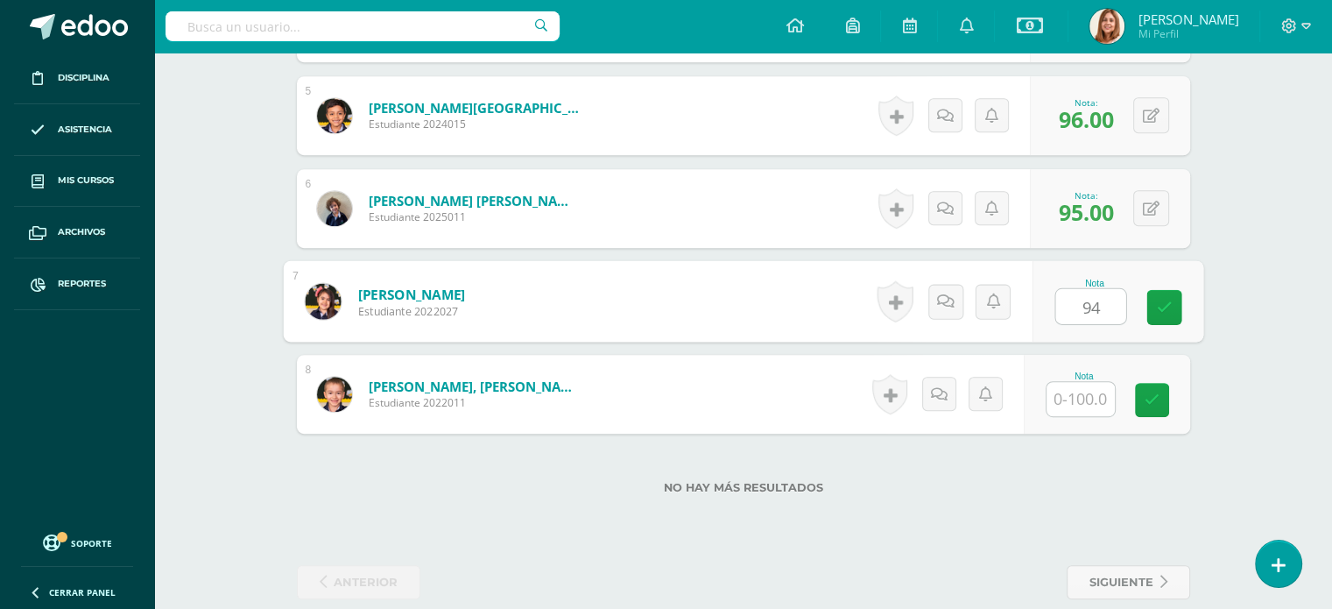
type input "94"
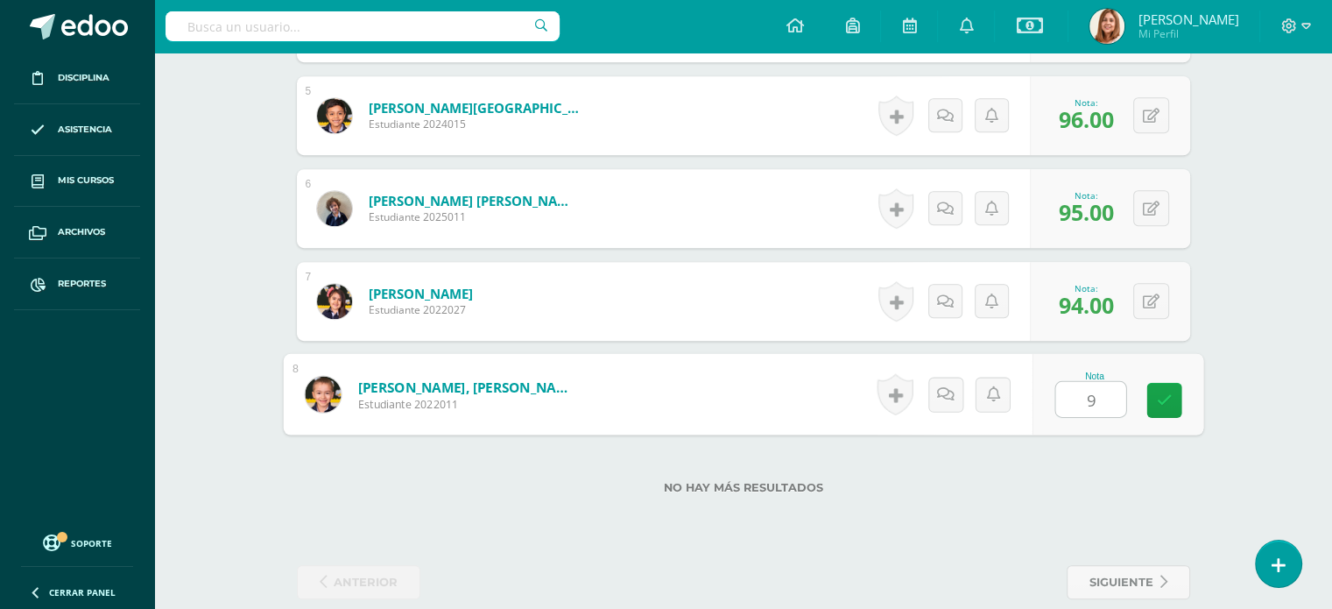
type input "97"
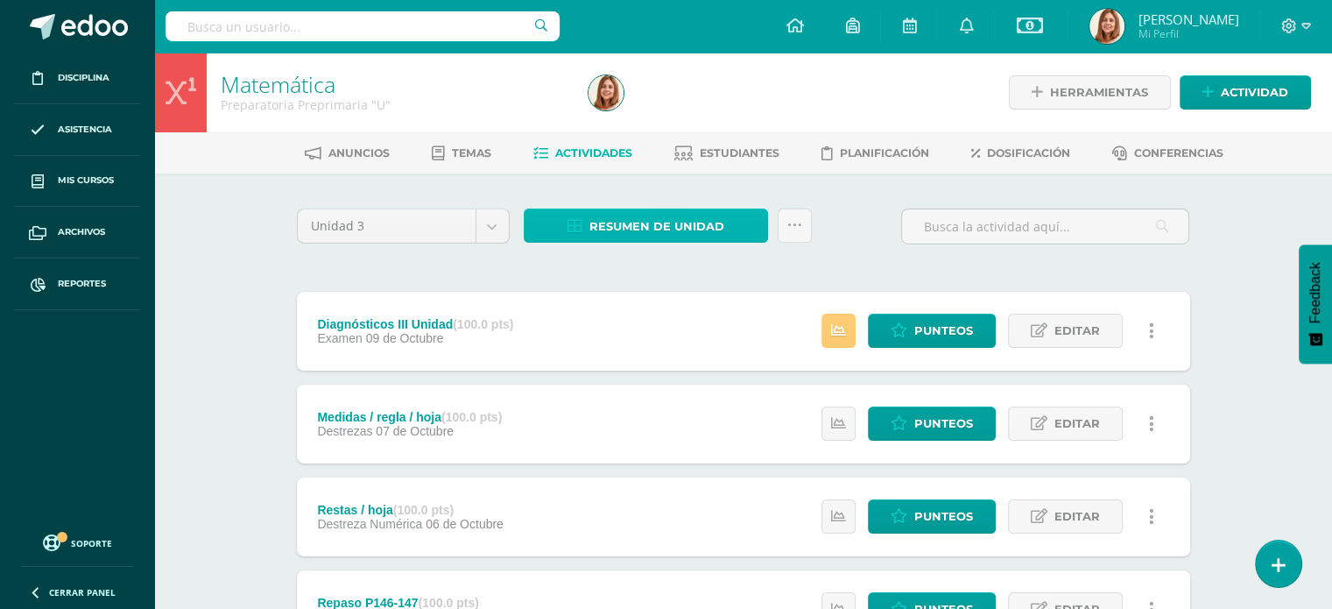
click at [709, 224] on span "Resumen de unidad" at bounding box center [656, 226] width 135 height 32
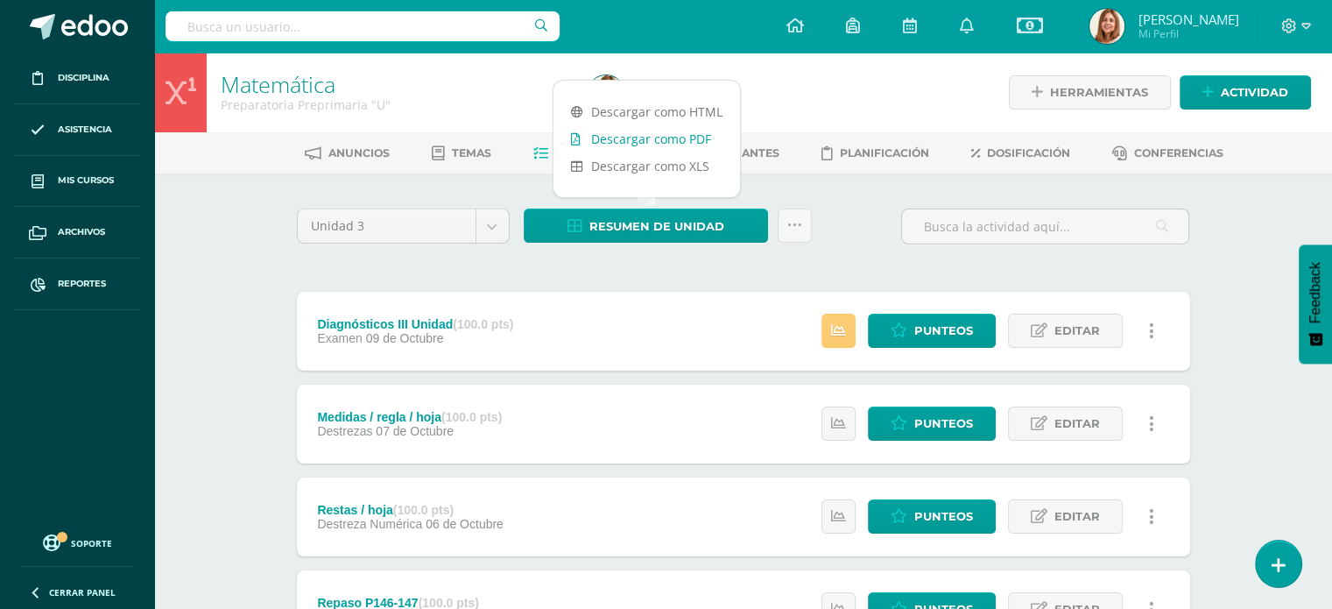
click at [692, 137] on link "Descargar como PDF" at bounding box center [646, 138] width 187 height 27
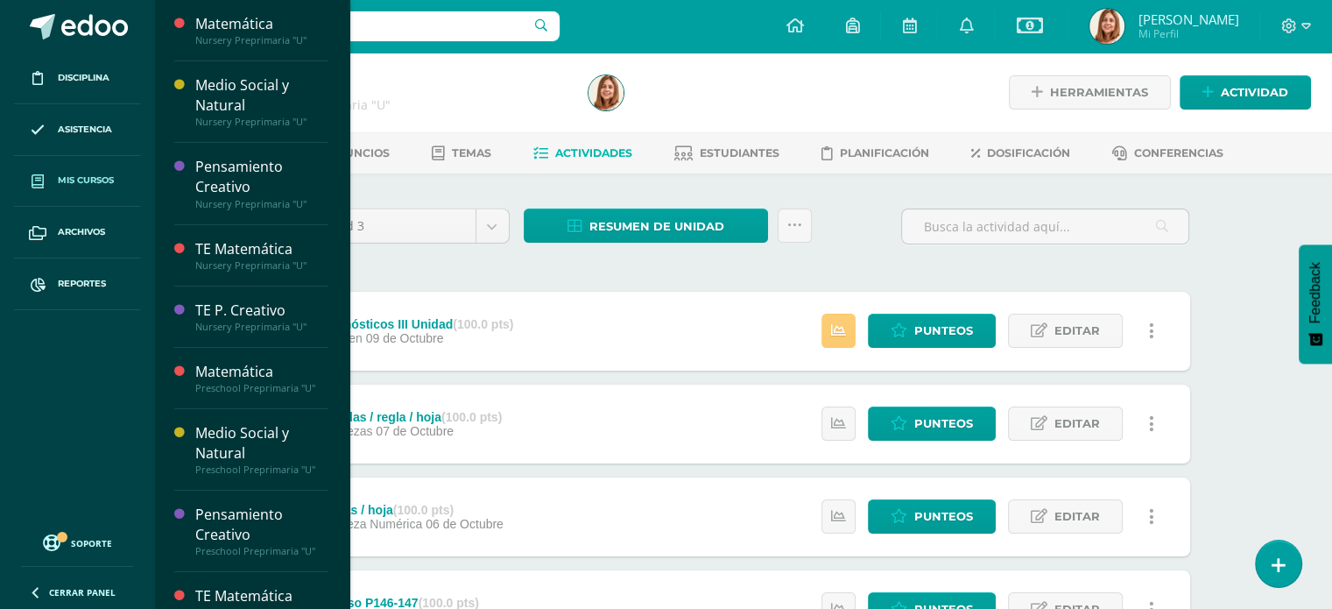
click at [81, 180] on span "Mis cursos" at bounding box center [86, 180] width 56 height 14
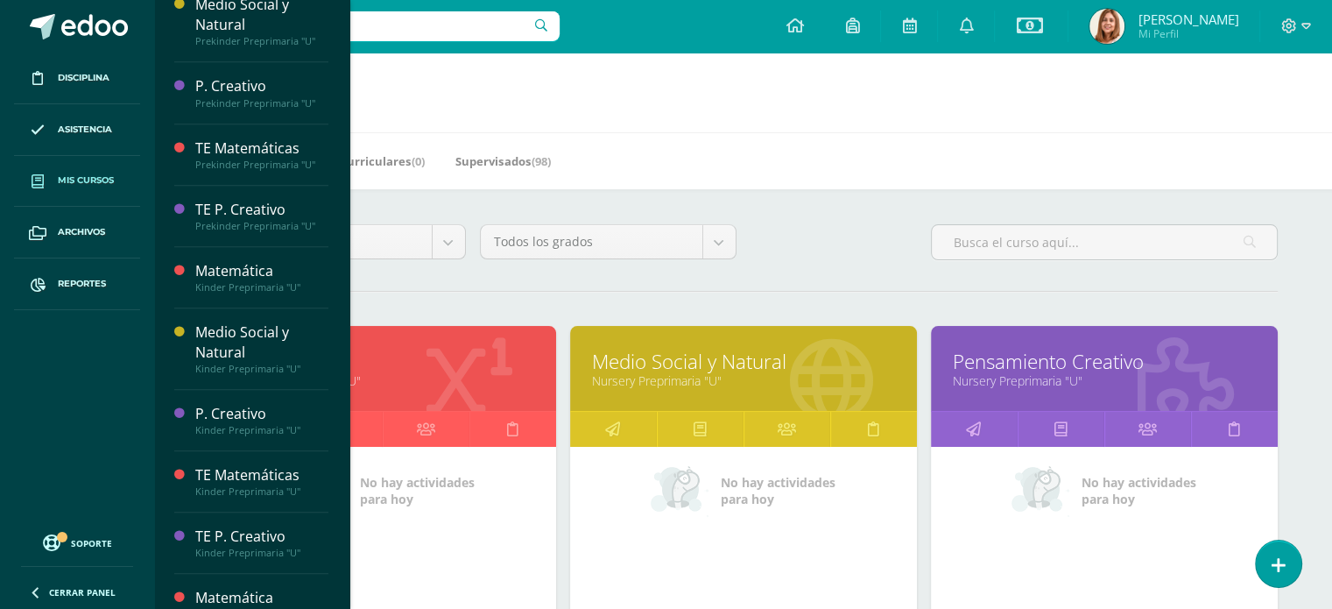
scroll to position [950, 0]
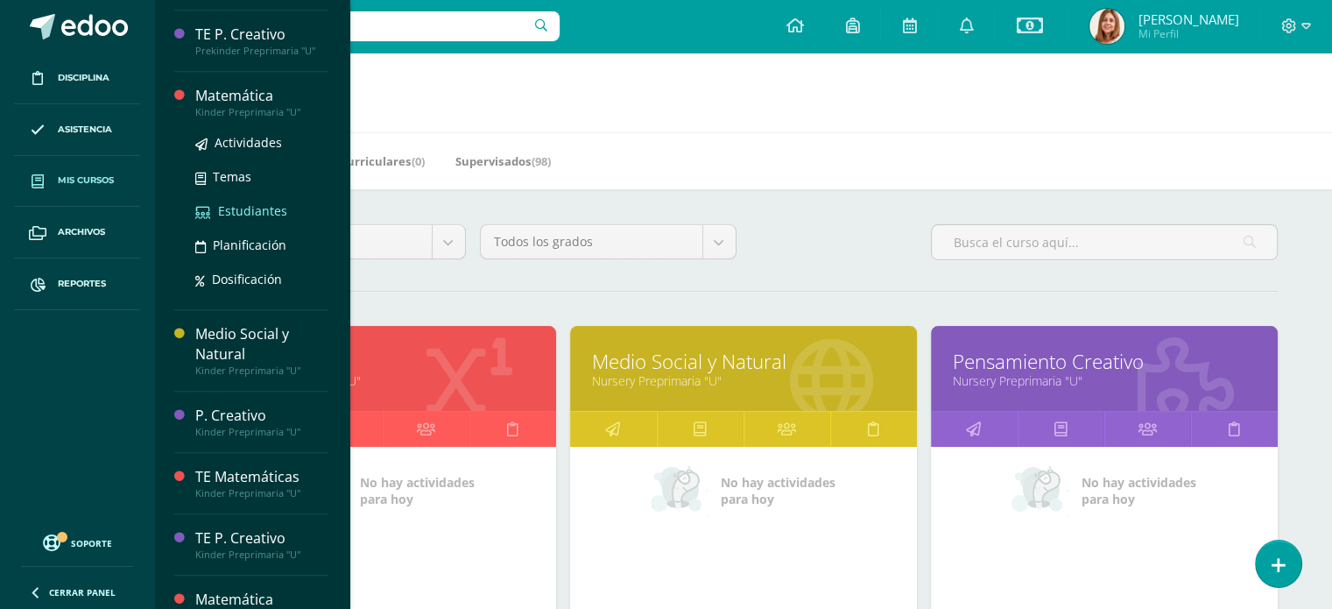
click at [231, 212] on span "Estudiantes" at bounding box center [252, 210] width 69 height 17
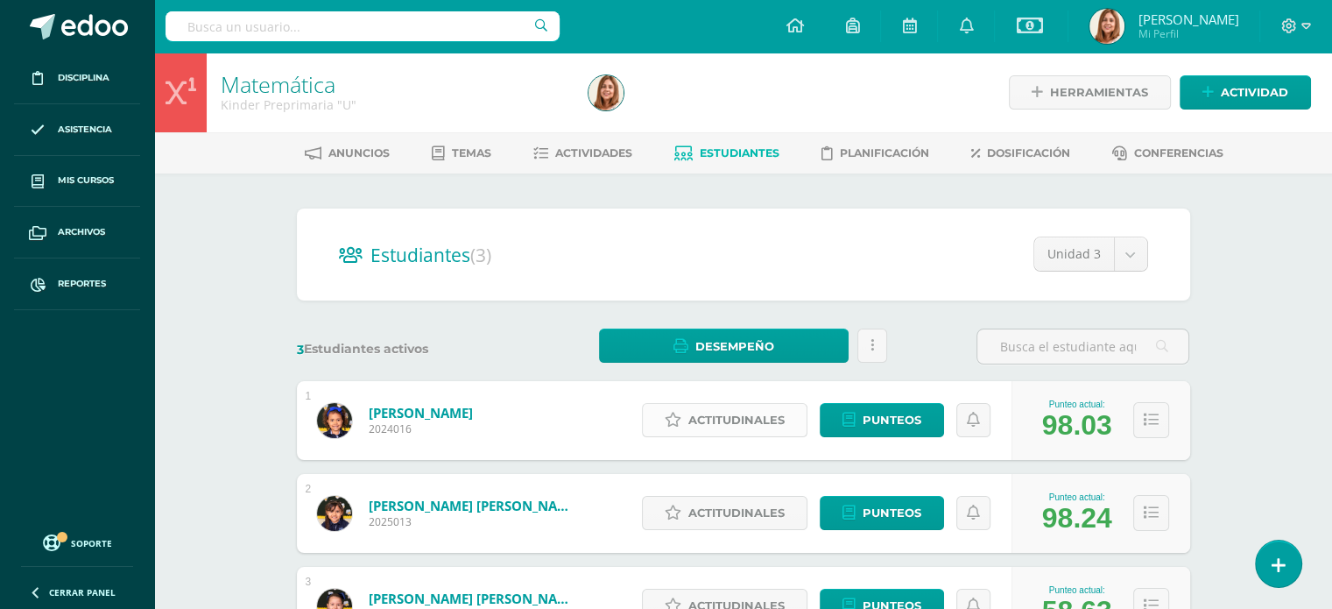
click at [743, 424] on span "Actitudinales" at bounding box center [736, 420] width 96 height 32
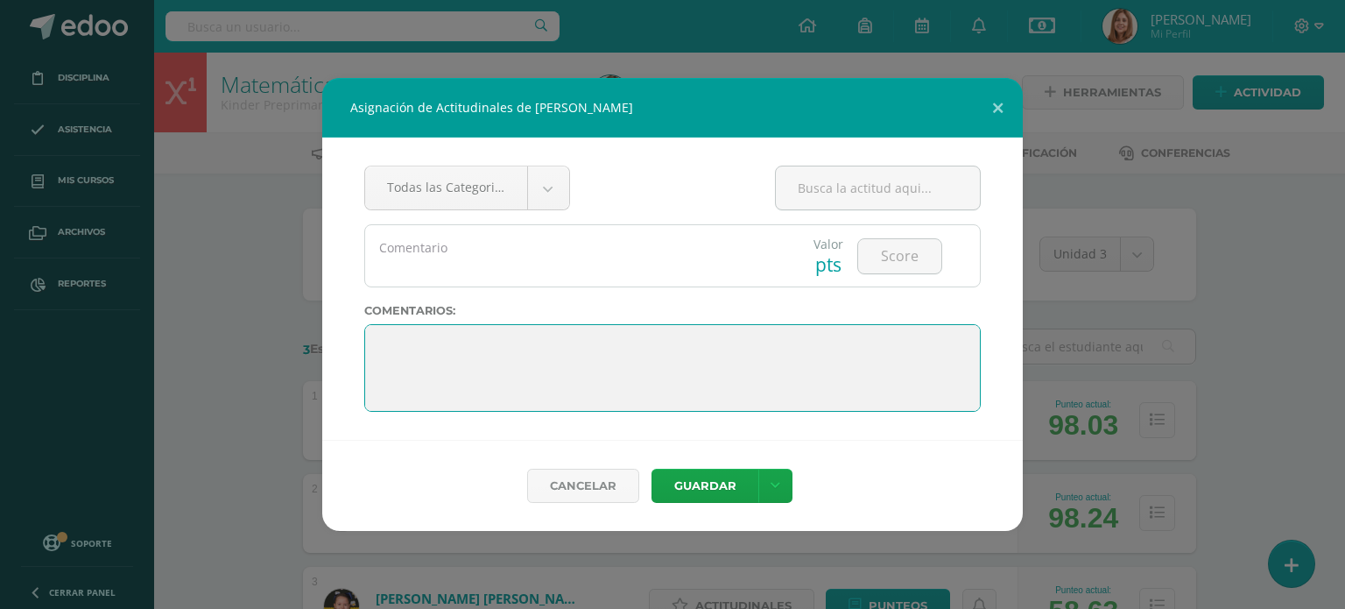
click at [462, 374] on textarea at bounding box center [672, 368] width 616 height 88
paste textarea "[PERSON_NAME], eres una niña responsable, colaboradora y entusiasta. Disfrutas …"
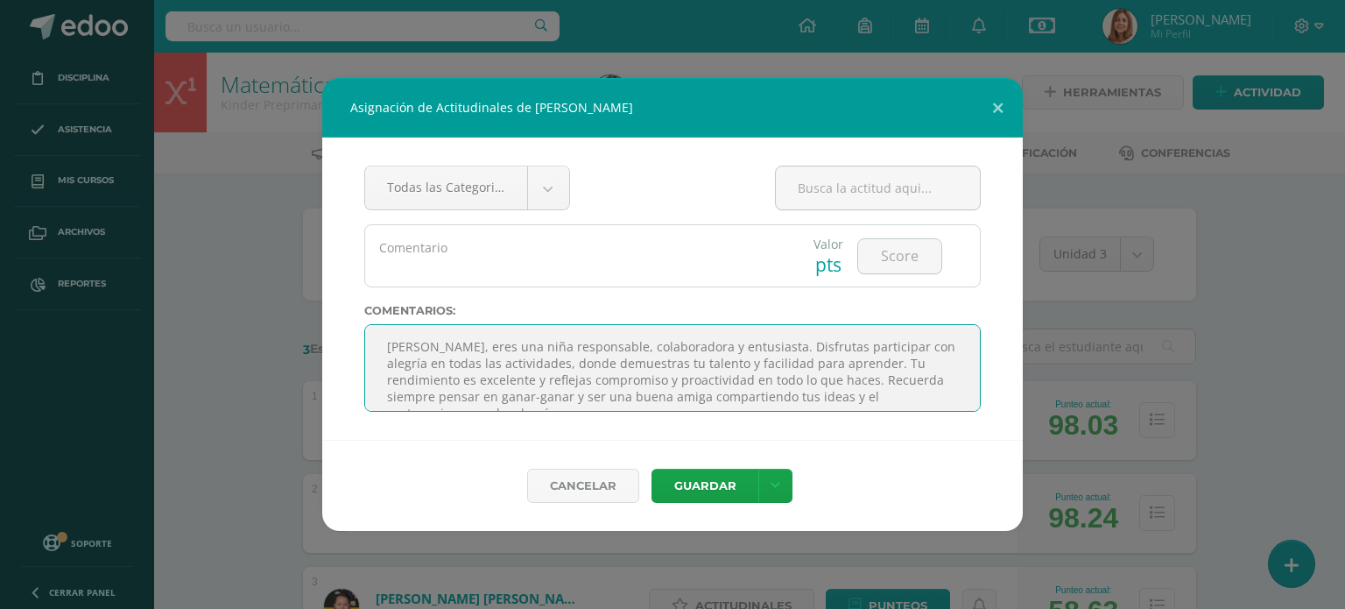
click at [464, 380] on textarea at bounding box center [672, 368] width 616 height 88
type textarea "[PERSON_NAME], eres una niña responsable, colaboradora y entusiasta. Disfrutas …"
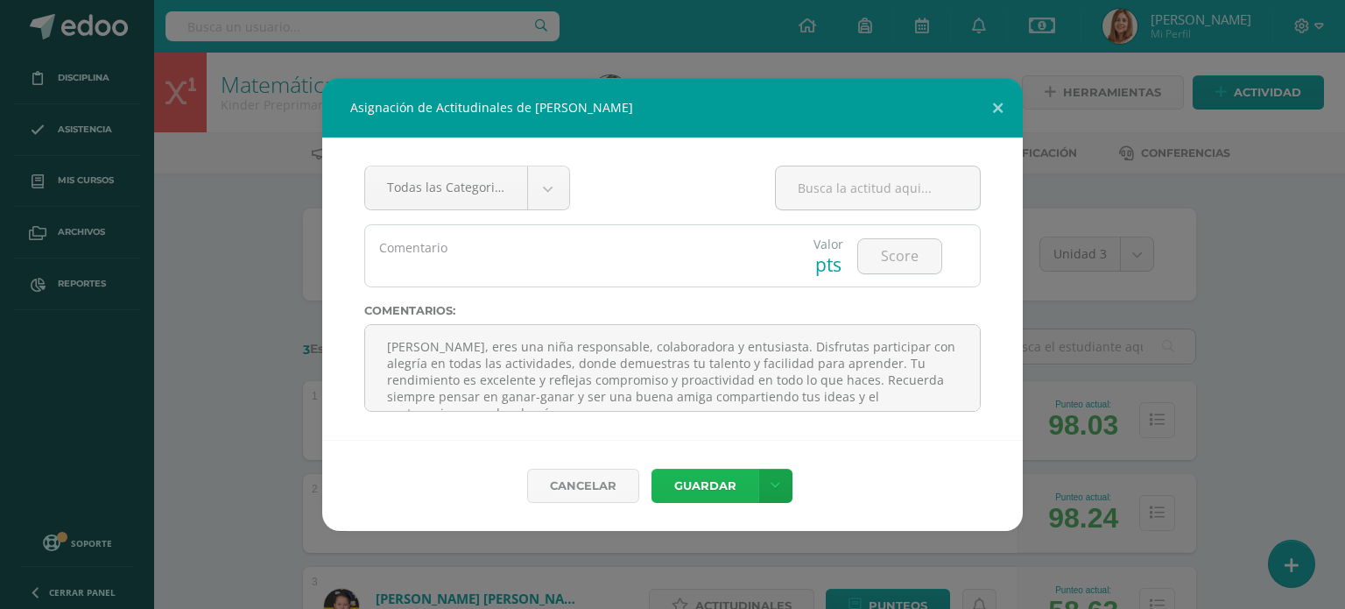
click at [720, 472] on button "Guardar" at bounding box center [704, 485] width 107 height 34
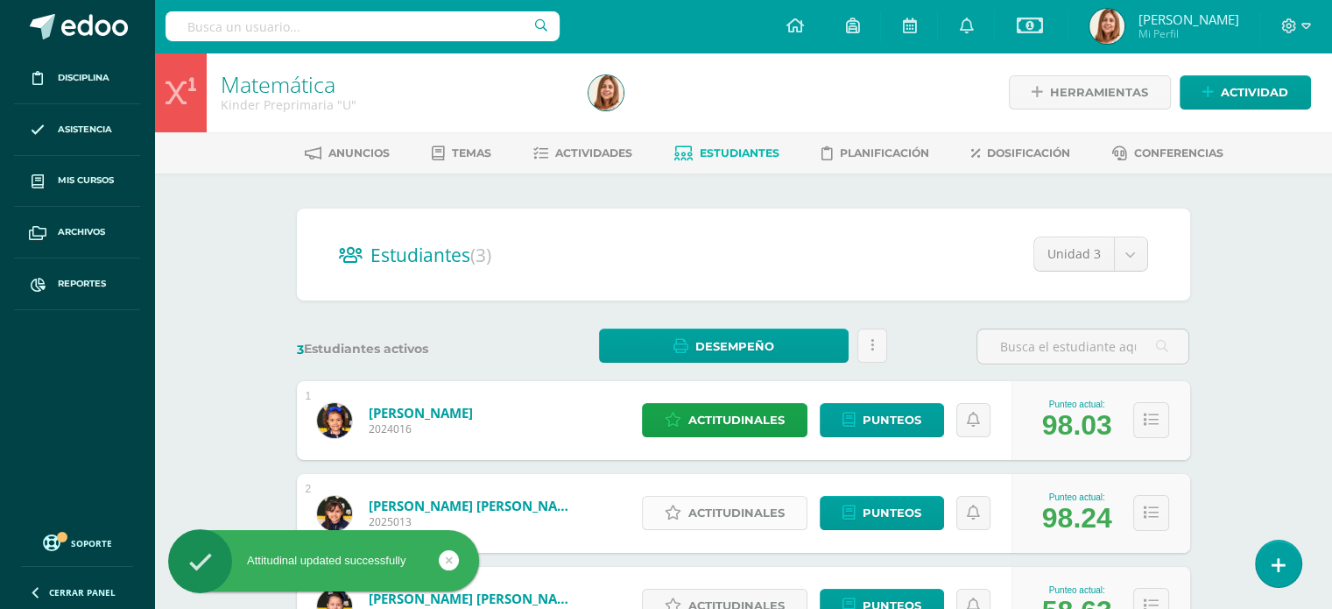
click at [732, 512] on span "Actitudinales" at bounding box center [736, 512] width 96 height 32
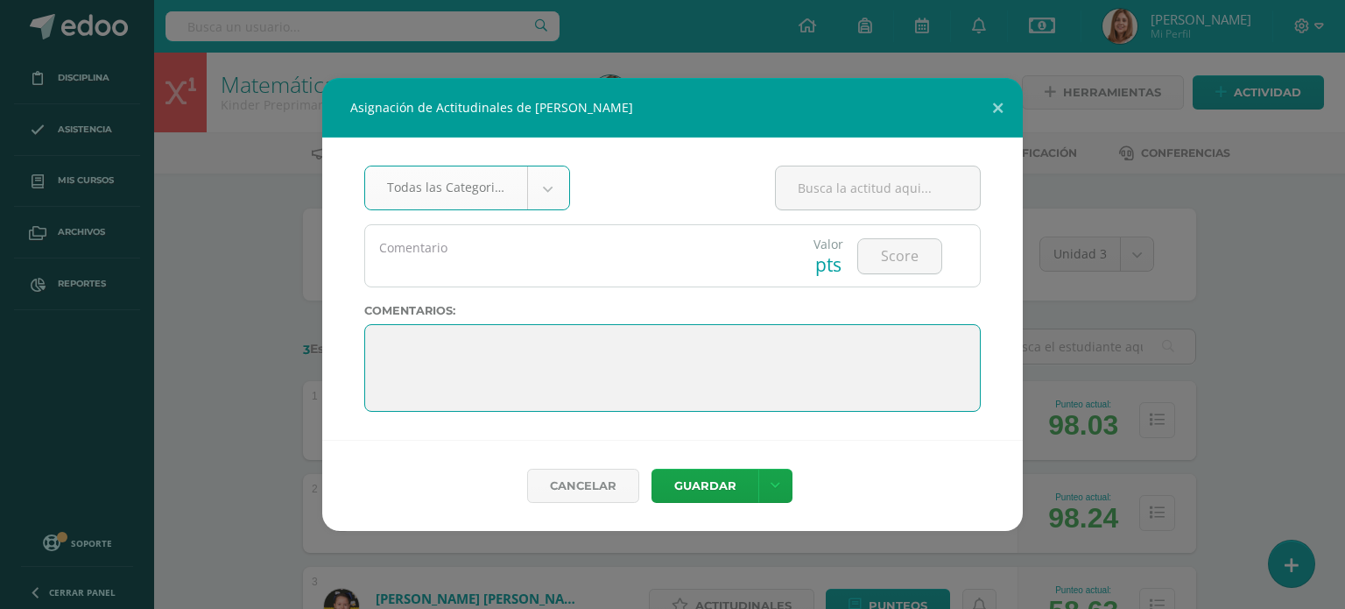
click at [658, 358] on textarea at bounding box center [672, 368] width 616 height 88
paste textarea "Paula, eres una niña cariñosa, comunicativa y participativa. Disfrutas aprender…"
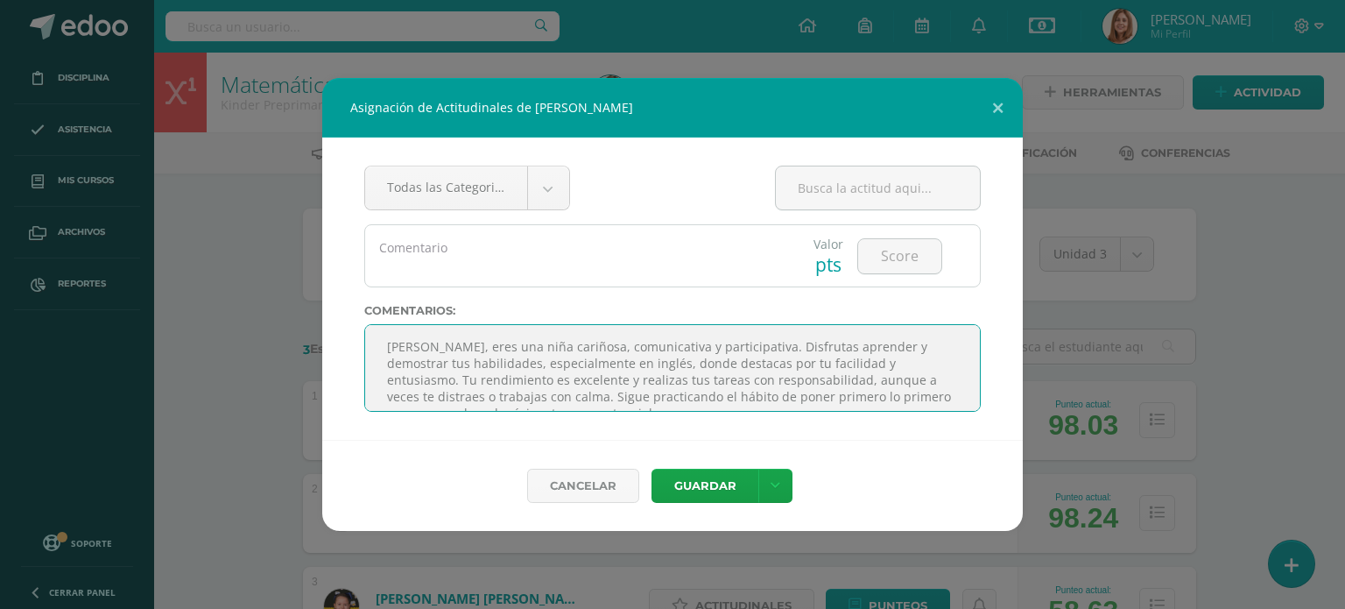
click at [461, 363] on textarea at bounding box center [672, 368] width 616 height 88
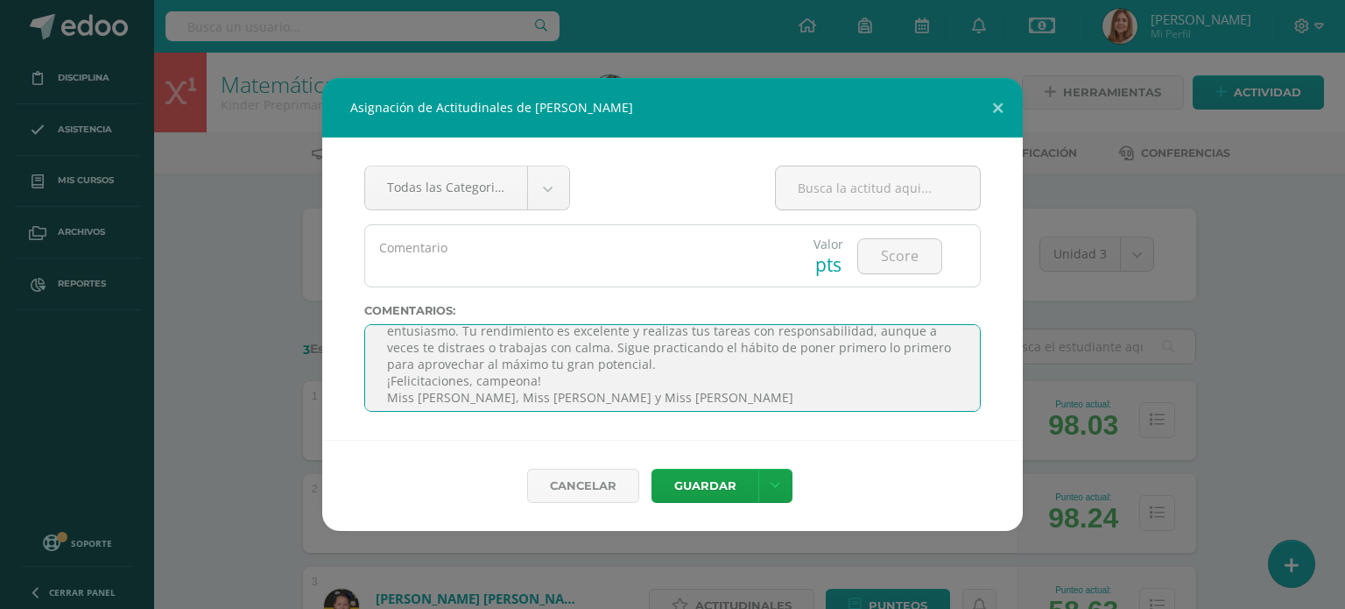
scroll to position [59, 0]
click at [384, 374] on textarea at bounding box center [672, 368] width 616 height 88
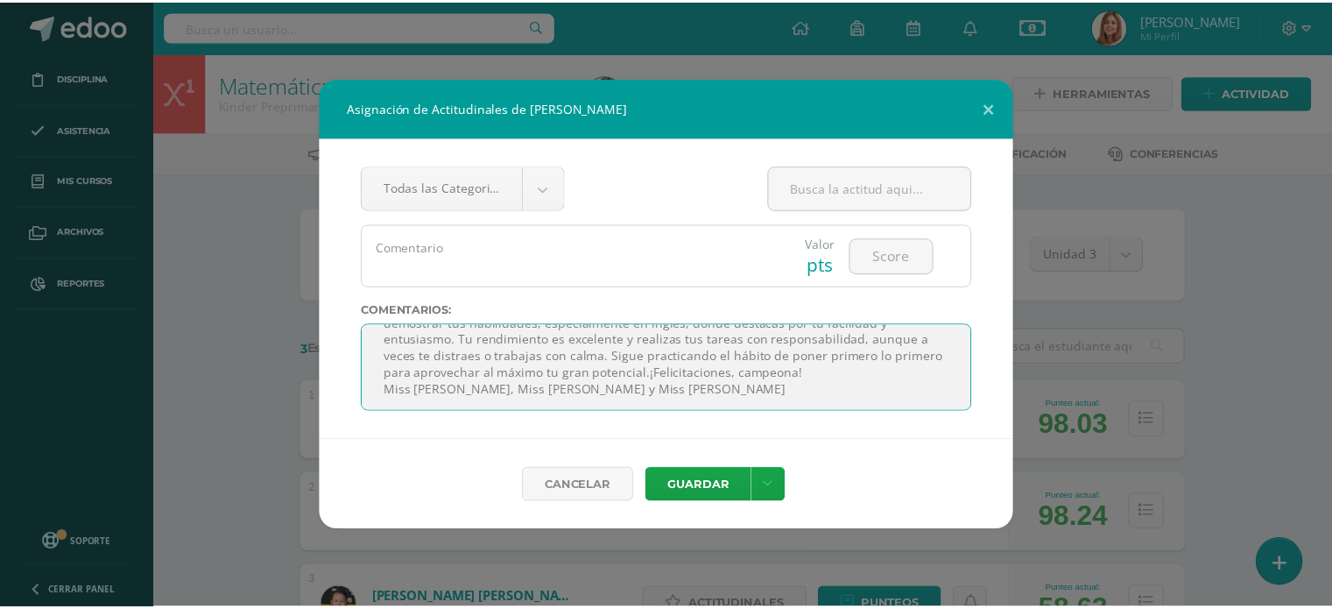
scroll to position [42, 0]
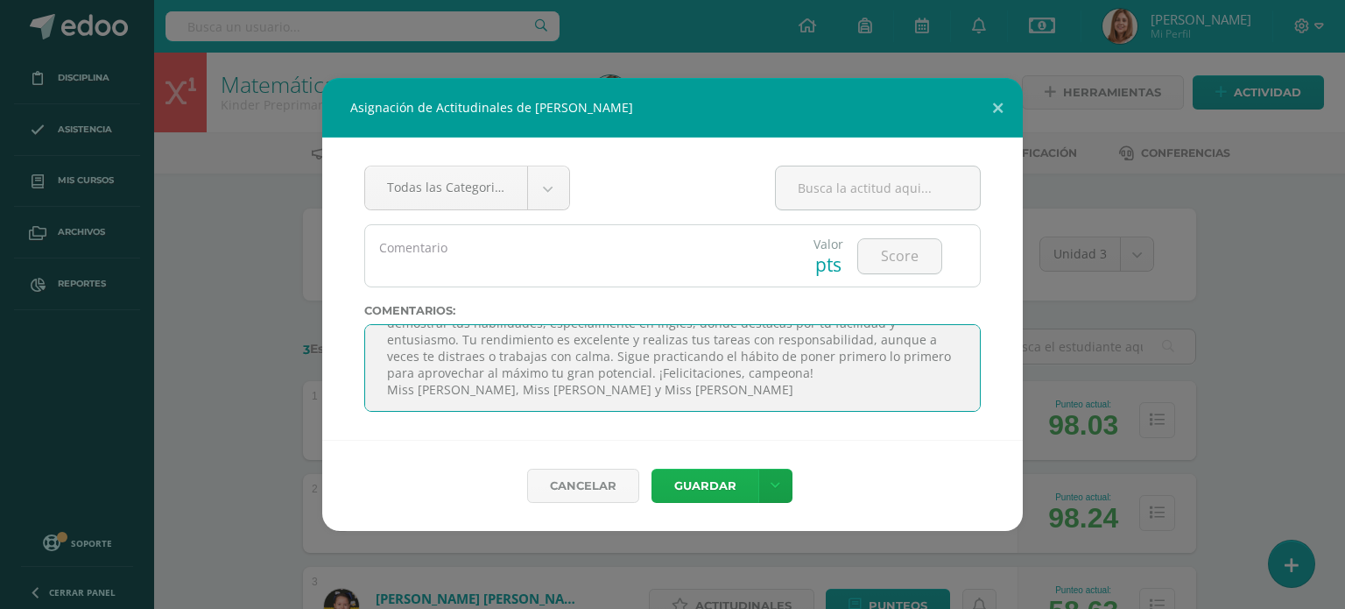
type textarea "Paula, eres una niña cariñosa, comunicativa y participativa. Disfrutas aprender…"
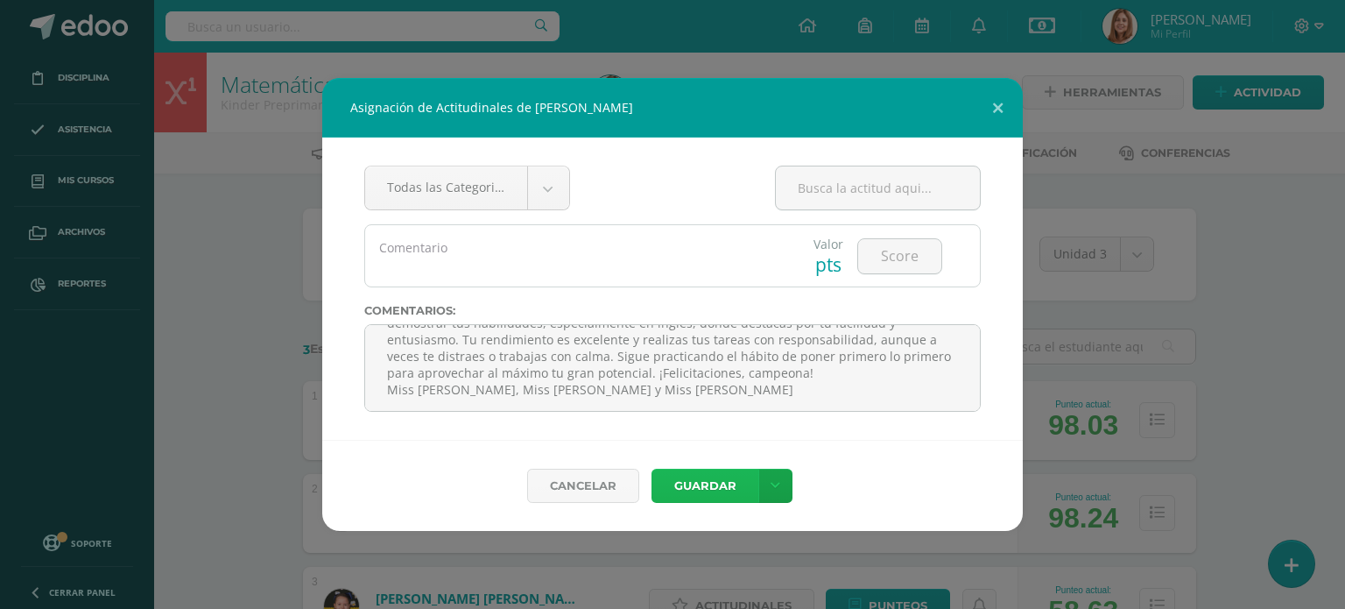
click at [714, 487] on button "Guardar" at bounding box center [704, 485] width 107 height 34
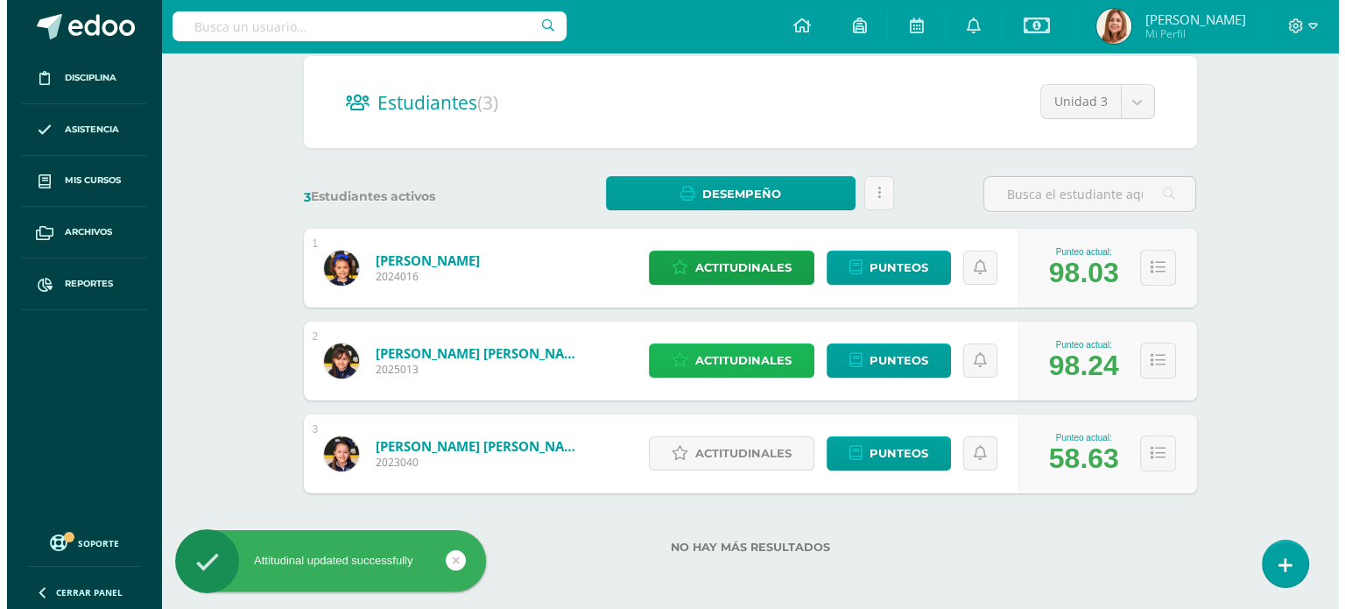
scroll to position [151, 0]
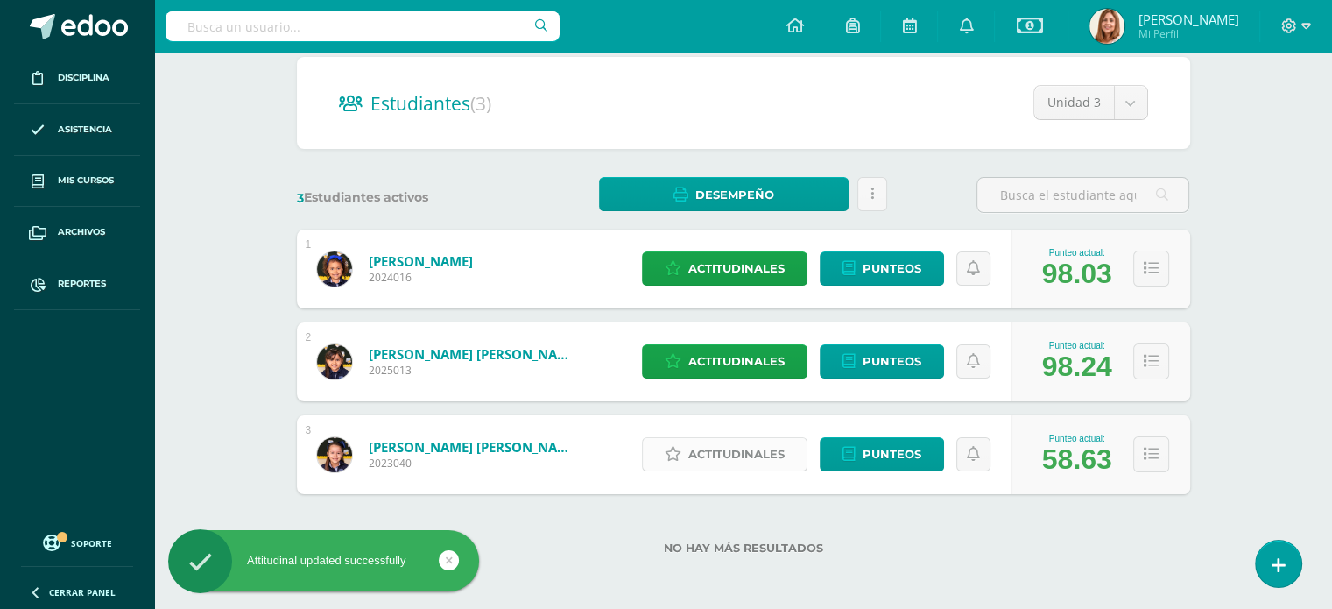
click at [742, 451] on span "Actitudinales" at bounding box center [736, 454] width 96 height 32
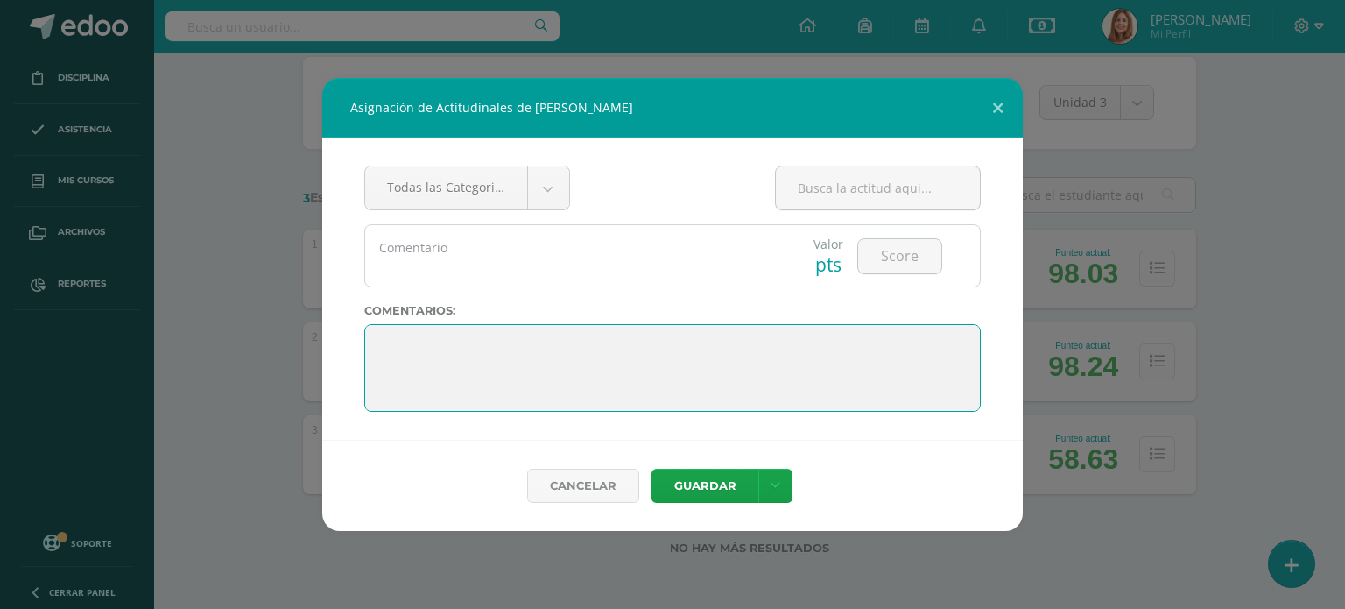
click at [494, 381] on textarea at bounding box center [672, 368] width 616 height 88
paste textarea "Sara, eres una niña amigable, colaboradora y querida por tus compañeritas. Disf…"
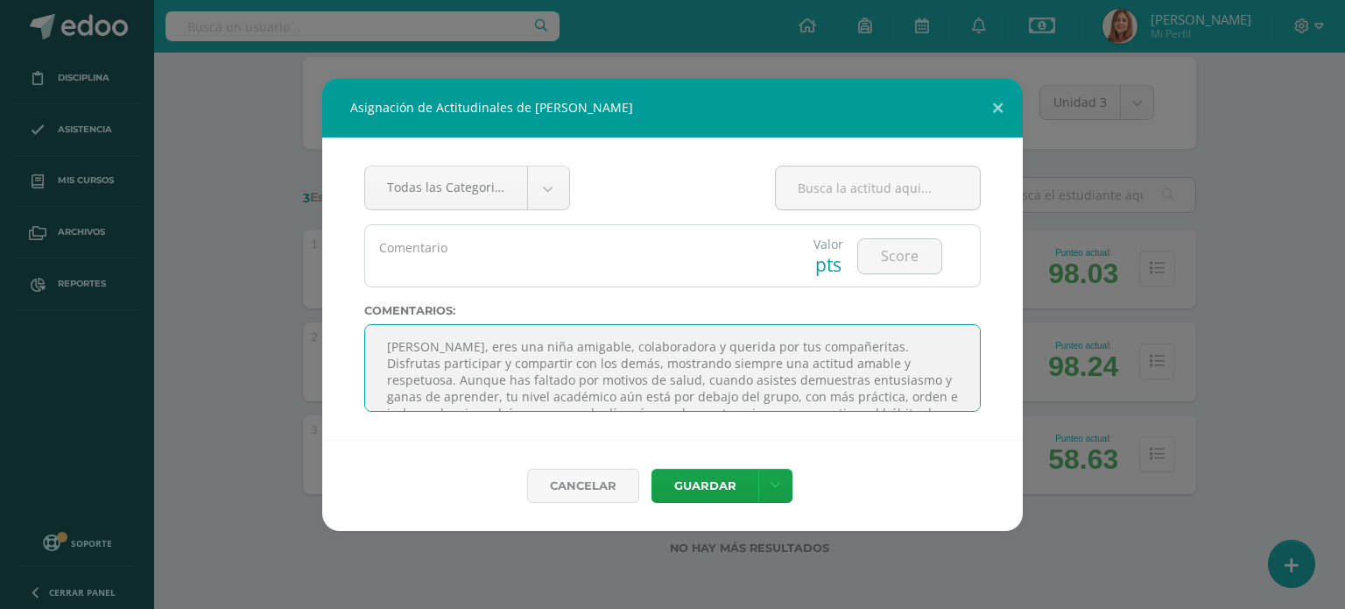
scroll to position [130, 0]
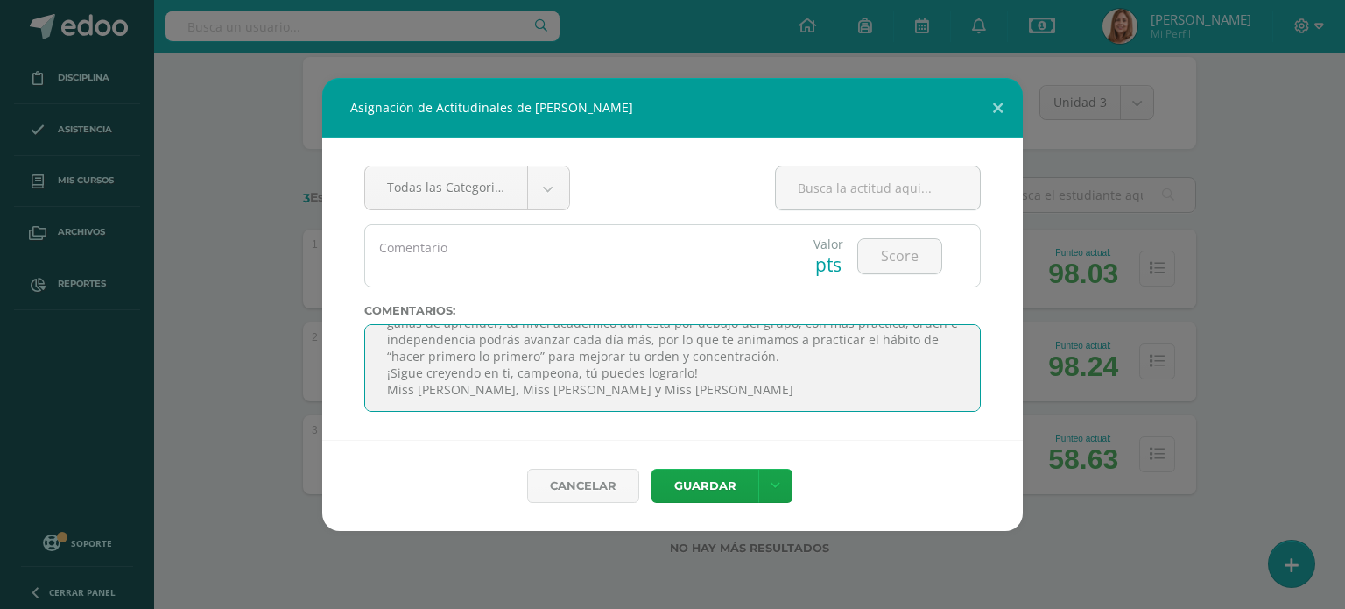
click at [383, 334] on textarea at bounding box center [672, 368] width 616 height 88
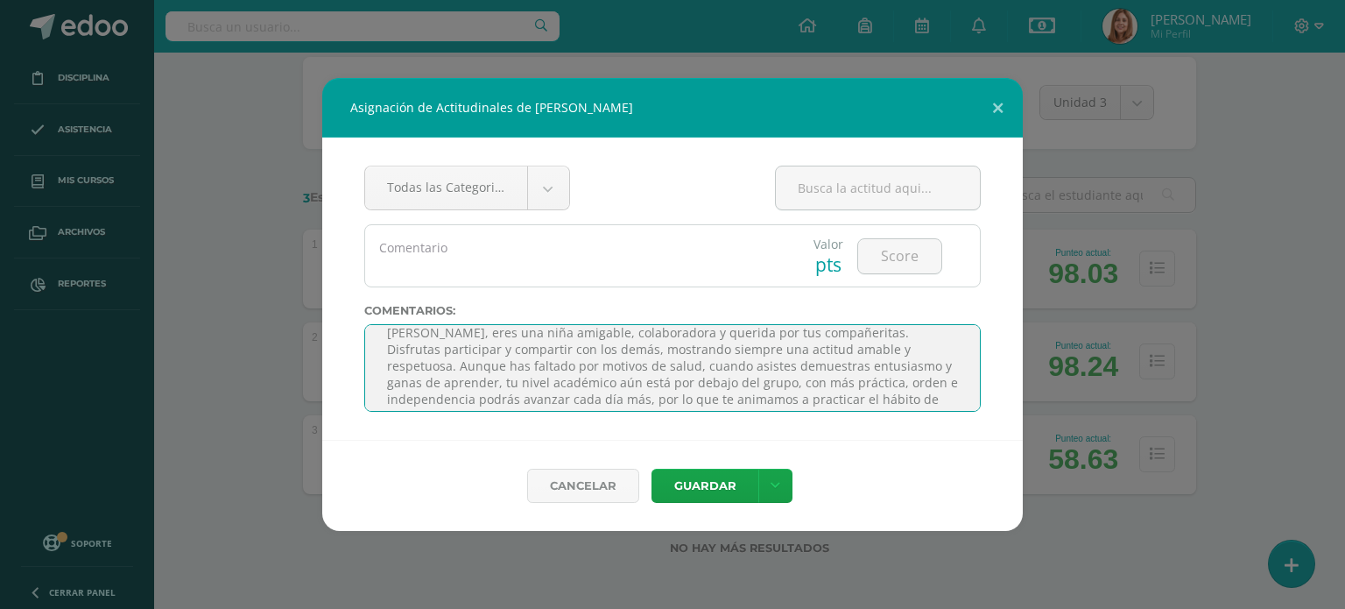
scroll to position [0, 0]
click at [462, 378] on textarea at bounding box center [672, 368] width 616 height 88
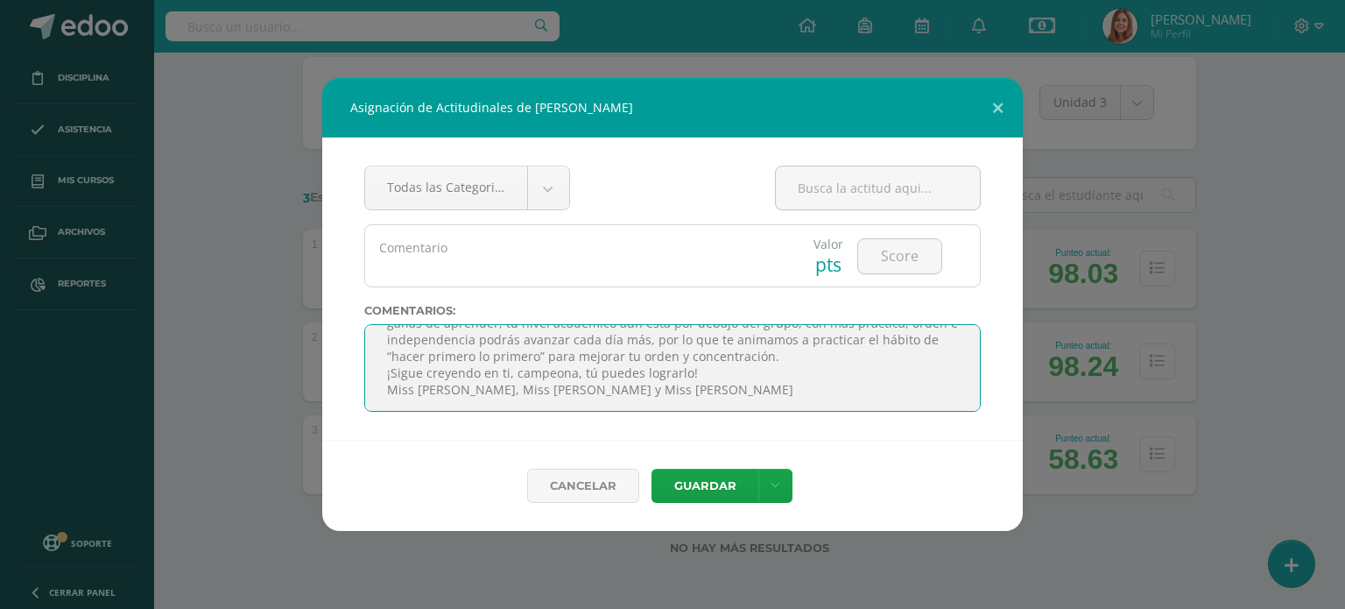
click at [377, 375] on textarea at bounding box center [672, 368] width 616 height 88
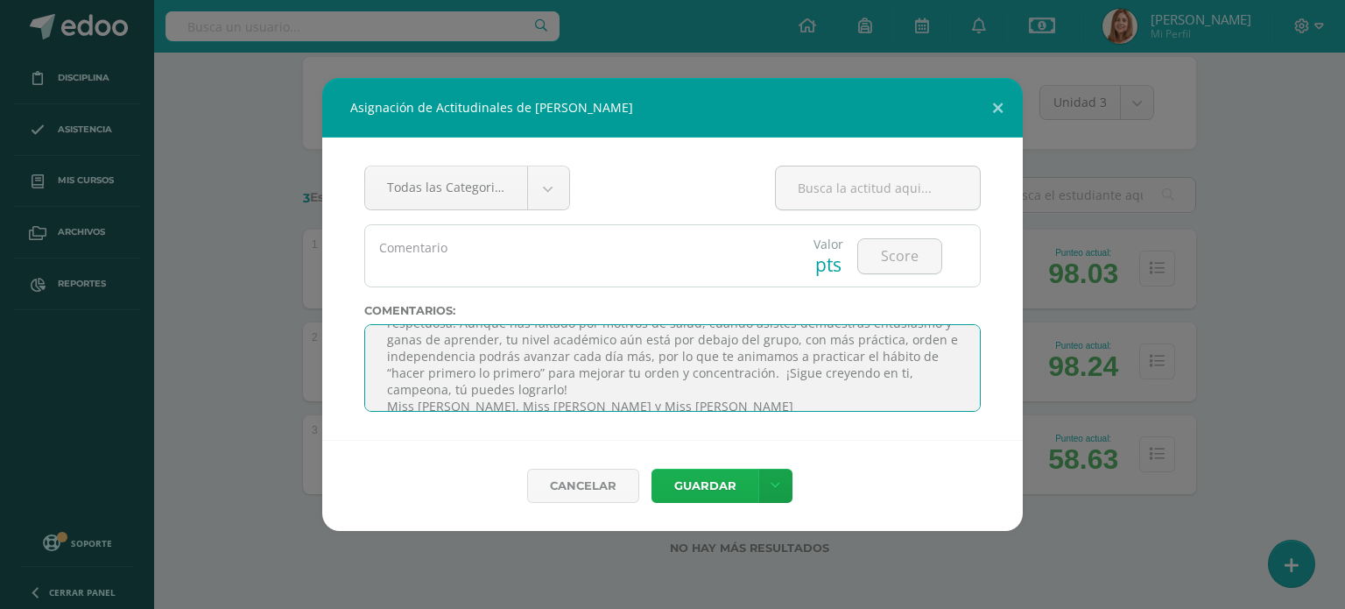
type textarea "Sara, eres una niña amigable, colaboradora y querida por tus compañeritas. Disf…"
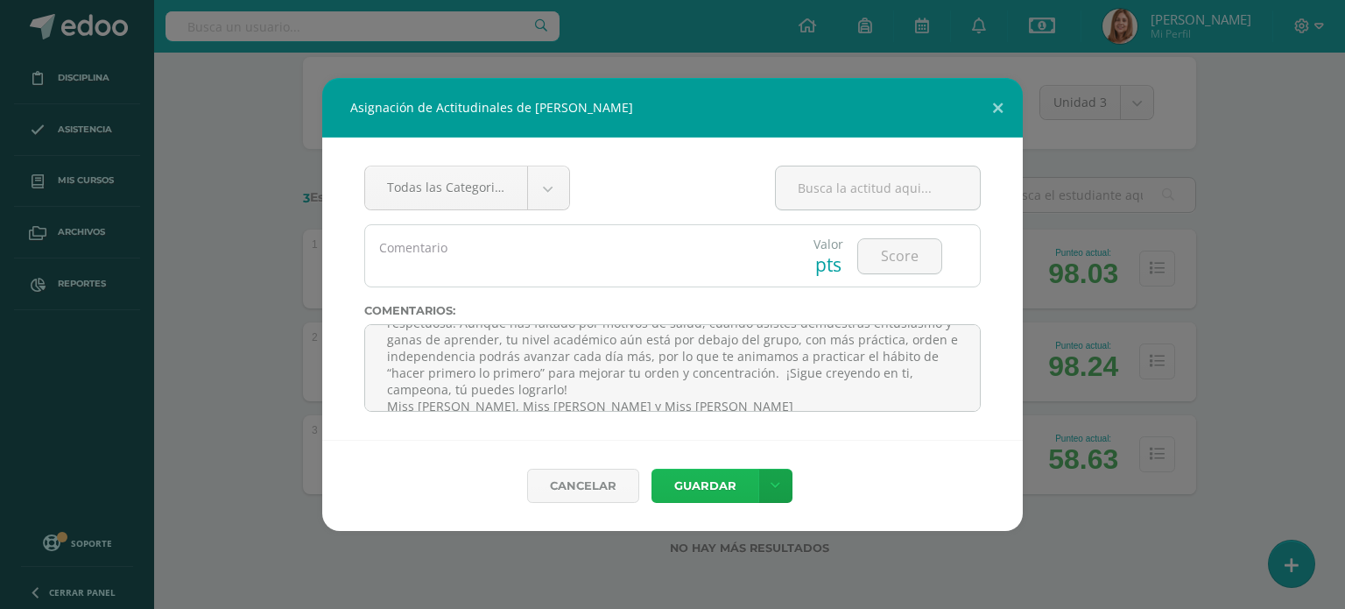
click at [721, 489] on button "Guardar" at bounding box center [704, 485] width 107 height 34
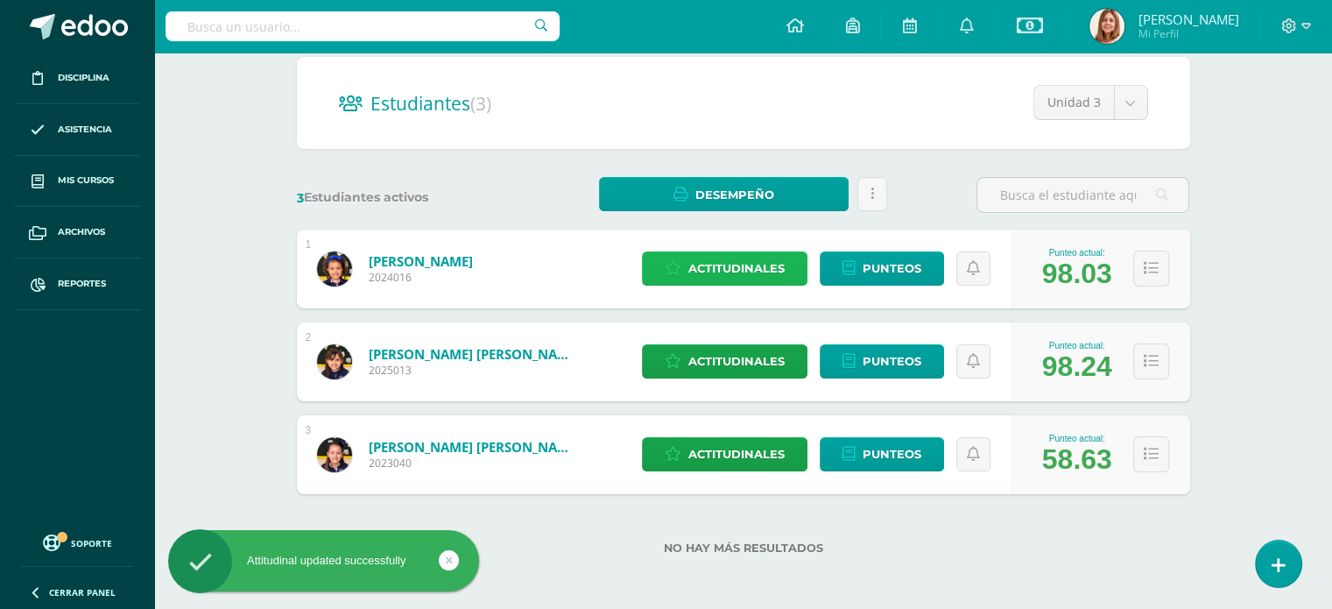
click at [749, 264] on span "Actitudinales" at bounding box center [736, 268] width 96 height 32
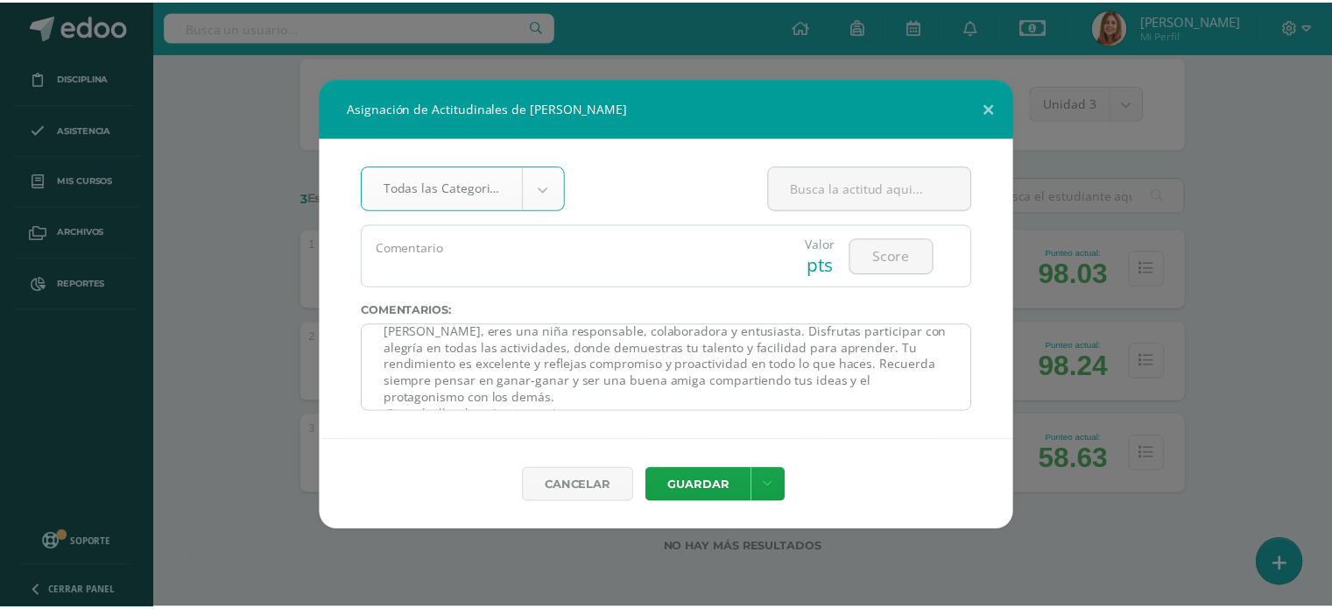
scroll to position [0, 0]
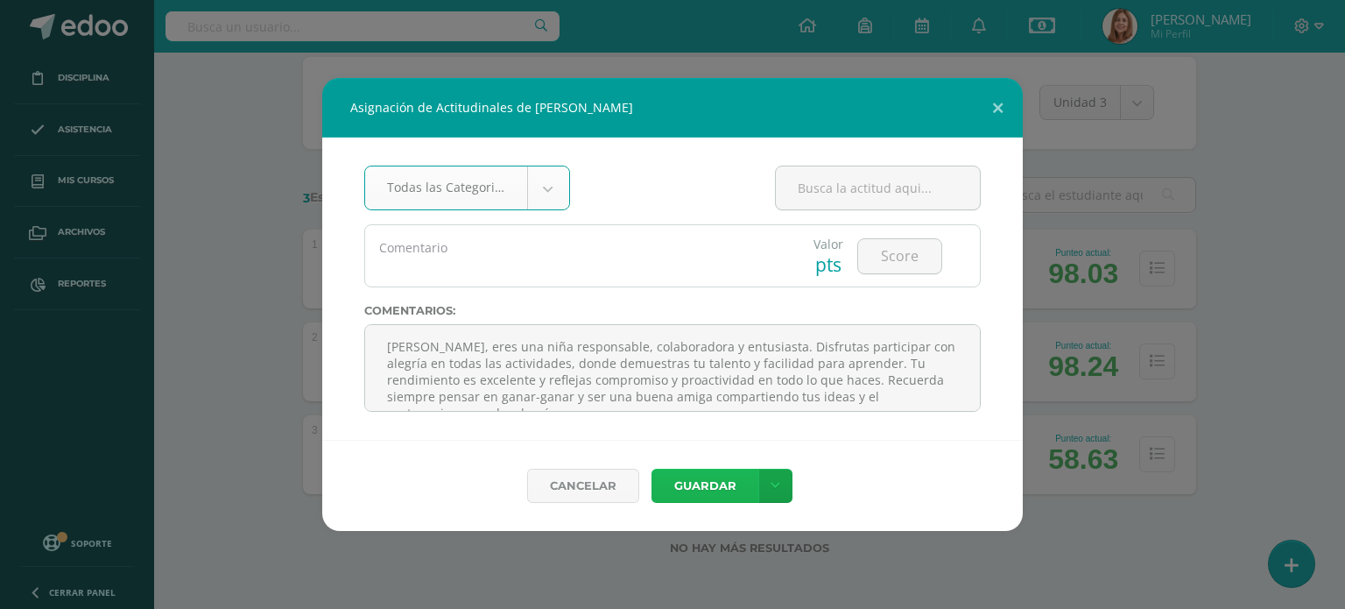
click at [710, 487] on button "Guardar" at bounding box center [704, 485] width 107 height 34
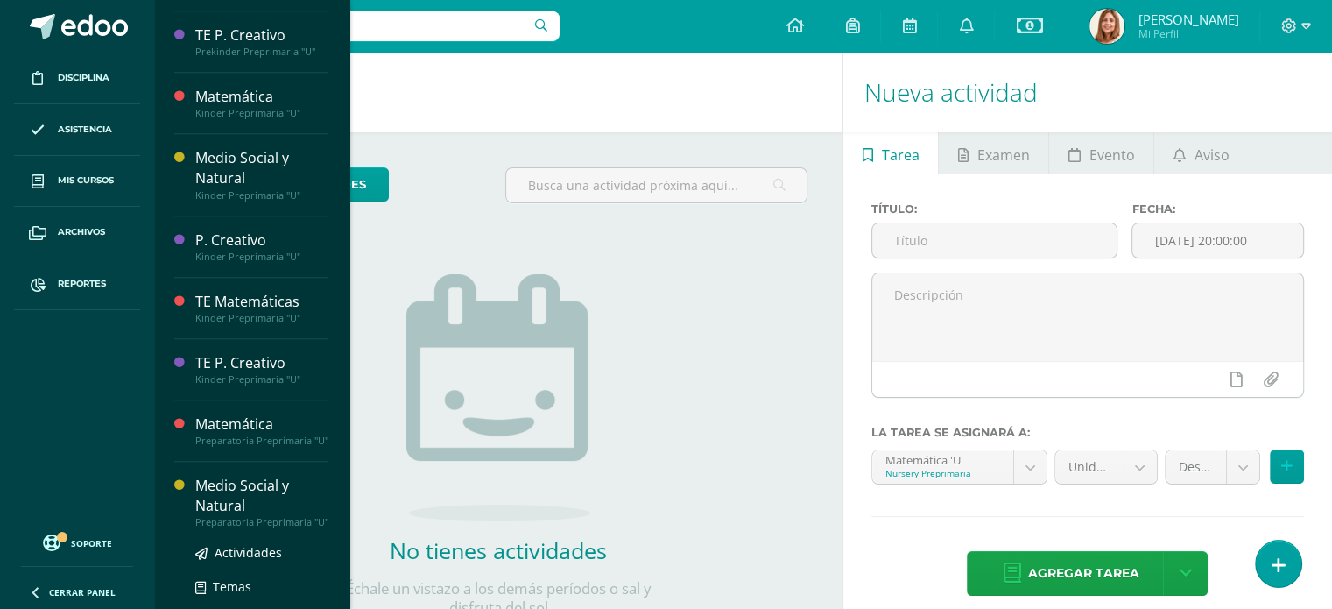
scroll to position [949, 0]
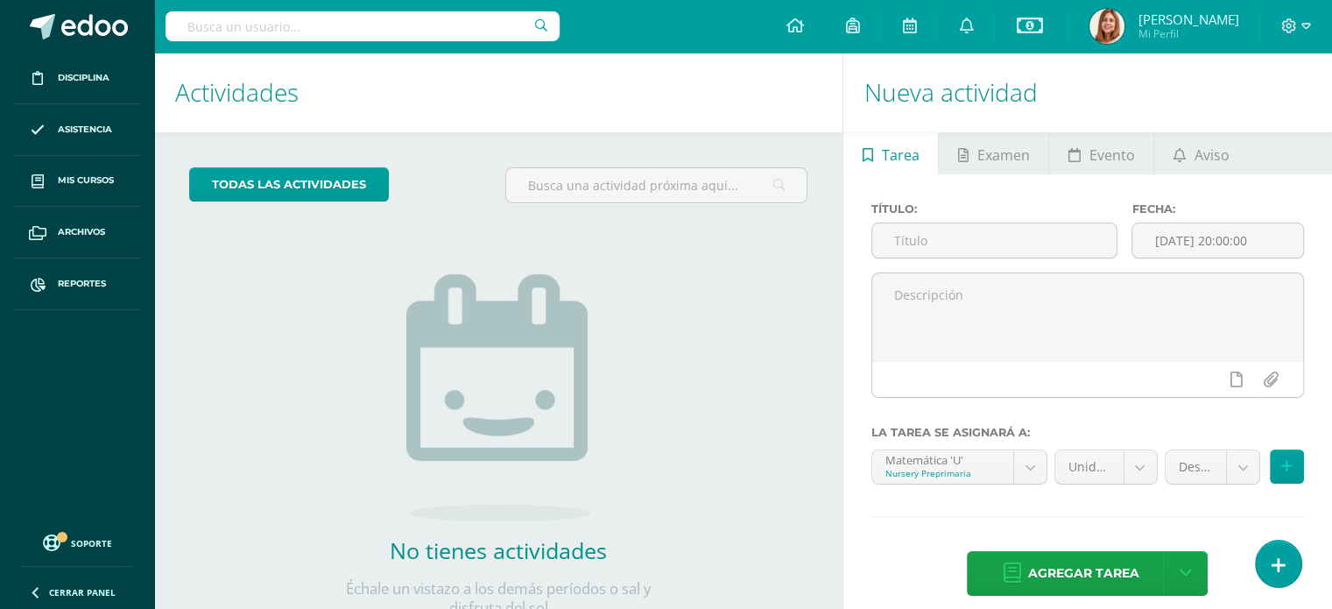
click at [511, 387] on img at bounding box center [498, 397] width 184 height 247
